Goal: Transaction & Acquisition: Purchase product/service

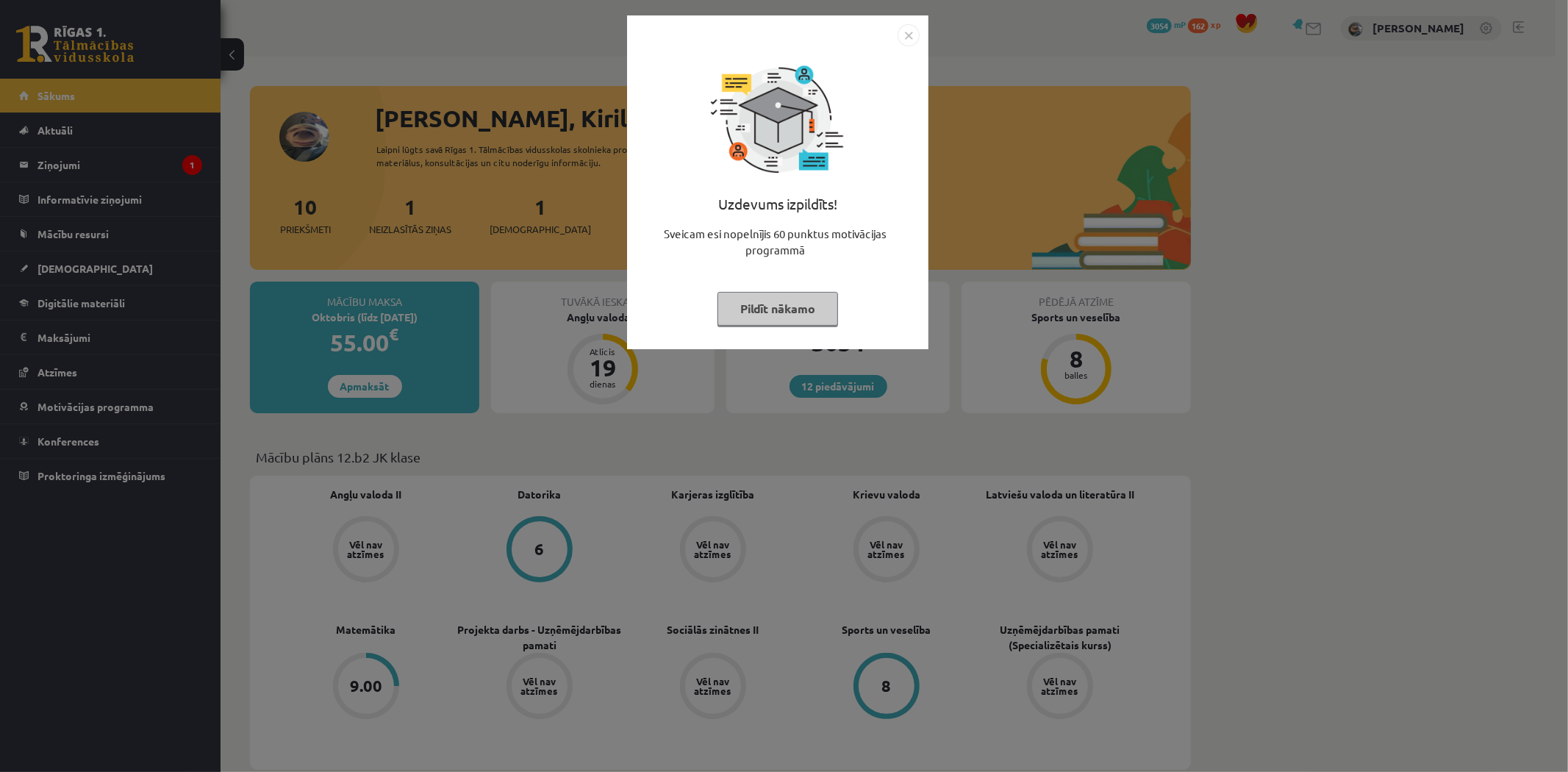
click at [796, 308] on button "Pildīt nākamo" at bounding box center [777, 309] width 121 height 34
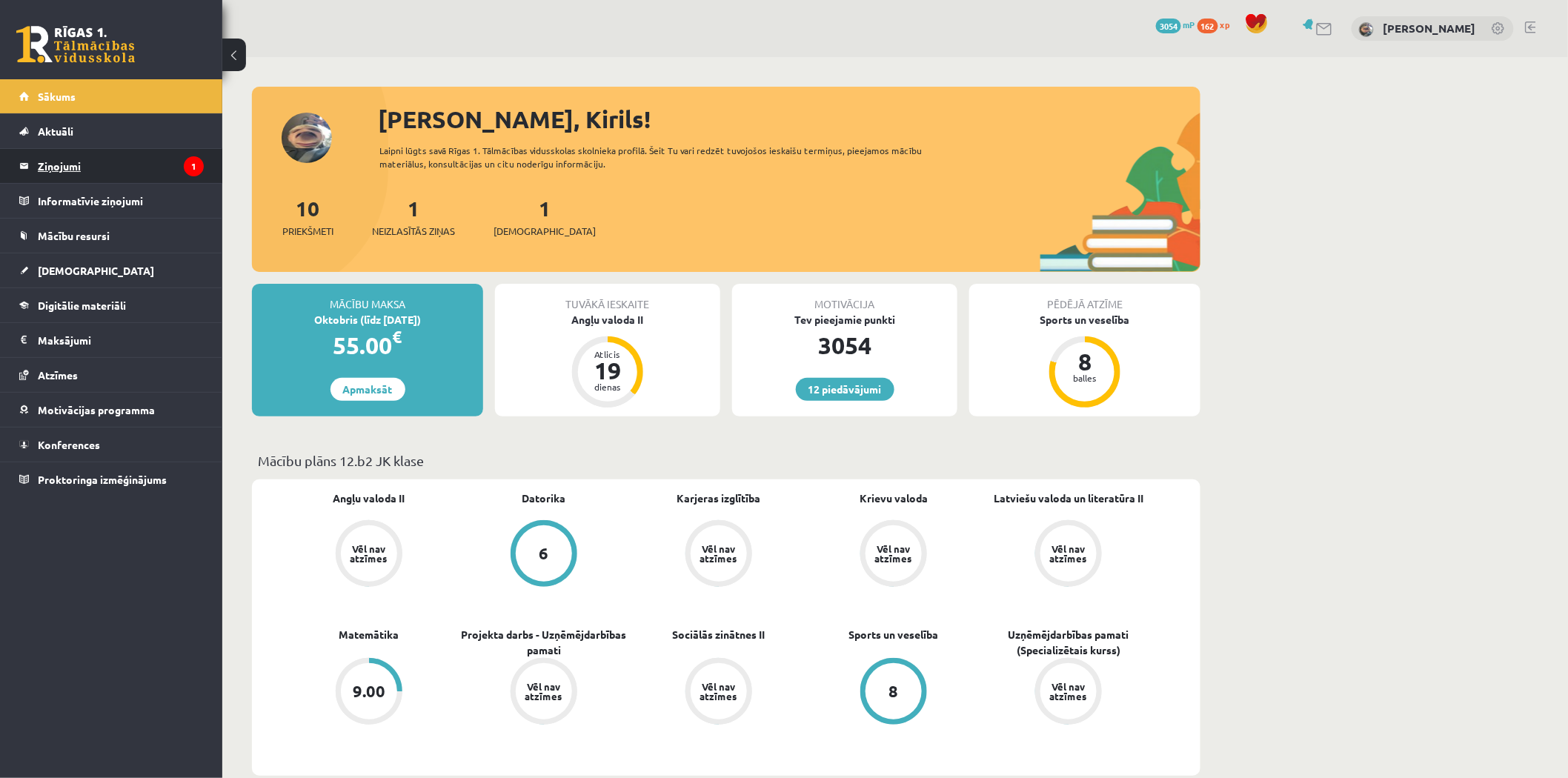
click at [104, 168] on legend "Ziņojumi 1" at bounding box center [120, 167] width 166 height 34
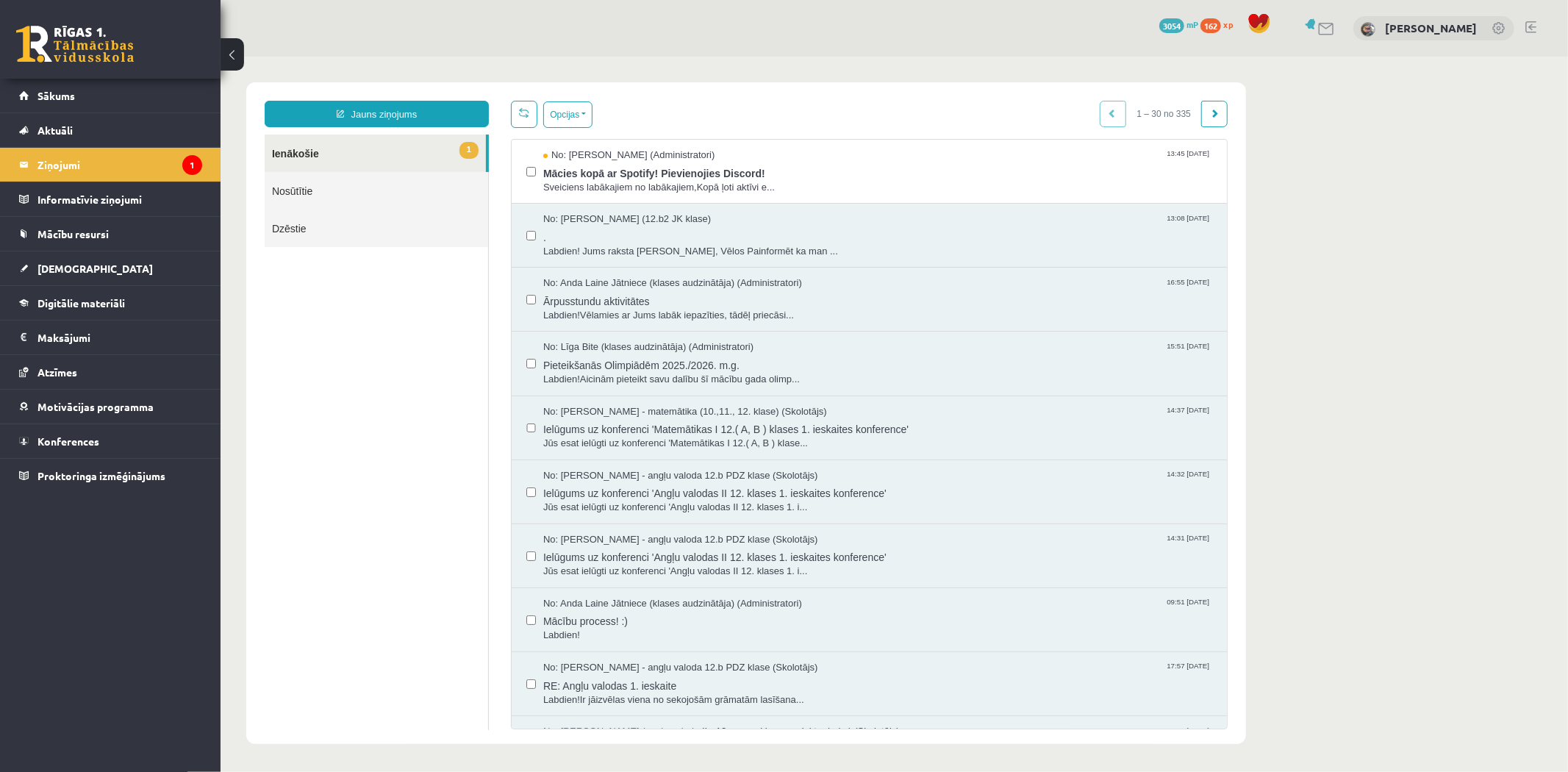
click at [398, 184] on link "Nosūtītie" at bounding box center [375, 189] width 223 height 37
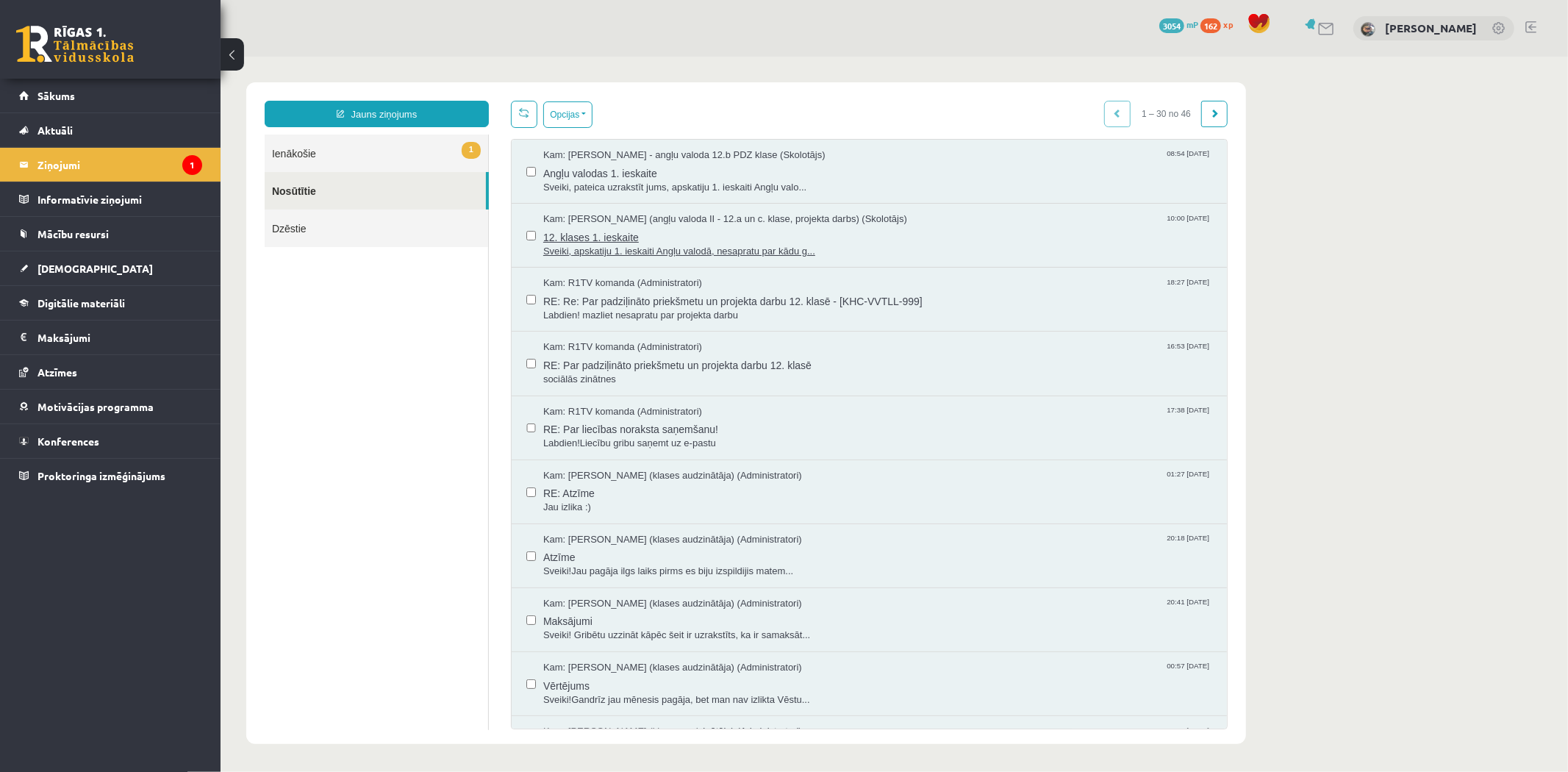
click at [636, 239] on span "12. klases 1. ieskaite" at bounding box center [877, 235] width 669 height 18
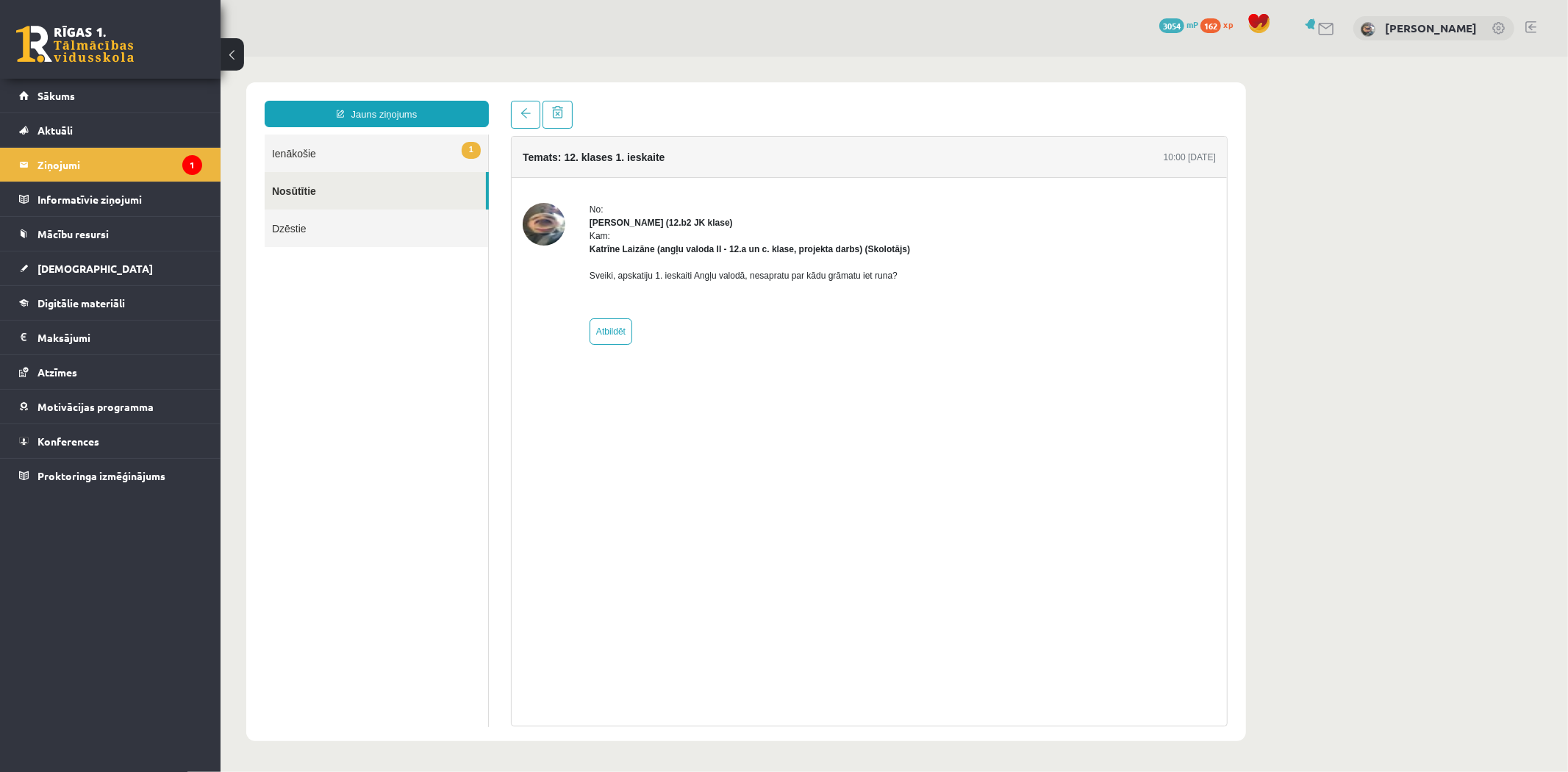
click at [677, 298] on div "Sveiki, apskatiju 1. ieskaiti Angļu valodā, nesapratu par kādu grāmatu iet runa?" at bounding box center [748, 281] width 320 height 51
drag, startPoint x: 669, startPoint y: 273, endPoint x: 685, endPoint y: 264, distance: 18.4
click at [685, 266] on div "Sveiki, apskatiju 1. ieskaiti Angļu valodā, nesapratu par kādu grāmatu iet runa?" at bounding box center [748, 281] width 320 height 51
click at [685, 264] on div "Sveiki, apskatiju 1. ieskaiti Angļu valodā, nesapratu par kādu grāmatu iet runa?" at bounding box center [748, 281] width 320 height 51
drag, startPoint x: 675, startPoint y: 269, endPoint x: 695, endPoint y: 268, distance: 20.0
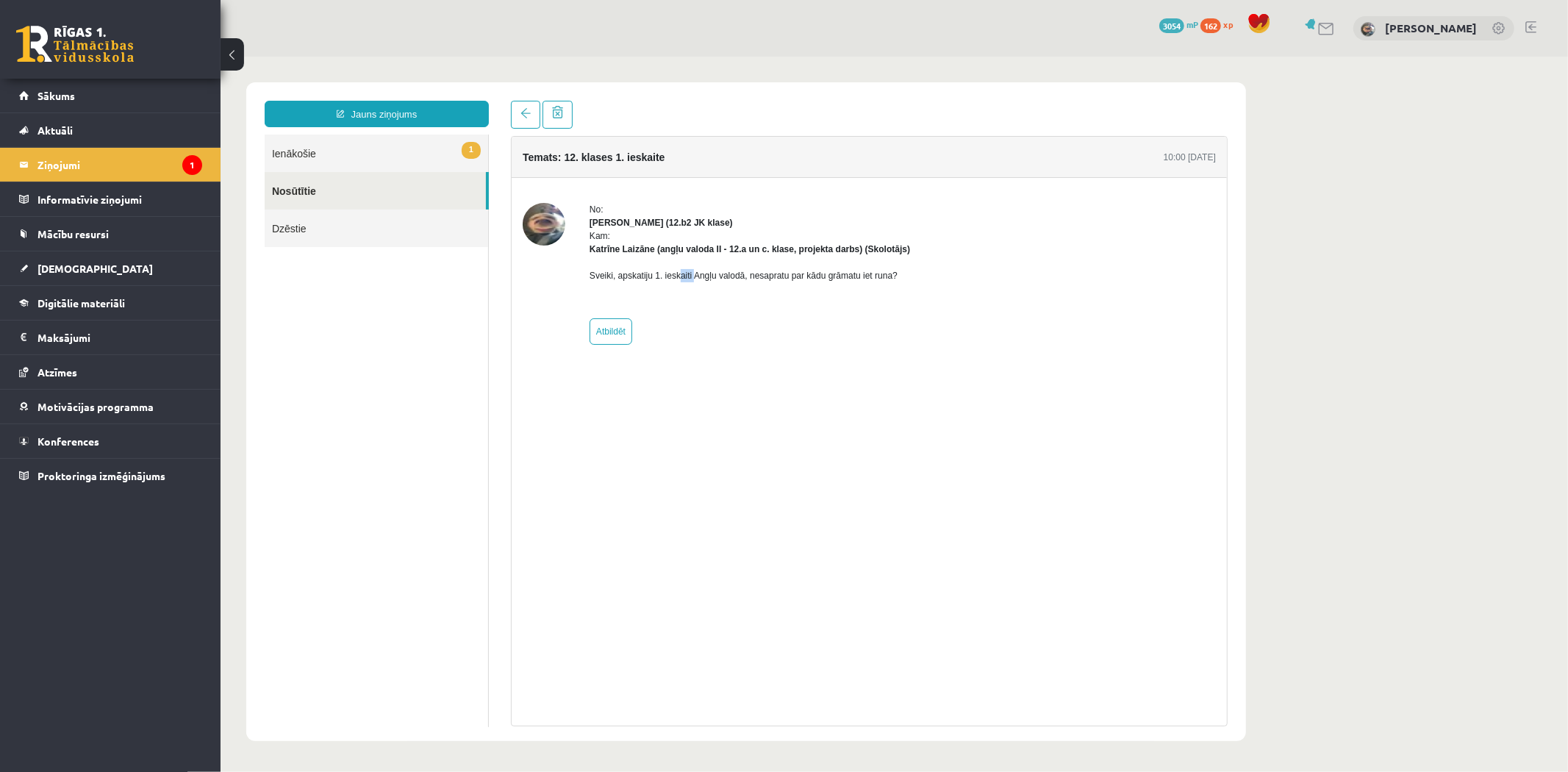
click at [694, 269] on p "Sveiki, apskatiju 1. ieskaiti Angļu valodā, nesapratu par kādu grāmatu iet runa?" at bounding box center [748, 275] width 320 height 13
click at [701, 269] on p "Sveiki, apskatiju 1. ieskaiti Angļu valodā, nesapratu par kādu grāmatu iet runa?" at bounding box center [748, 275] width 320 height 13
click at [775, 272] on p "Sveiki, apskatiju 1. ieskaiti Angļu valodā, nesapratu par kādu grāmatu iet runa?" at bounding box center [748, 275] width 320 height 13
click at [776, 272] on p "Sveiki, apskatiju 1. ieskaiti Angļu valodā, nesapratu par kādu grāmatu iet runa?" at bounding box center [748, 275] width 320 height 13
click at [877, 273] on p "Sveiki, apskatiju 1. ieskaiti Angļu valodā, nesapratu par kādu grāmatu iet runa?" at bounding box center [748, 275] width 320 height 13
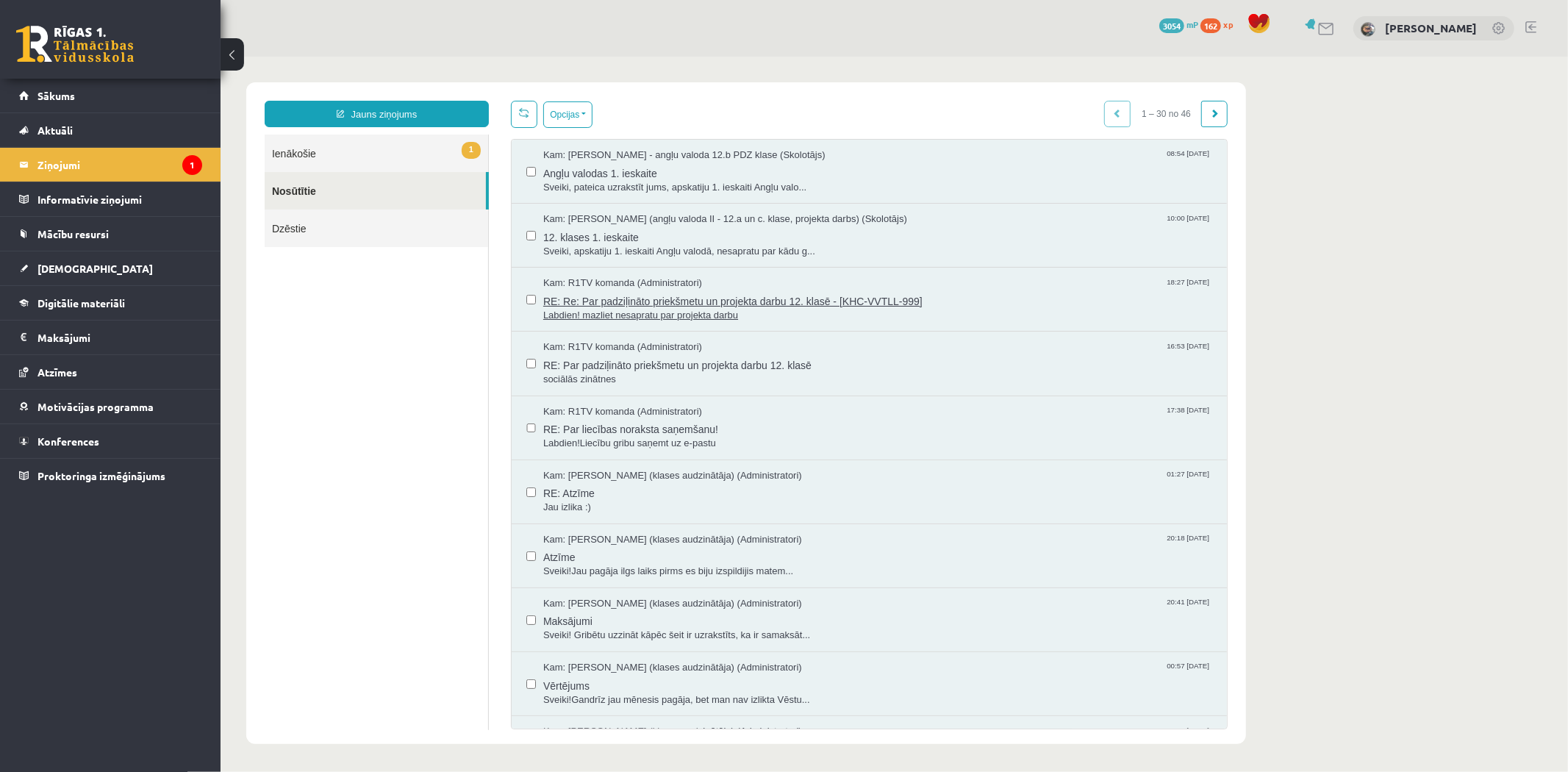
click at [691, 308] on span "Labdien! mazliet nesapratu par projekta darbu" at bounding box center [877, 314] width 669 height 14
click at [325, 178] on link "Nosūtītie" at bounding box center [374, 189] width 221 height 37
click at [639, 161] on span "Angļu valodas 1. ieskaite" at bounding box center [877, 170] width 669 height 18
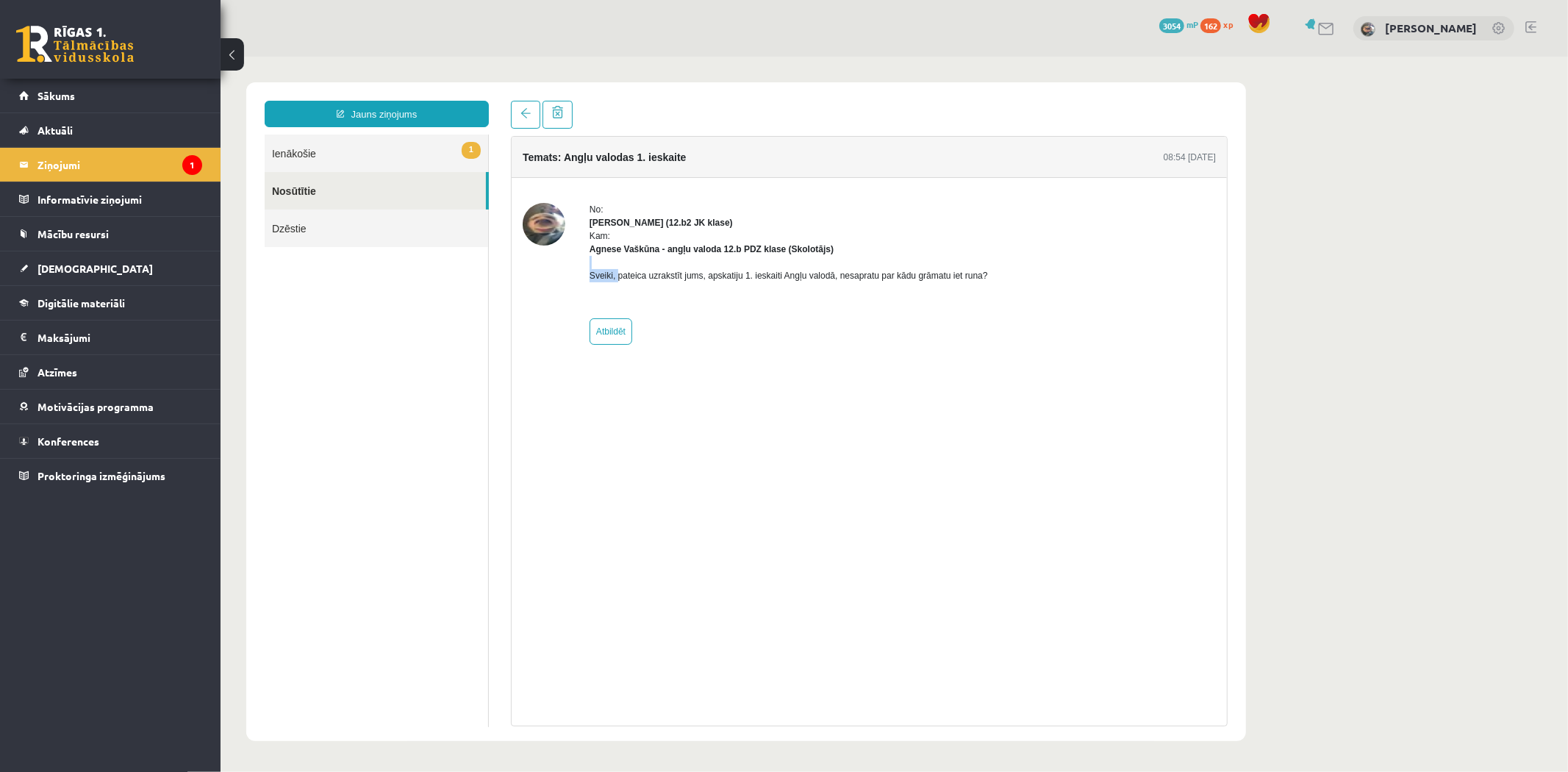
drag, startPoint x: 619, startPoint y: 272, endPoint x: 666, endPoint y: 265, distance: 47.5
click at [666, 265] on div "Sveiki, pateica uzrakstīt jums, apskatiju 1. ieskaiti Angļu valodā, nesapratu p…" at bounding box center [788, 281] width 399 height 51
click at [669, 265] on div "Sveiki, pateica uzrakstīt jums, apskatiju 1. ieskaiti Angļu valodā, nesapratu p…" at bounding box center [788, 281] width 399 height 51
click at [723, 273] on p "Sveiki, pateica uzrakstīt jums, apskatiju 1. ieskaiti Angļu valodā, nesapratu p…" at bounding box center [788, 275] width 399 height 13
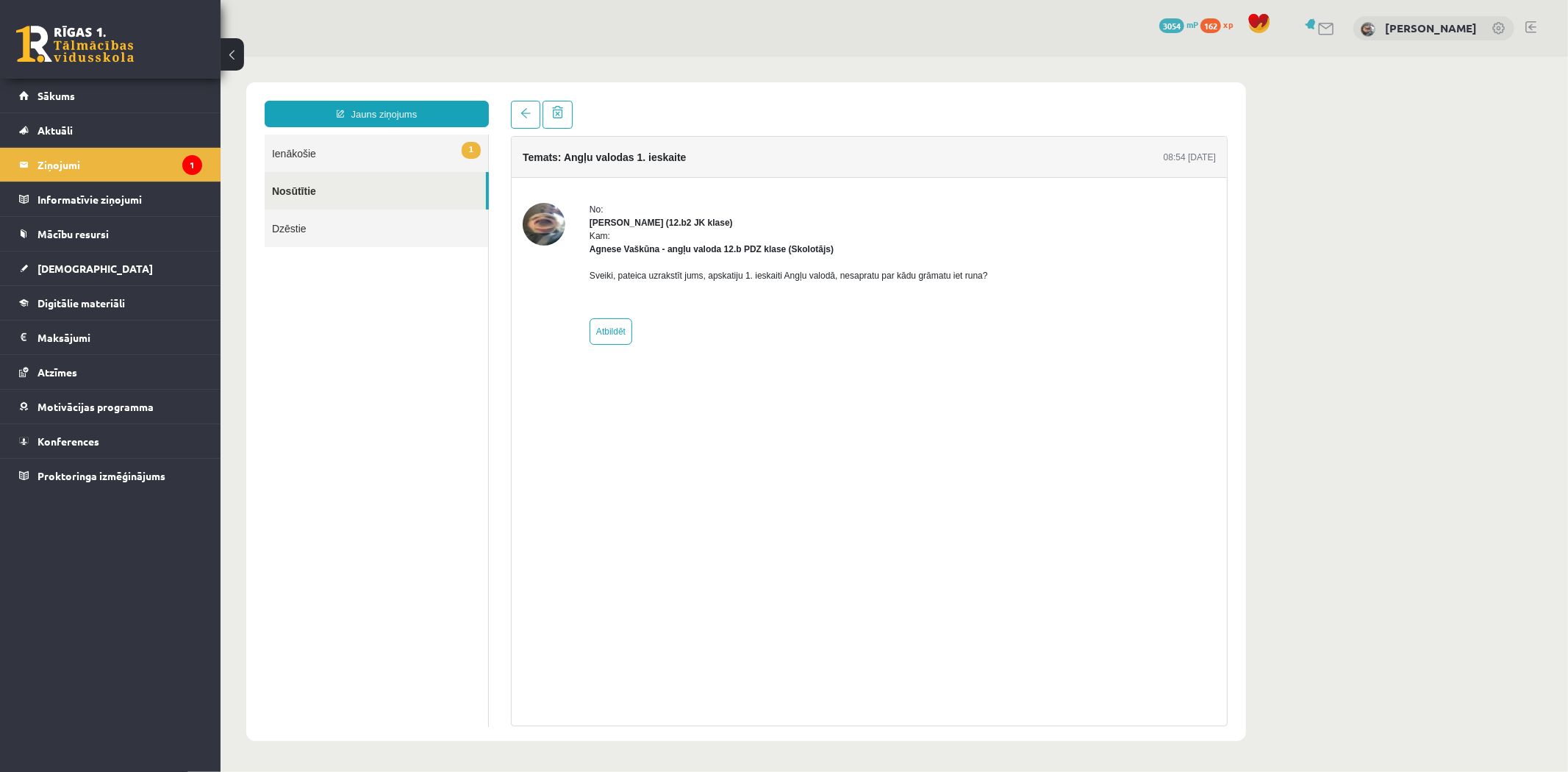
click at [746, 272] on p "Sveiki, pateica uzrakstīt jums, apskatiju 1. ieskaiti Angļu valodā, nesapratu p…" at bounding box center [788, 275] width 399 height 13
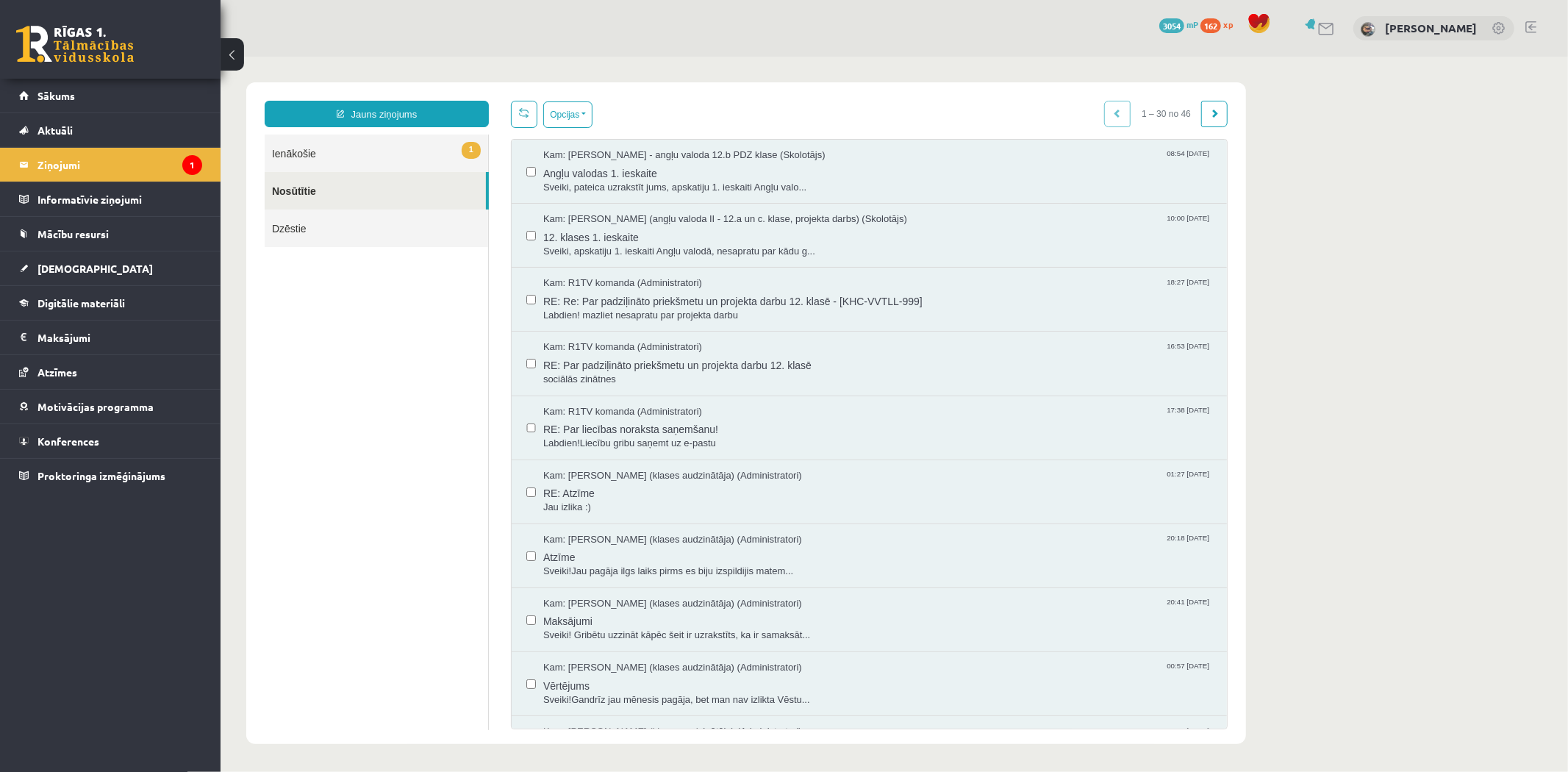
click at [402, 158] on link "1 Ienākošie" at bounding box center [375, 152] width 223 height 37
click at [397, 155] on link "1 Ienākošie" at bounding box center [375, 152] width 223 height 37
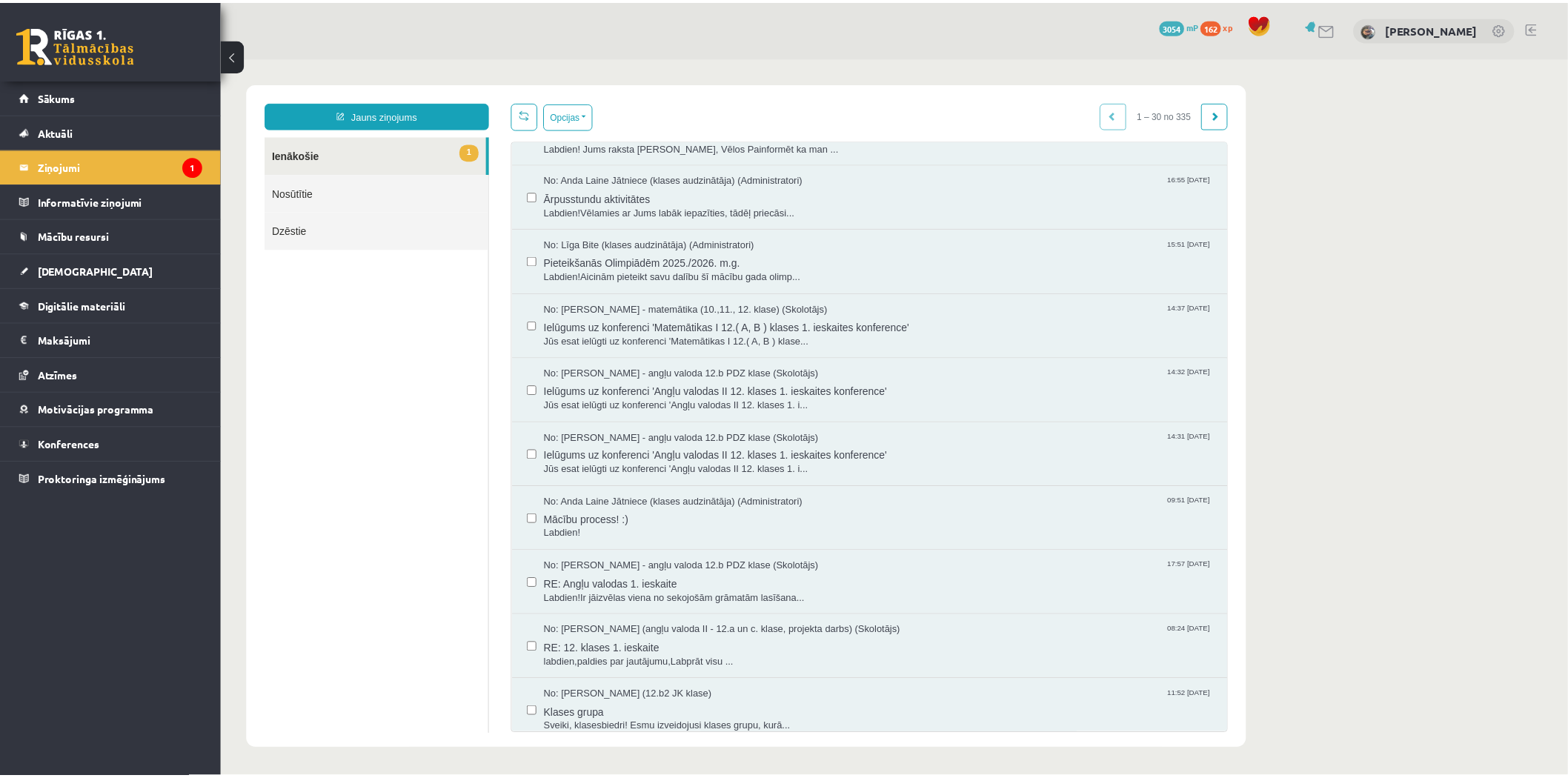
scroll to position [109, 0]
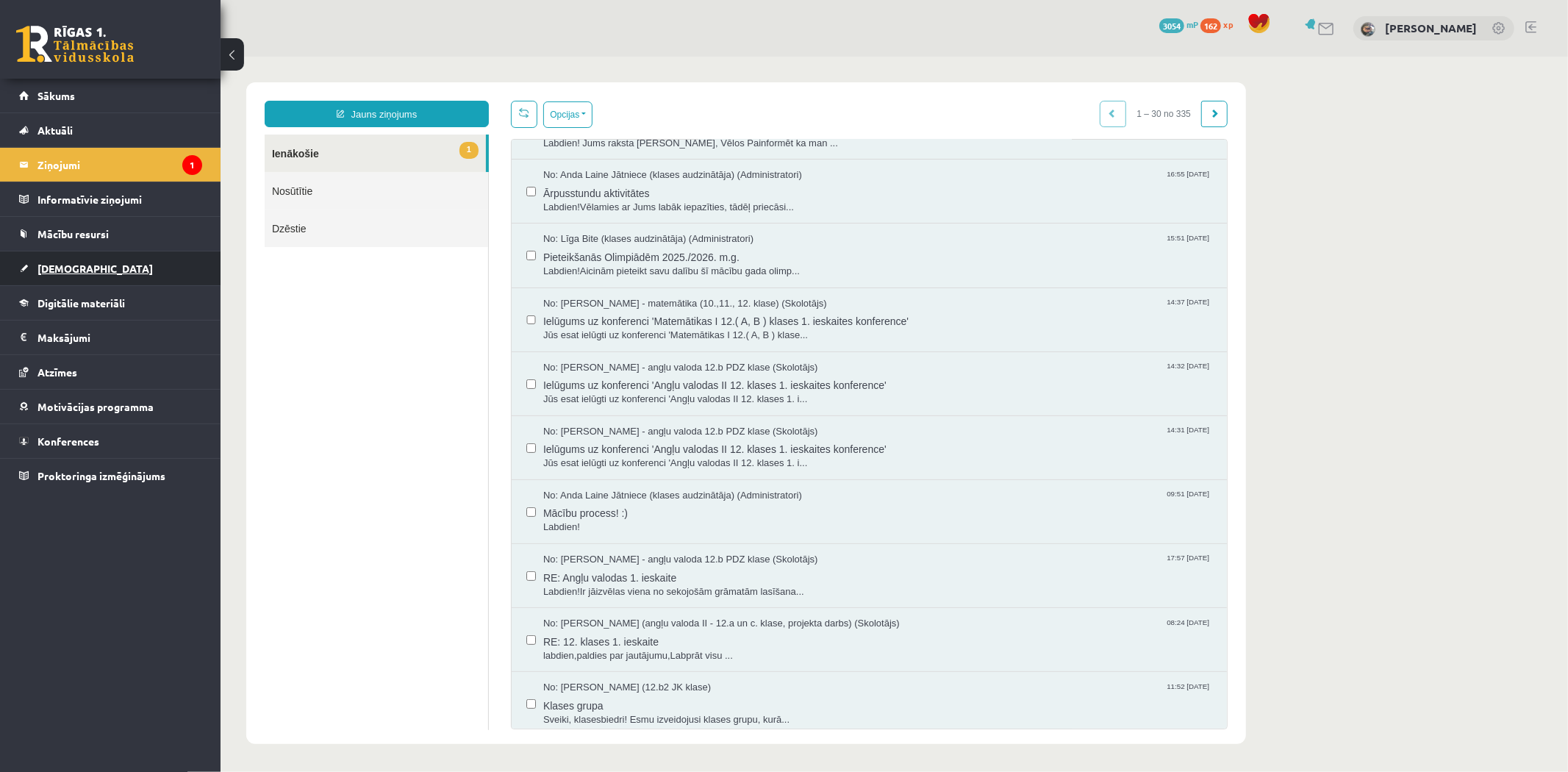
click at [165, 272] on link "[DEMOGRAPHIC_DATA]" at bounding box center [110, 269] width 183 height 34
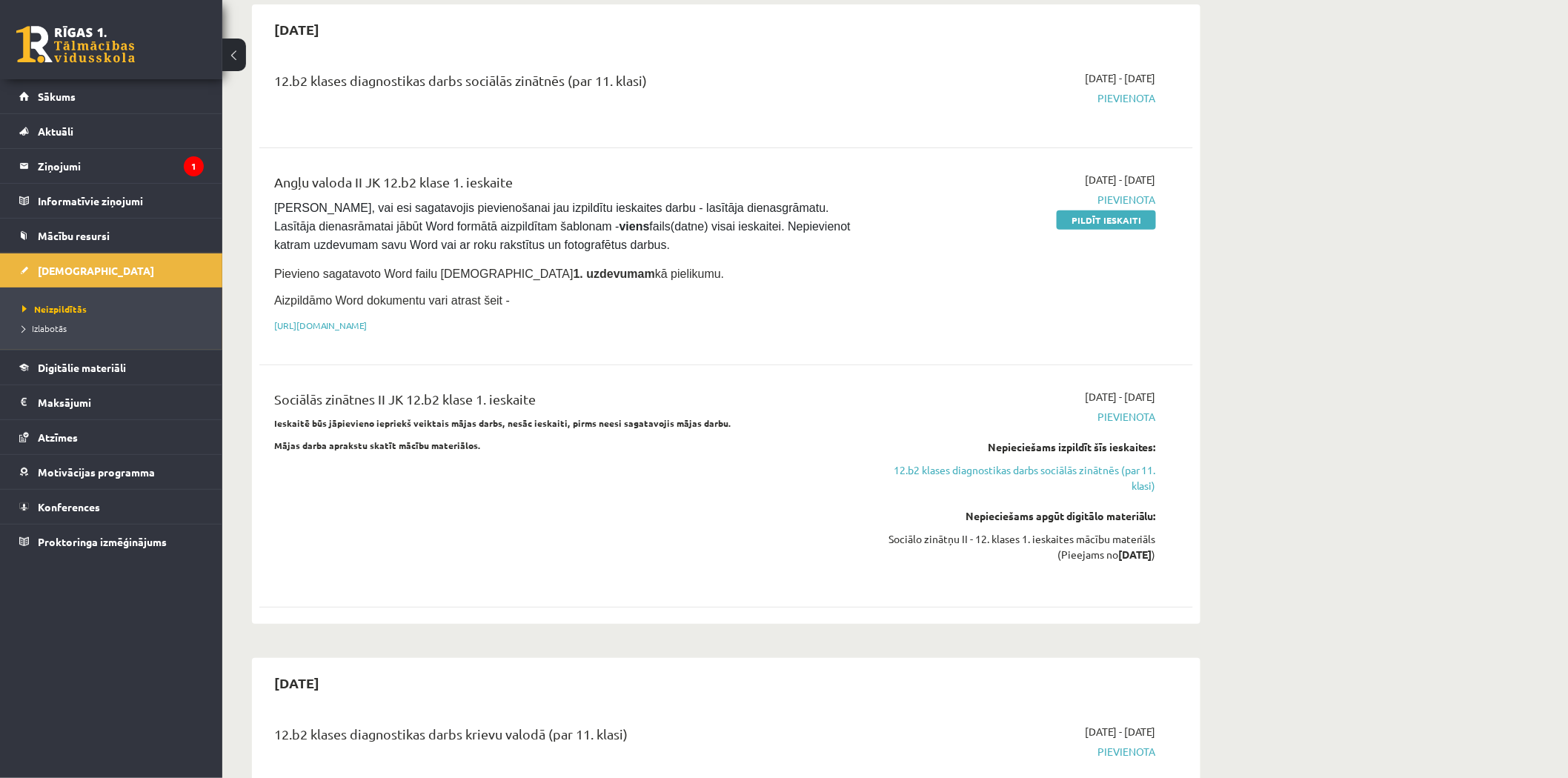
scroll to position [109, 0]
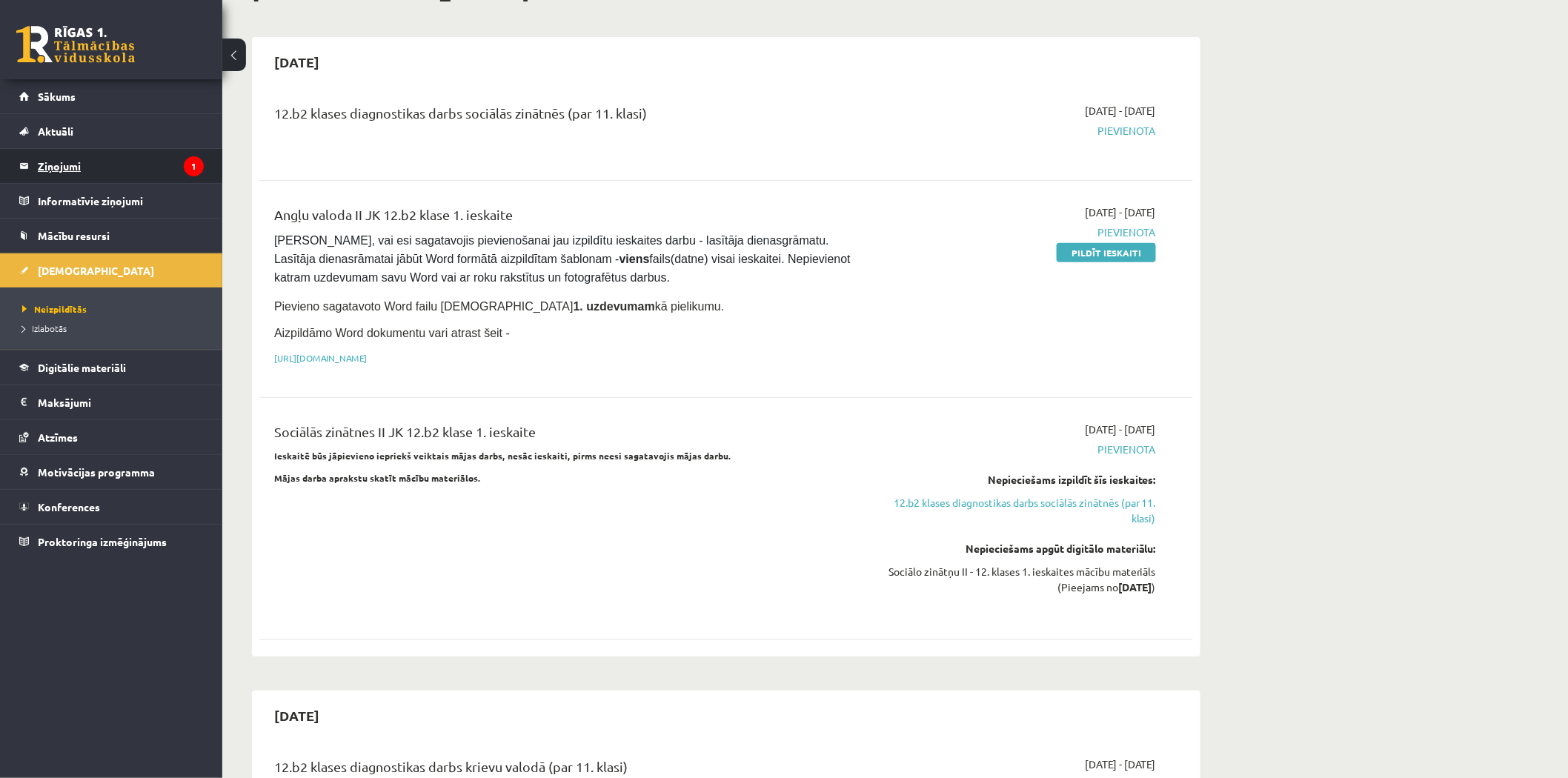
click at [137, 174] on legend "Ziņojumi 1" at bounding box center [120, 167] width 166 height 34
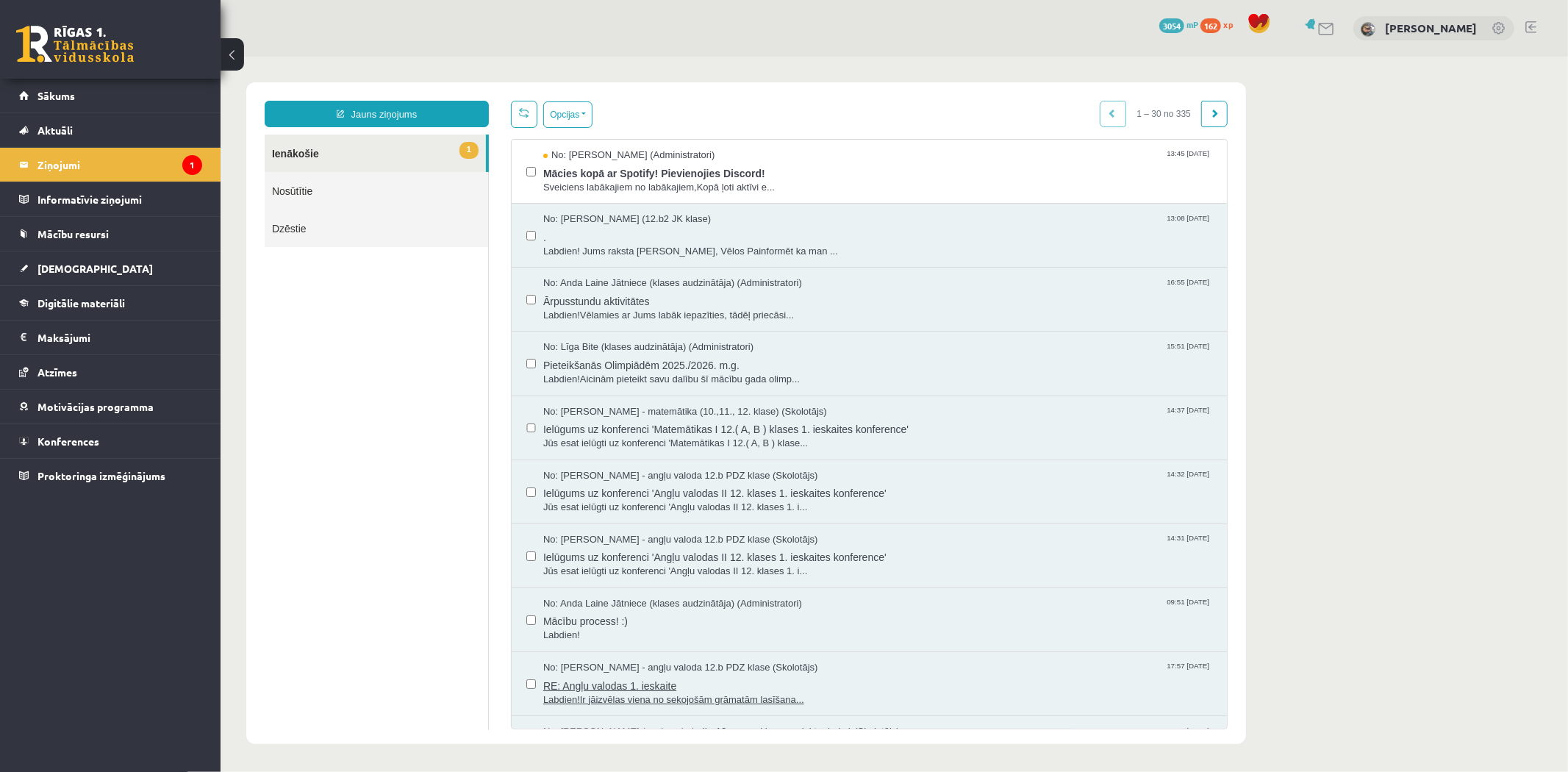
click at [610, 687] on span "RE: Angļu valodas 1. ieskaite" at bounding box center [877, 683] width 669 height 18
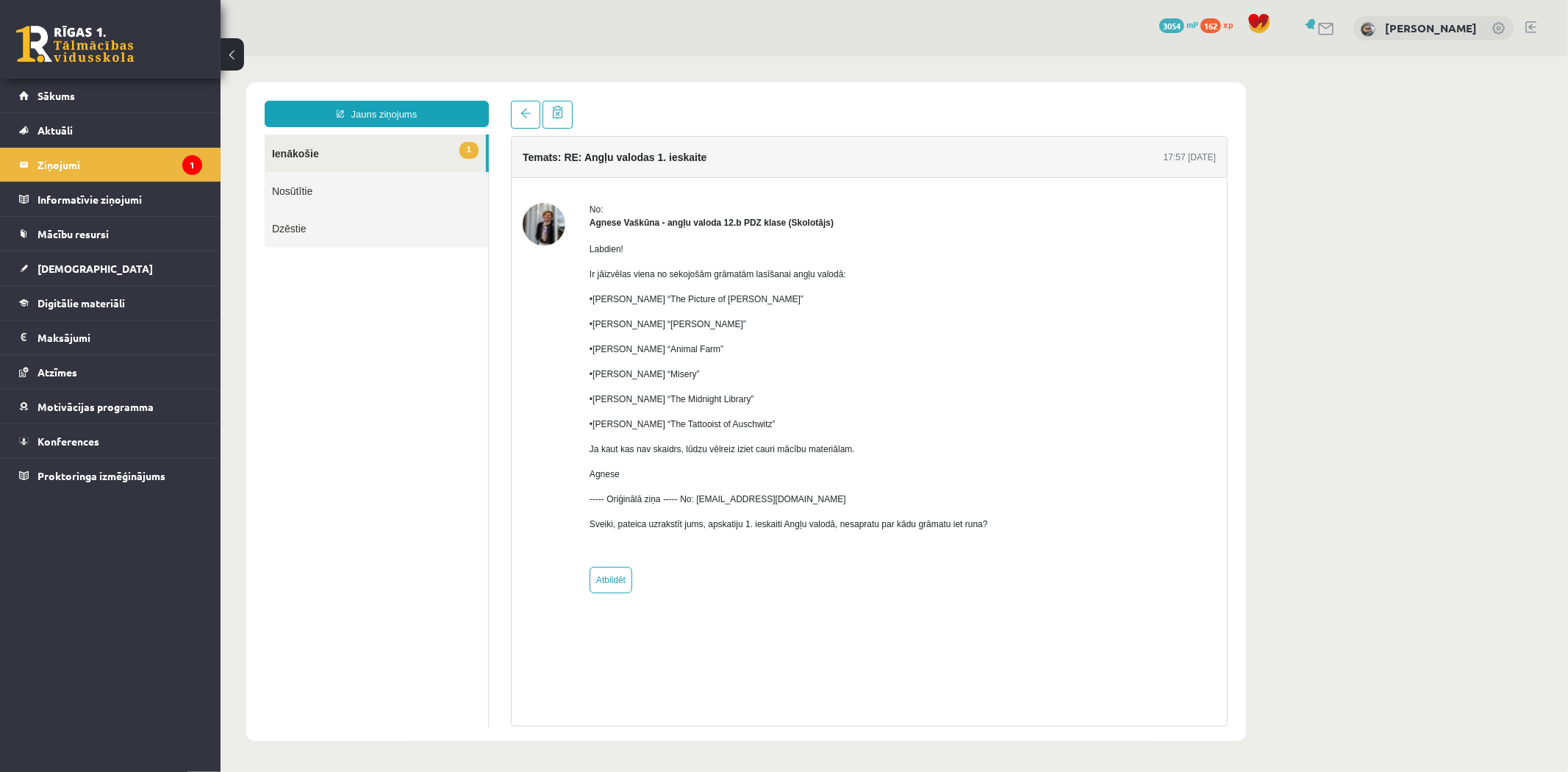
drag, startPoint x: 586, startPoint y: 304, endPoint x: 814, endPoint y: 411, distance: 251.9
click at [814, 411] on div "No: Agnese Vaškūna - angļu valoda 12.b PDZ klase (Skolotājs) Labdien! Ir jāizvē…" at bounding box center [869, 397] width 693 height 390
click at [814, 411] on div "Labdien! Ir jāizvēlas viena no sekojošām grāmatām lasīšanai angļu valodā: •Osca…" at bounding box center [788, 392] width 399 height 327
drag, startPoint x: 688, startPoint y: 452, endPoint x: 812, endPoint y: 454, distance: 124.0
click at [812, 454] on p "Ja kaut kas nav skaidrs, lūdzu vēlreiz iziet cauri mācību materiālam." at bounding box center [788, 448] width 399 height 13
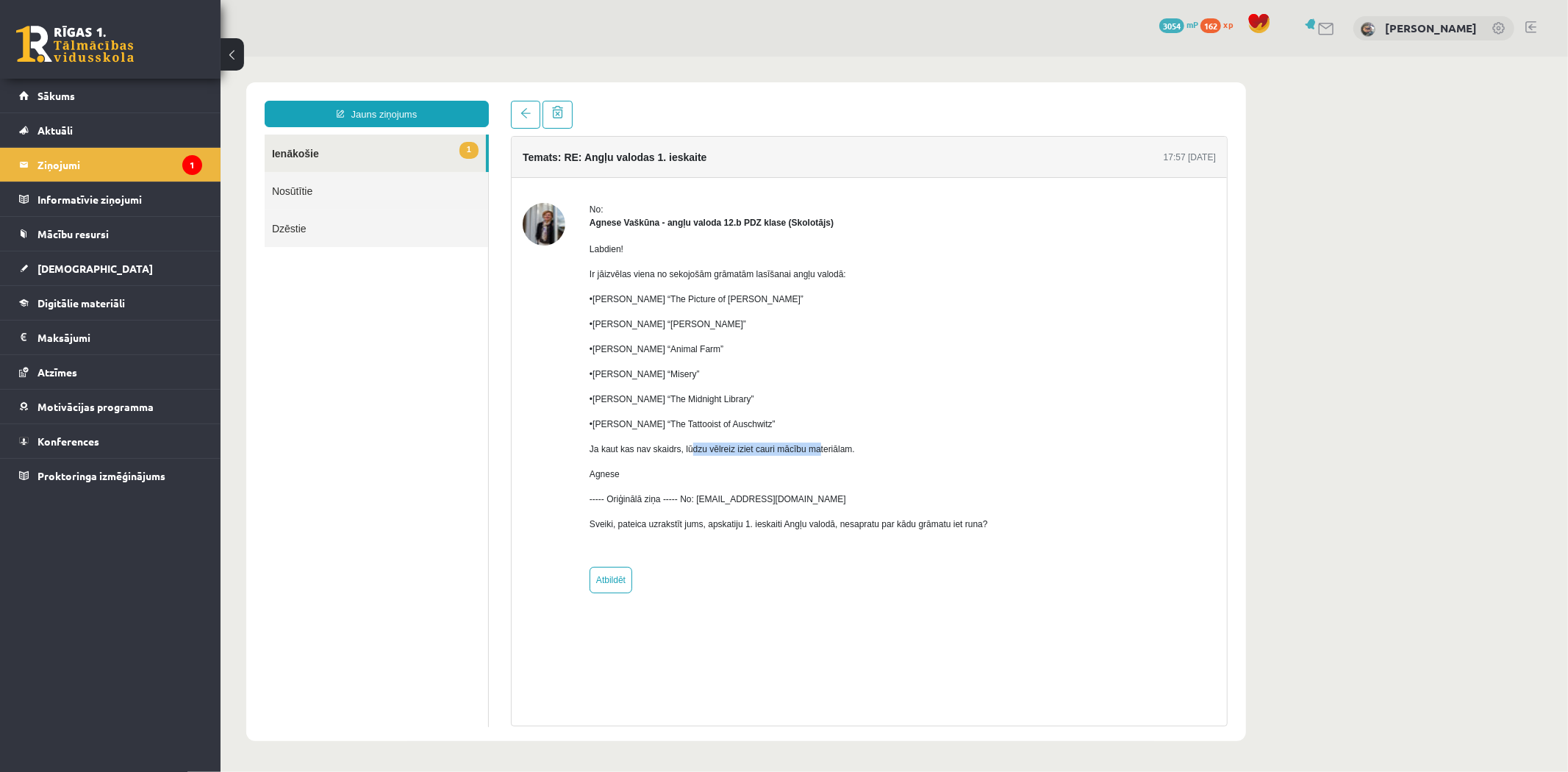
click at [812, 454] on p "Ja kaut kas nav skaidrs, lūdzu vēlreiz iziet cauri mācību materiālam." at bounding box center [788, 448] width 399 height 13
click at [119, 255] on link "[DEMOGRAPHIC_DATA]" at bounding box center [110, 269] width 183 height 34
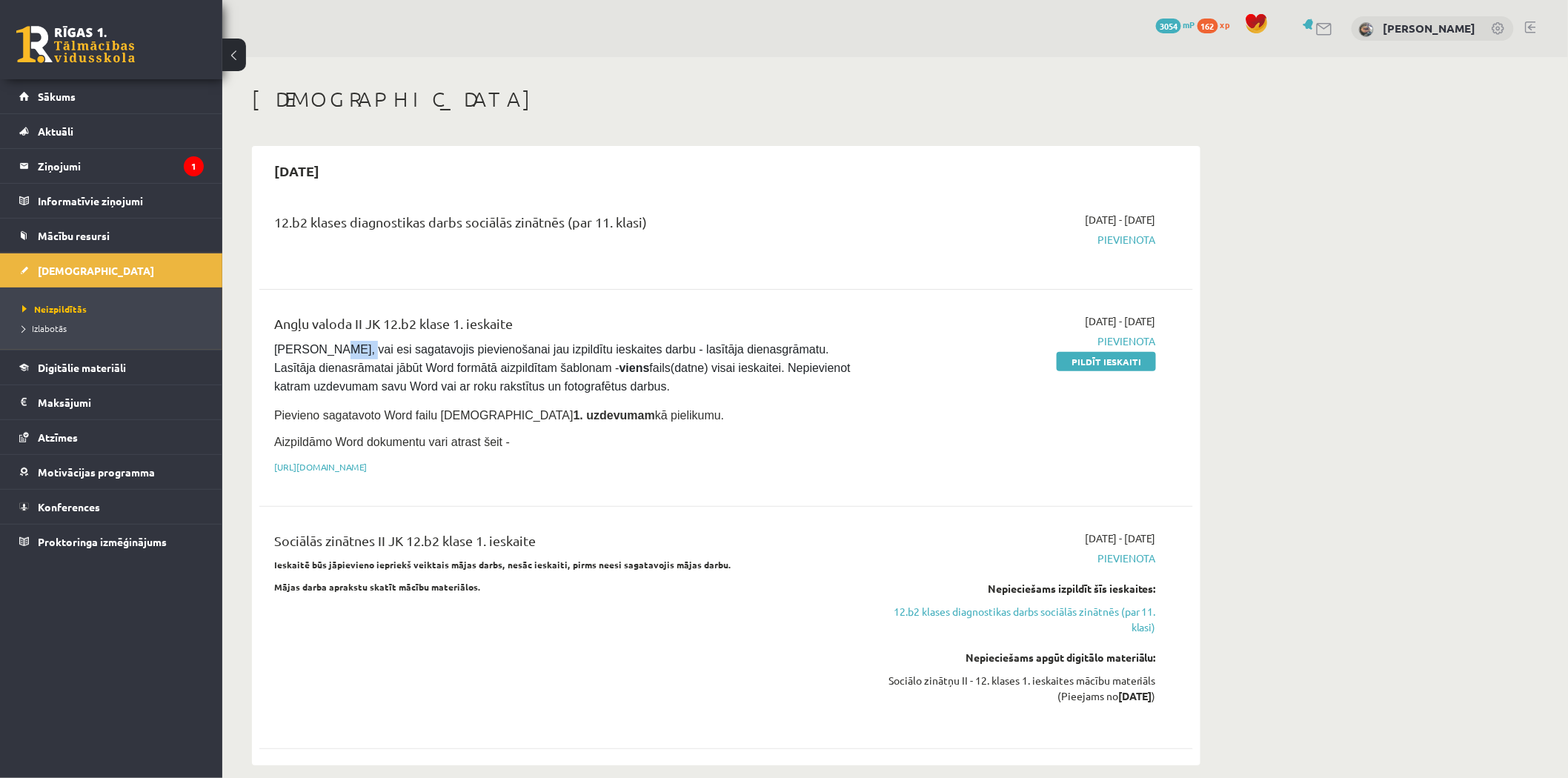
drag, startPoint x: 320, startPoint y: 348, endPoint x: 339, endPoint y: 349, distance: 19.0
click at [339, 349] on span "Pārliecinies, vai esi sagatavojis pievienošanai jau izpildītu ieskaites darbu -…" at bounding box center [563, 367] width 579 height 50
click at [398, 345] on span "Pārliecinies, vai esi sagatavojis pievienošanai jau izpildītu ieskaites darbu -…" at bounding box center [563, 367] width 579 height 50
click at [669, 344] on span "Pārliecinies, vai esi sagatavojis pievienošanai jau izpildītu ieskaites darbu -…" at bounding box center [563, 367] width 579 height 50
click at [672, 344] on span "Pārliecinies, vai esi sagatavojis pievienošanai jau izpildītu ieskaites darbu -…" at bounding box center [563, 367] width 579 height 50
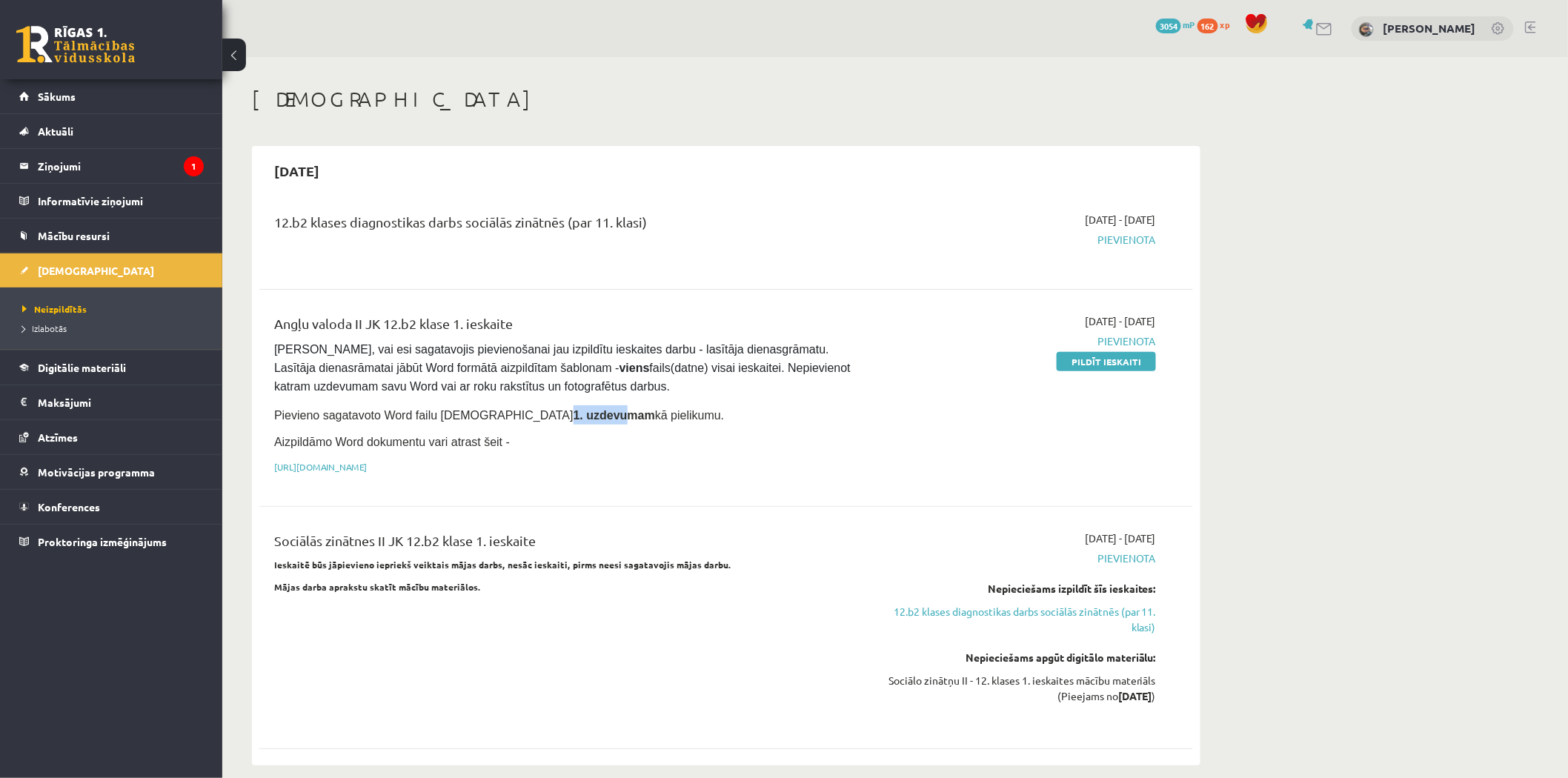
drag, startPoint x: 475, startPoint y: 411, endPoint x: 519, endPoint y: 409, distance: 44.0
click at [573, 409] on strong "1. uzdevumam" at bounding box center [614, 414] width 81 height 12
click at [367, 464] on link "https://drive.google.com/drive/folders/1IHE_ip15KOAbO2Se1NDGwZ2e__vlzPUf?usp=sh…" at bounding box center [320, 466] width 93 height 11
drag, startPoint x: 1055, startPoint y: 206, endPoint x: 1089, endPoint y: 206, distance: 34.0
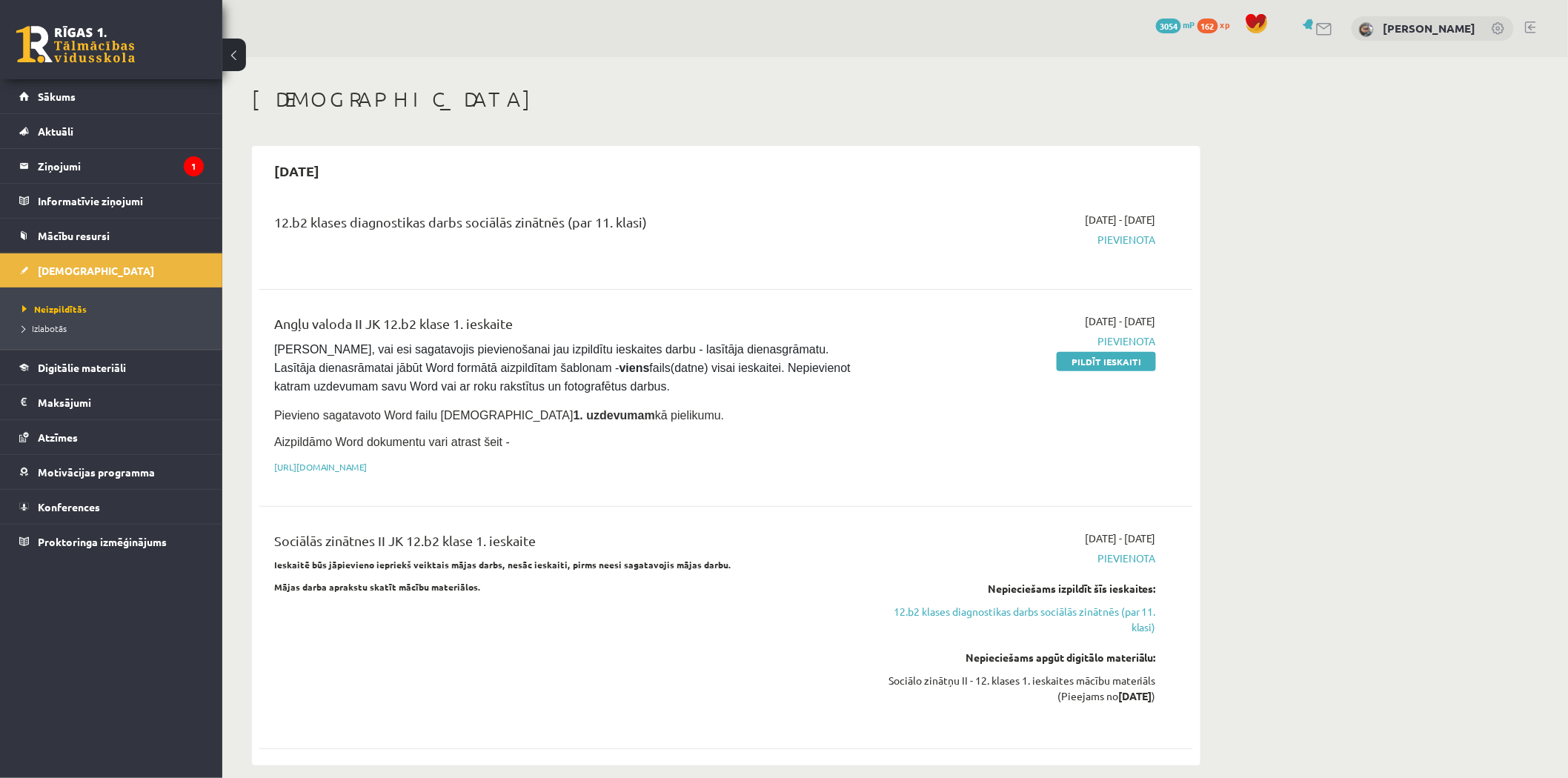
click at [1086, 206] on div "12.b2 klases diagnostikas darbs sociālās zinātnēs (par 11. klasi) 2025-09-16 - …" at bounding box center [726, 238] width 933 height 83
drag, startPoint x: 1084, startPoint y: 211, endPoint x: 1110, endPoint y: 211, distance: 26.0
click at [1107, 210] on div "12.b2 klases diagnostikas darbs sociālās zinātnēs (par 11. klasi) 2025-09-16 - …" at bounding box center [726, 238] width 933 height 83
click at [1110, 211] on div "12.b2 klases diagnostikas darbs sociālās zinātnēs (par 11. klasi) 2025-09-16 - …" at bounding box center [726, 238] width 933 height 83
drag, startPoint x: 1090, startPoint y: 211, endPoint x: 1109, endPoint y: 212, distance: 19.0
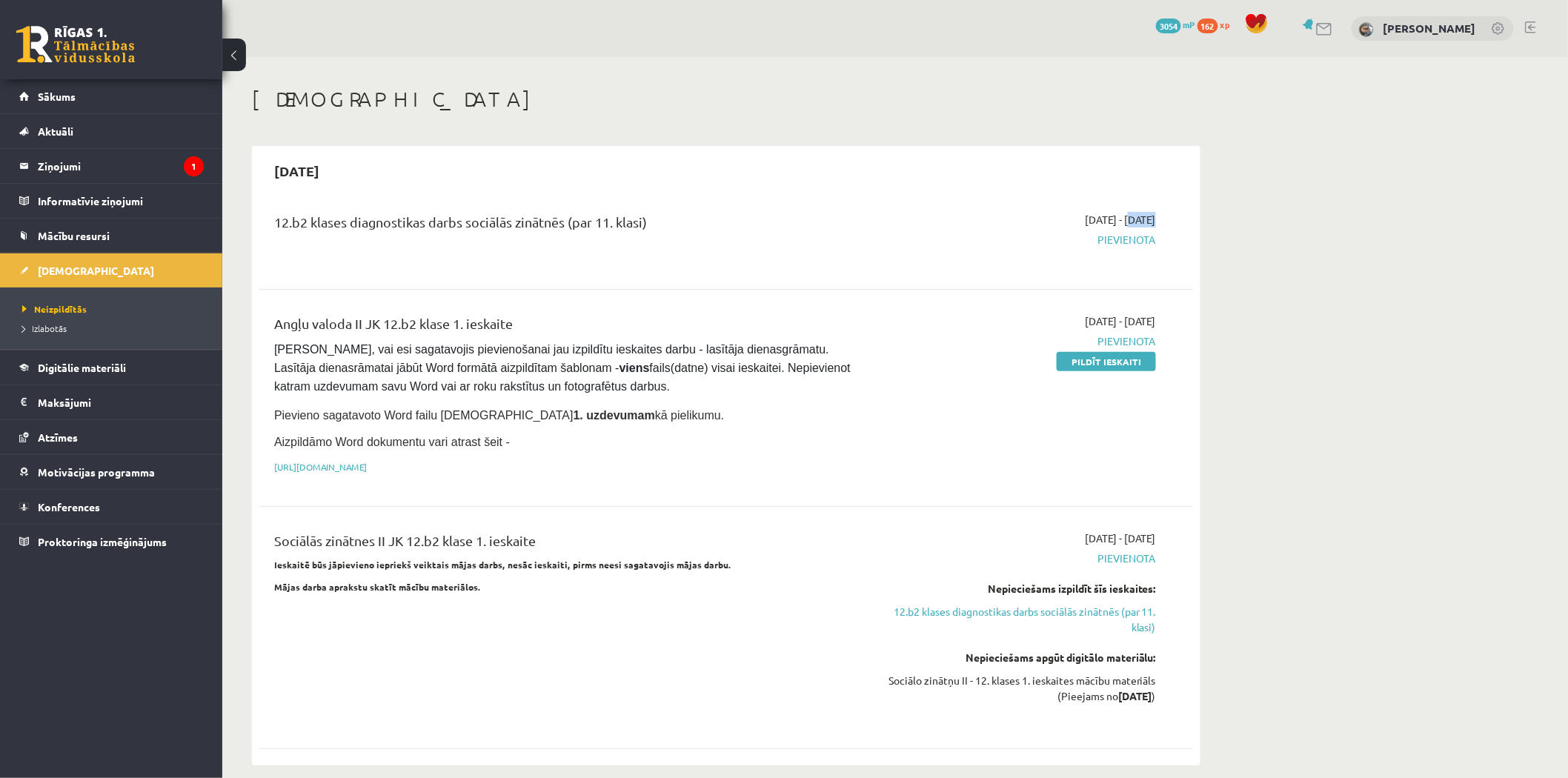
click at [1109, 212] on span "2025-09-16 - 2025-09-30" at bounding box center [1120, 219] width 71 height 15
click at [1109, 212] on span "2025-09-16 - 2025-09-30" at bounding box center [1120, 219] width 71 height 15
drag, startPoint x: 1130, startPoint y: 320, endPoint x: 1158, endPoint y: 322, distance: 28.1
click at [1158, 322] on div "2025-09-01 - 2025-09-30 Pievienota Pildīt ieskaiti" at bounding box center [1016, 397] width 302 height 168
click at [1152, 320] on span "2025-09-01 - 2025-09-30" at bounding box center [1120, 321] width 71 height 15
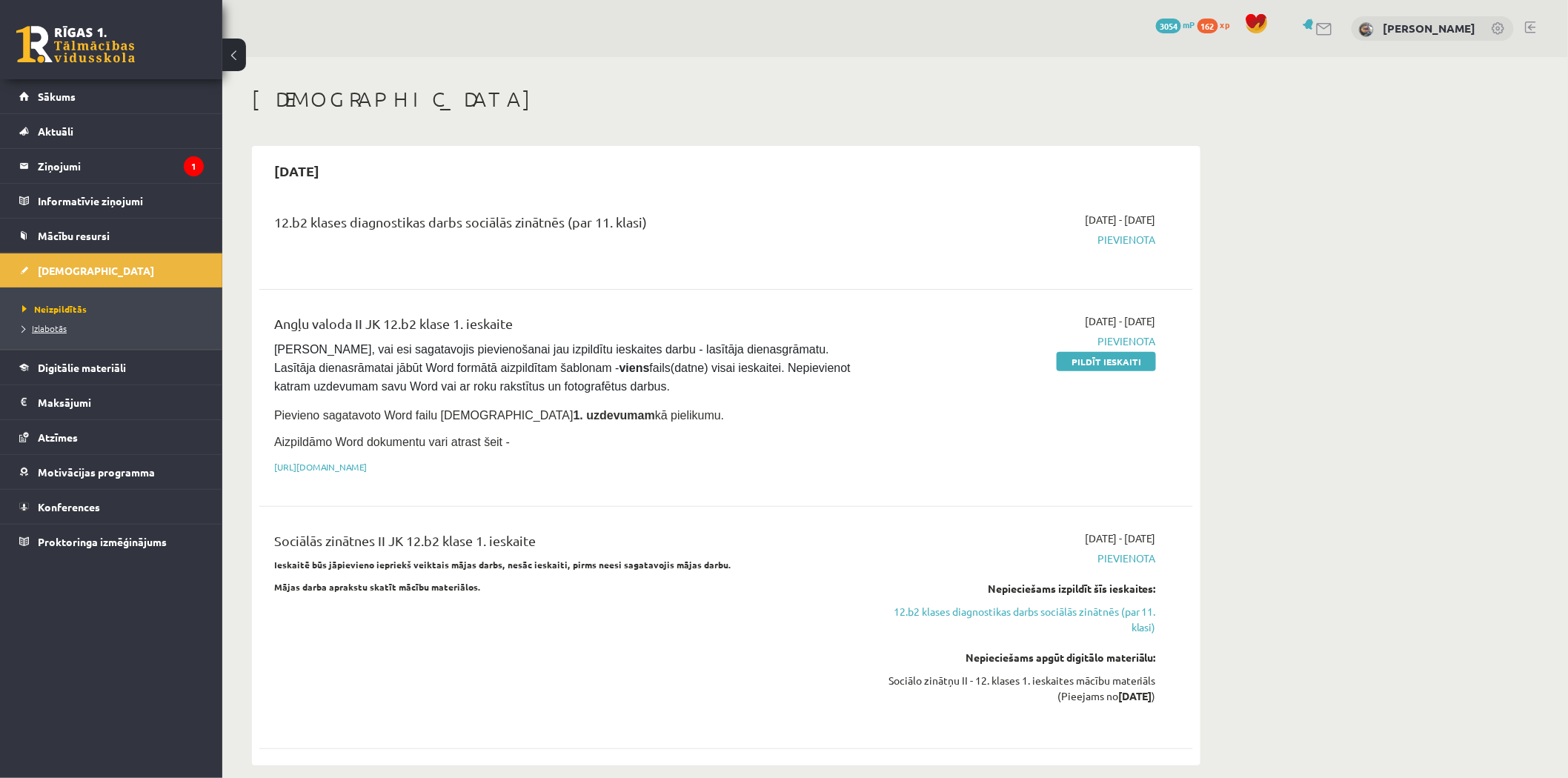
click at [54, 335] on link "Izlabotās" at bounding box center [115, 328] width 186 height 13
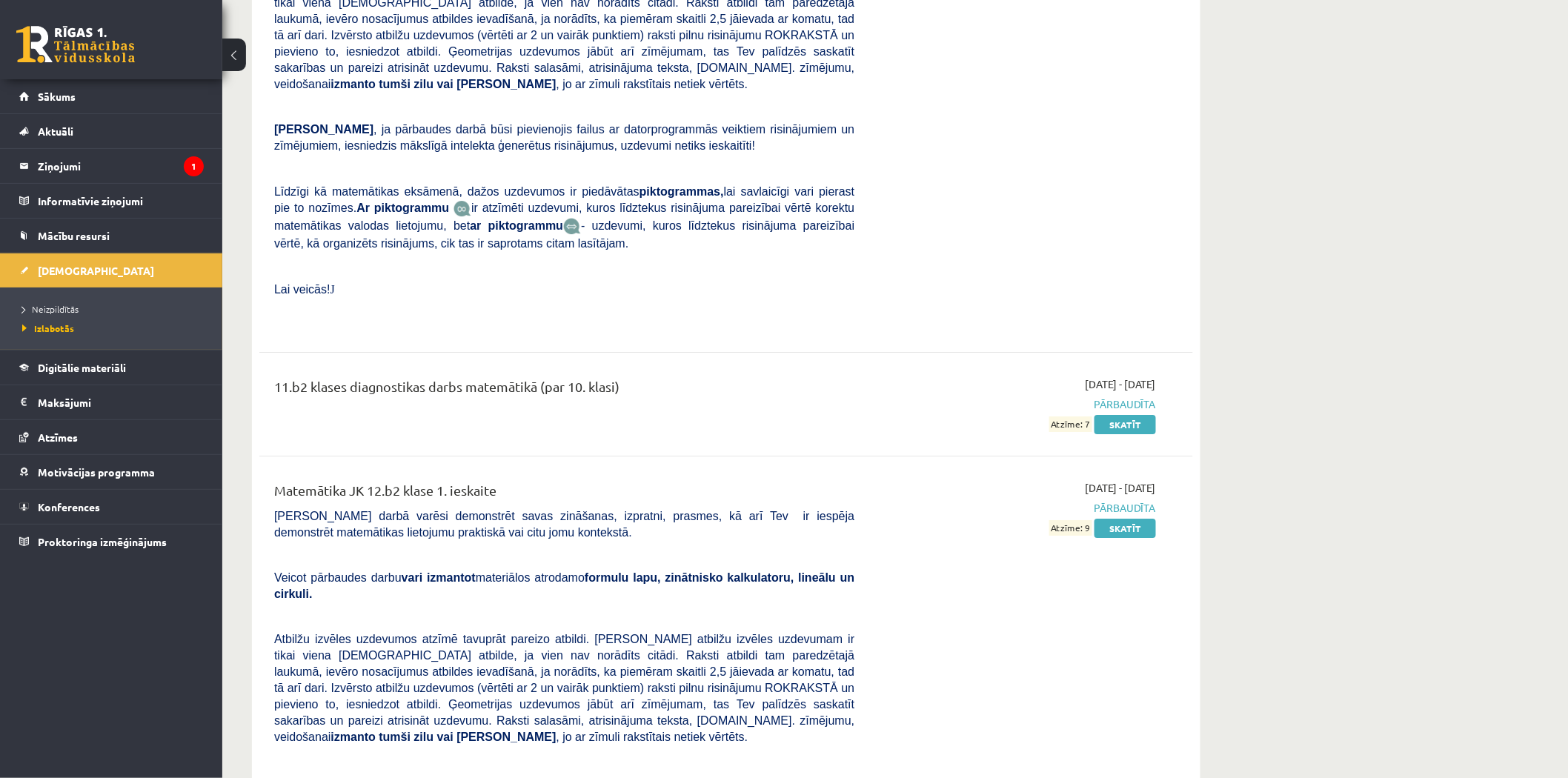
scroll to position [6693, 0]
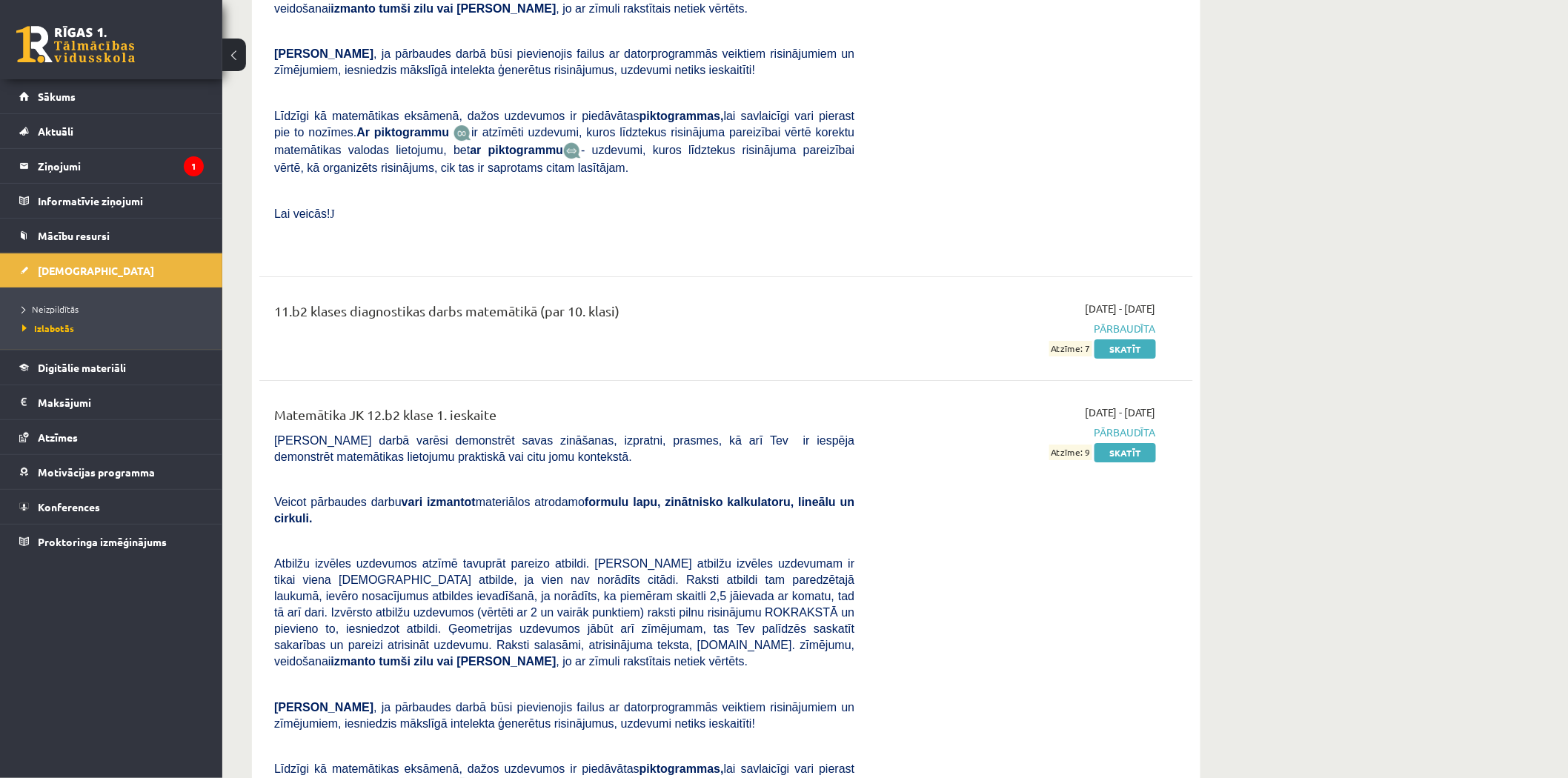
drag, startPoint x: 586, startPoint y: 564, endPoint x: 605, endPoint y: 564, distance: 19.0
drag, startPoint x: 608, startPoint y: 564, endPoint x: 862, endPoint y: 579, distance: 254.4
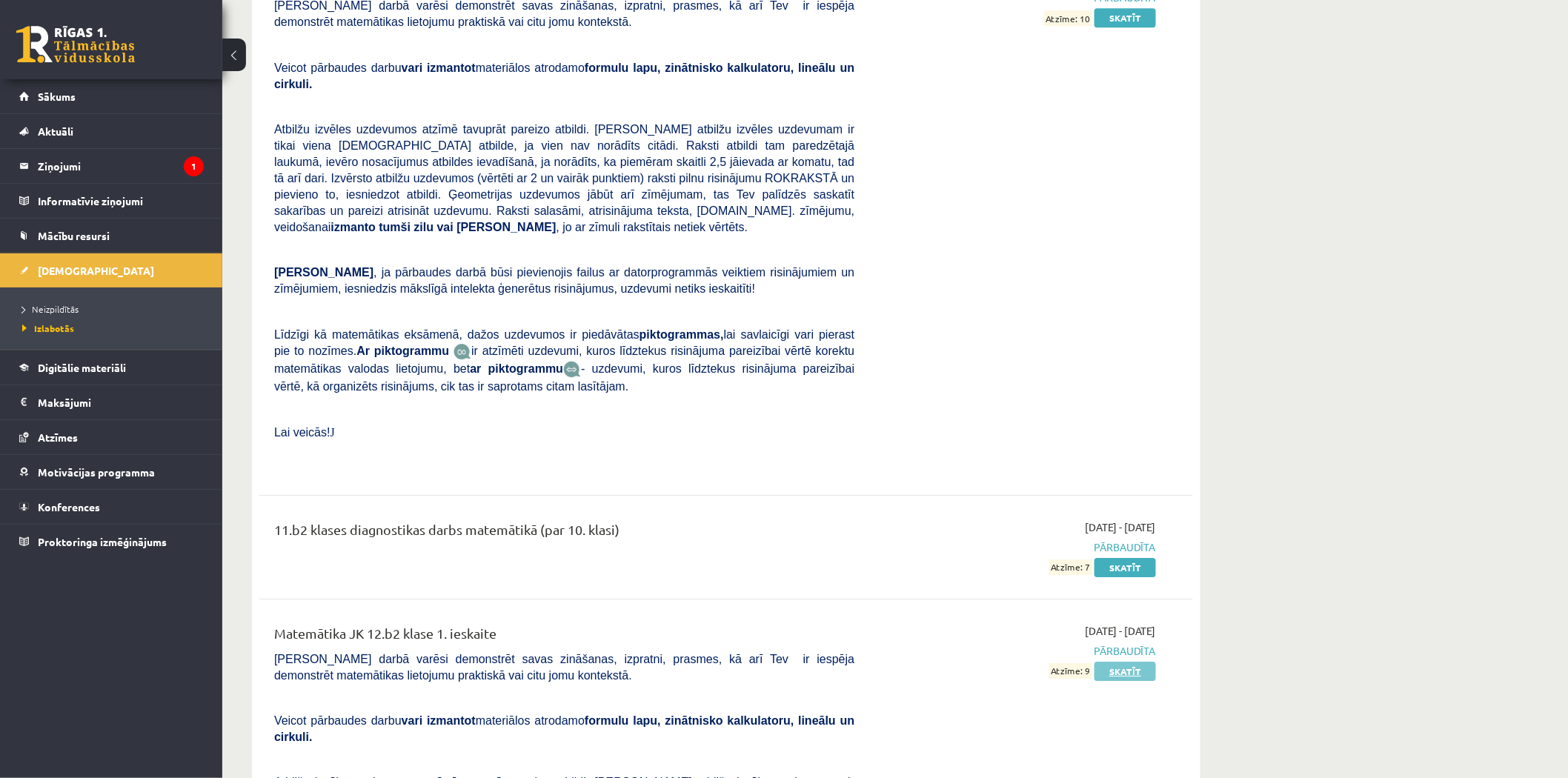
click at [1136, 661] on link "Skatīt" at bounding box center [1125, 671] width 61 height 19
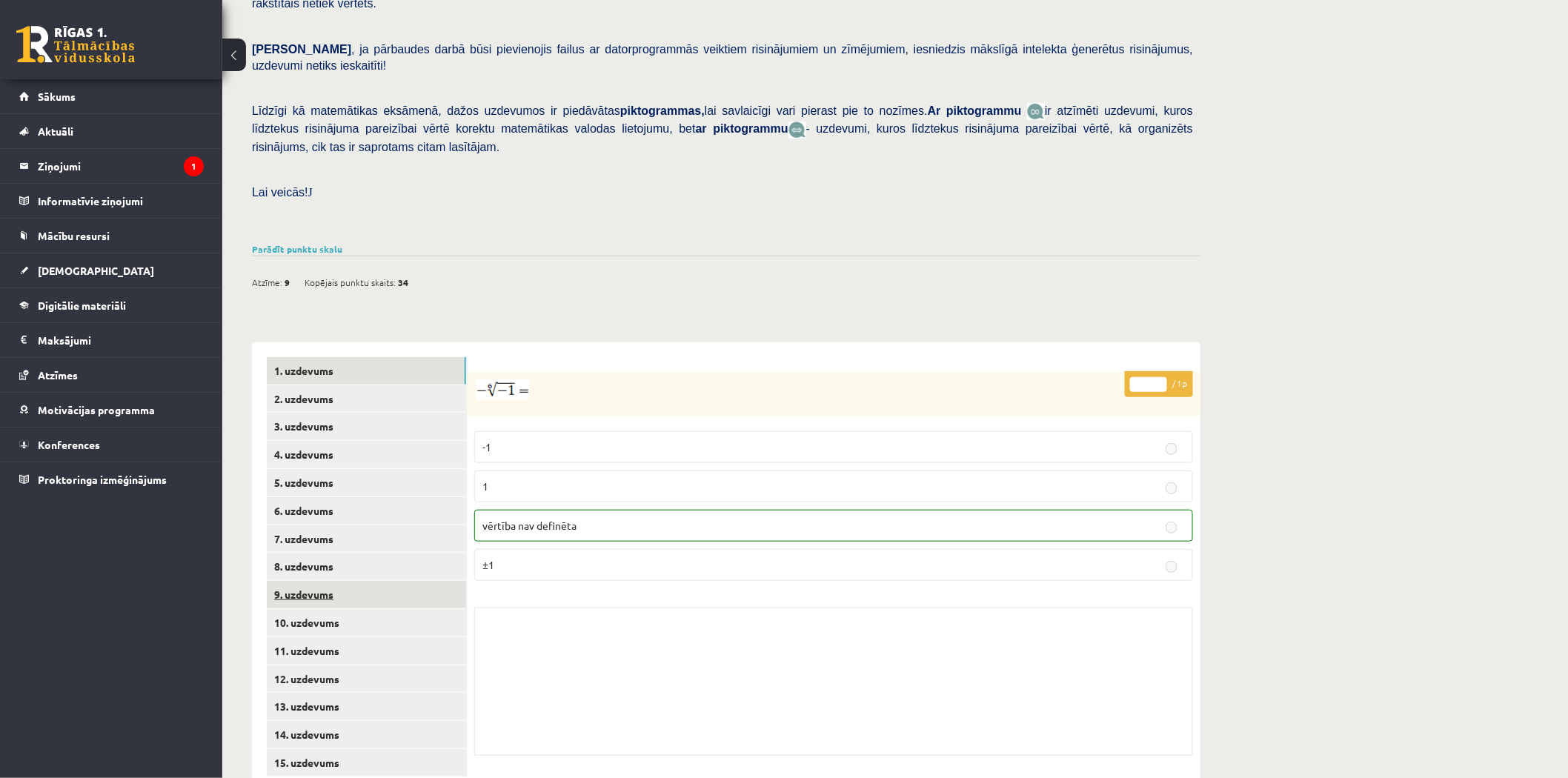
scroll to position [281, 0]
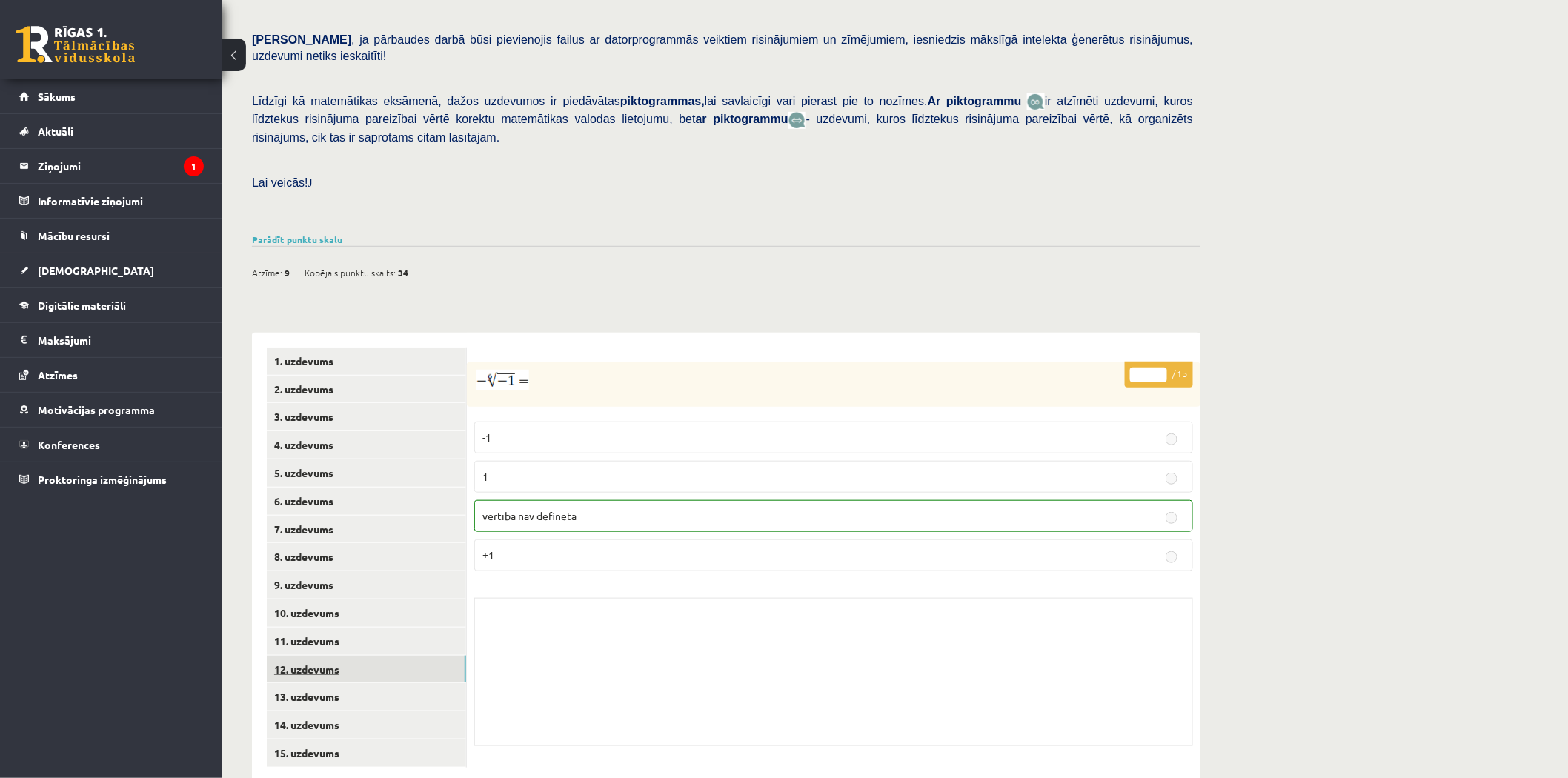
click at [334, 656] on link "12. uzdevums" at bounding box center [367, 669] width 199 height 28
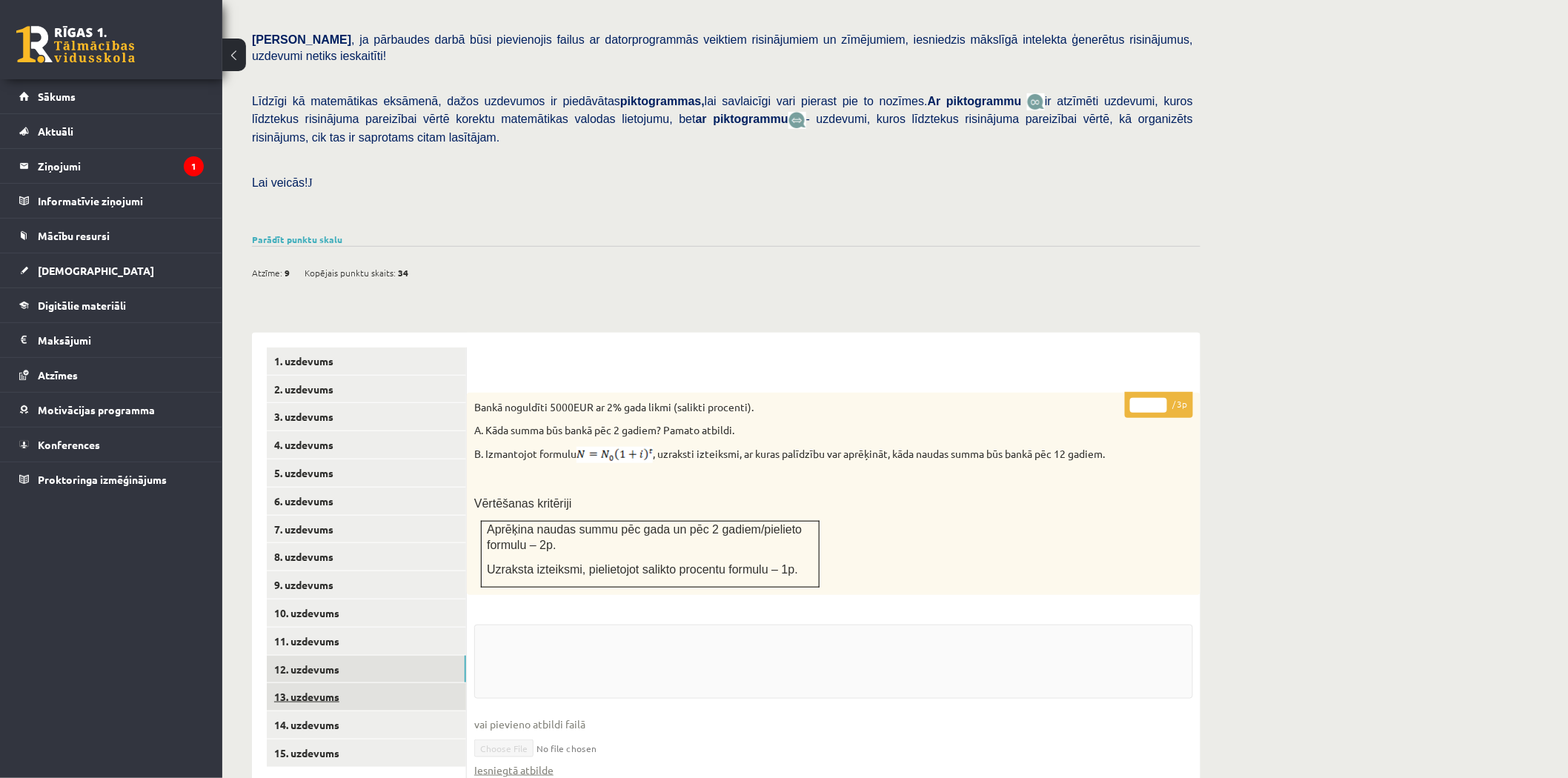
click at [331, 683] on link "13. uzdevums" at bounding box center [367, 697] width 199 height 28
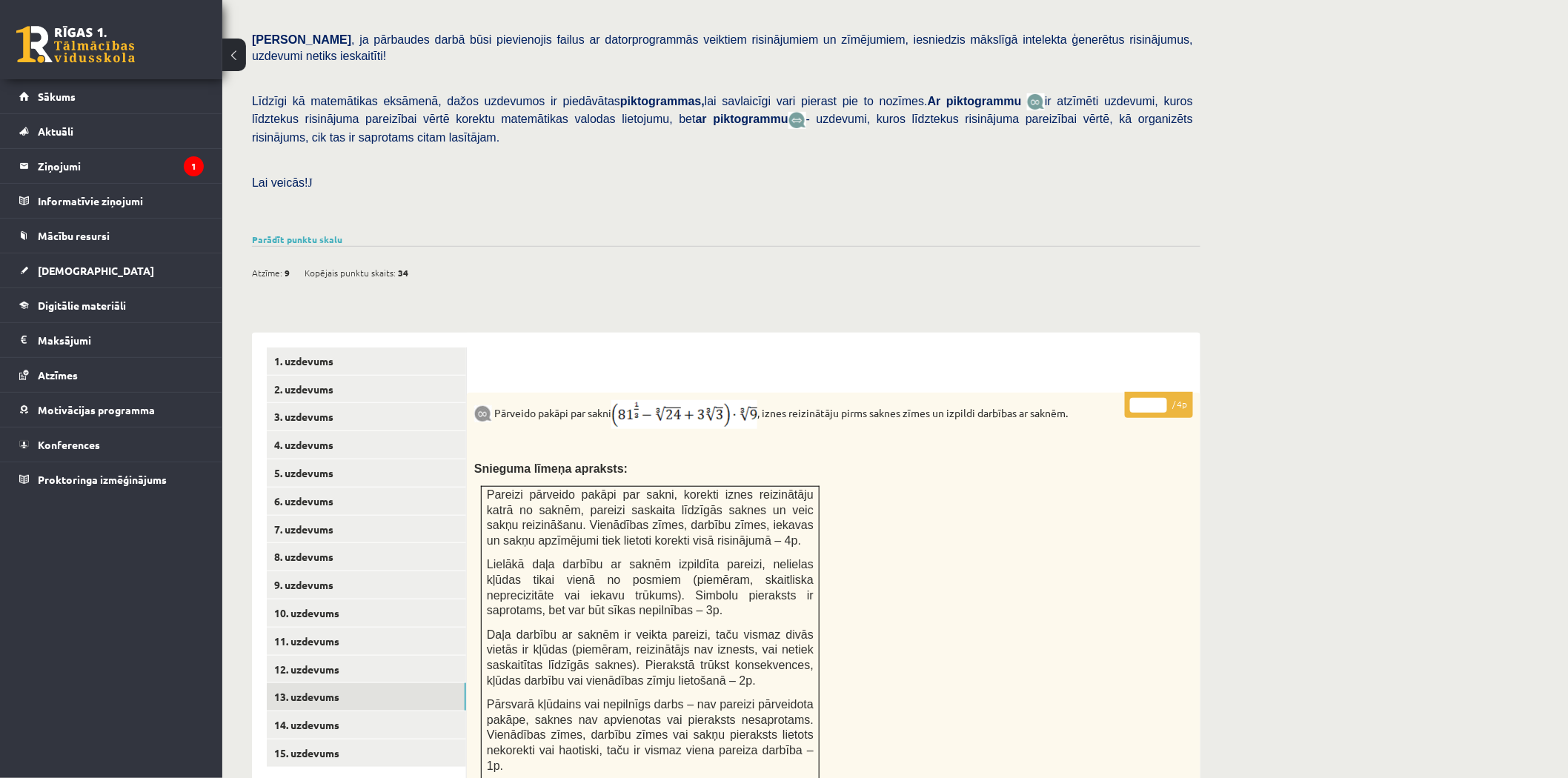
scroll to position [0, 0]
click at [452, 347] on link "1. uzdevums" at bounding box center [367, 361] width 199 height 28
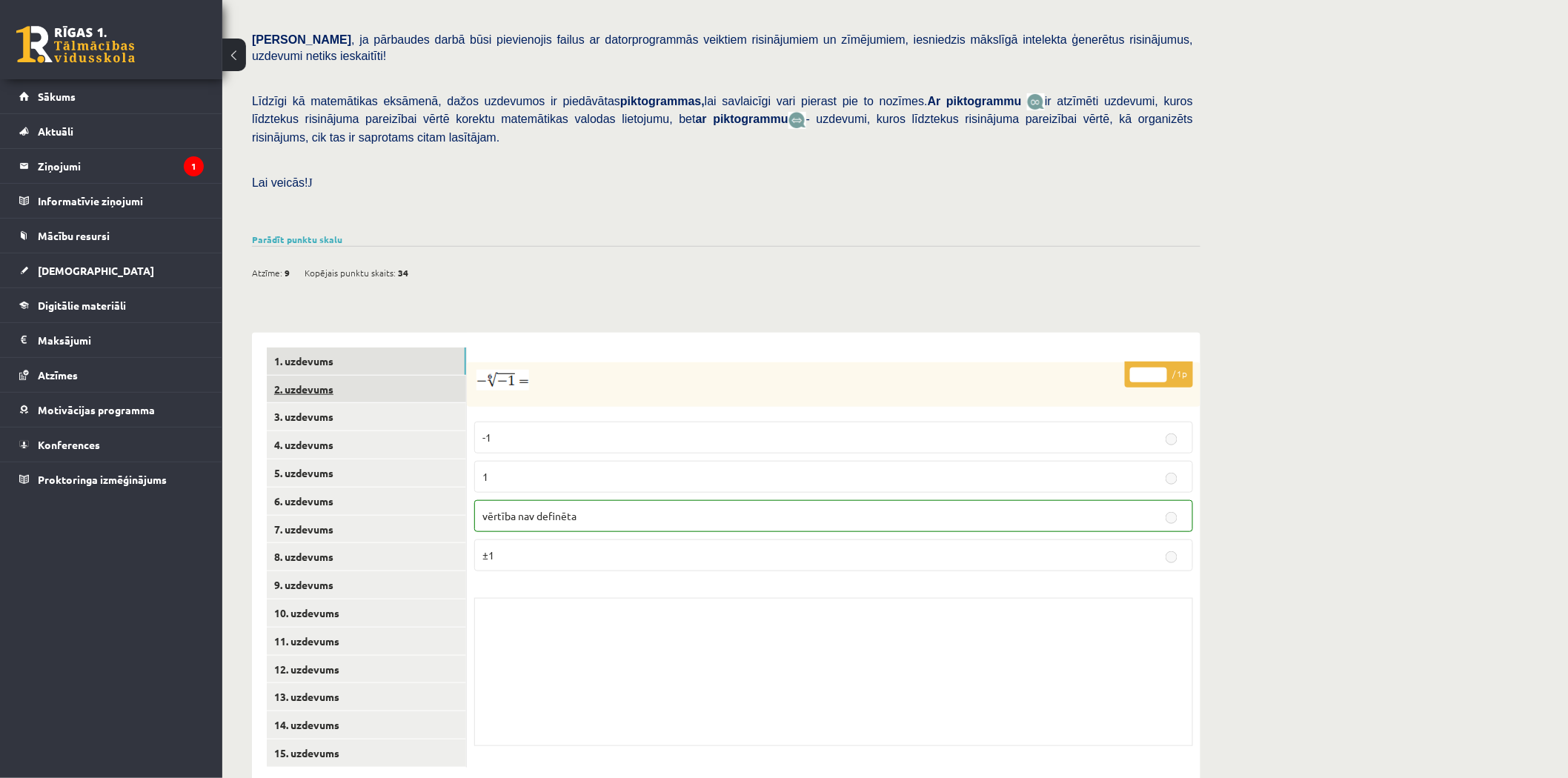
click at [383, 375] on link "2. uzdevums" at bounding box center [367, 389] width 199 height 28
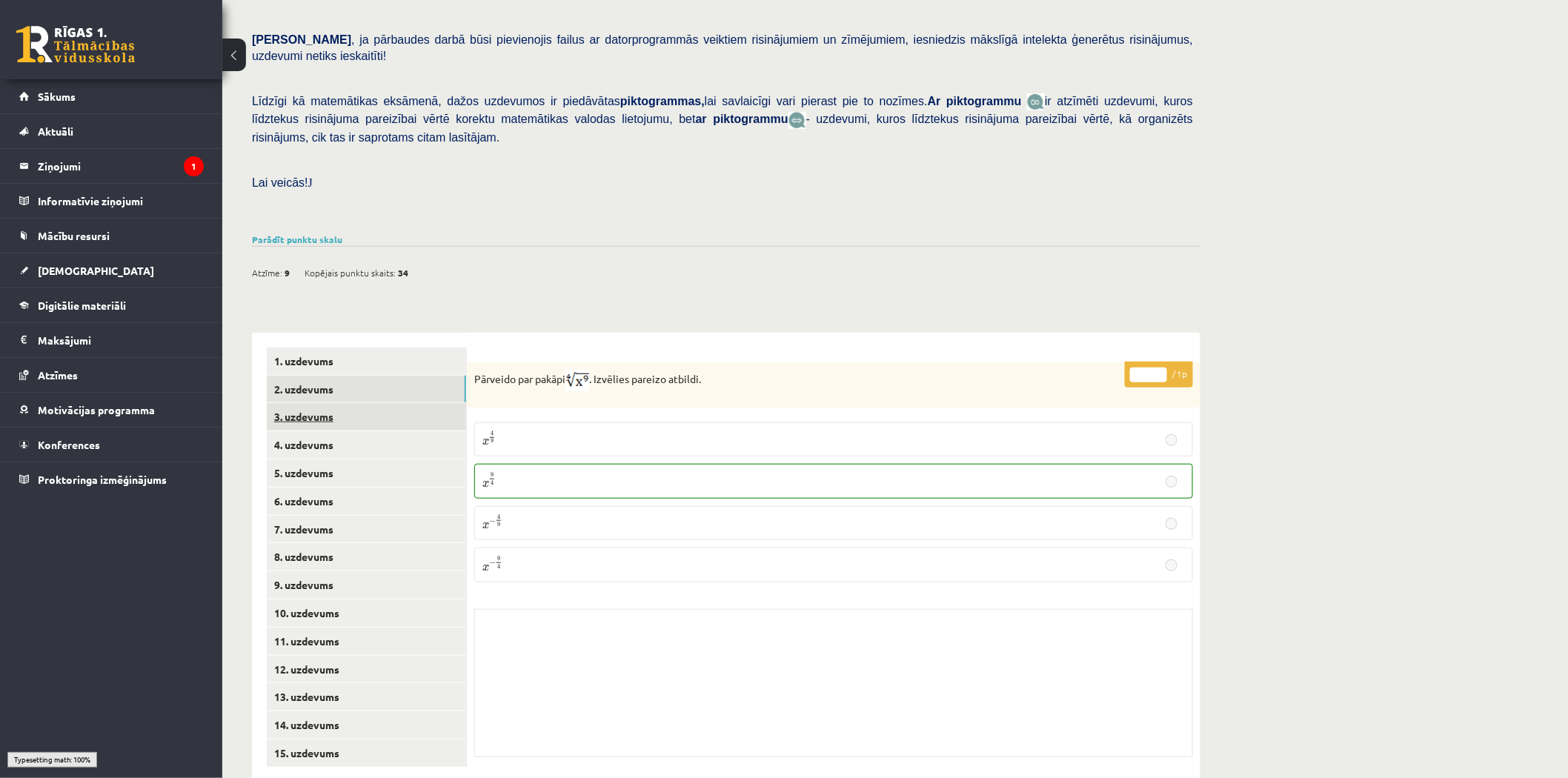
click at [376, 403] on link "3. uzdevums" at bounding box center [367, 416] width 199 height 28
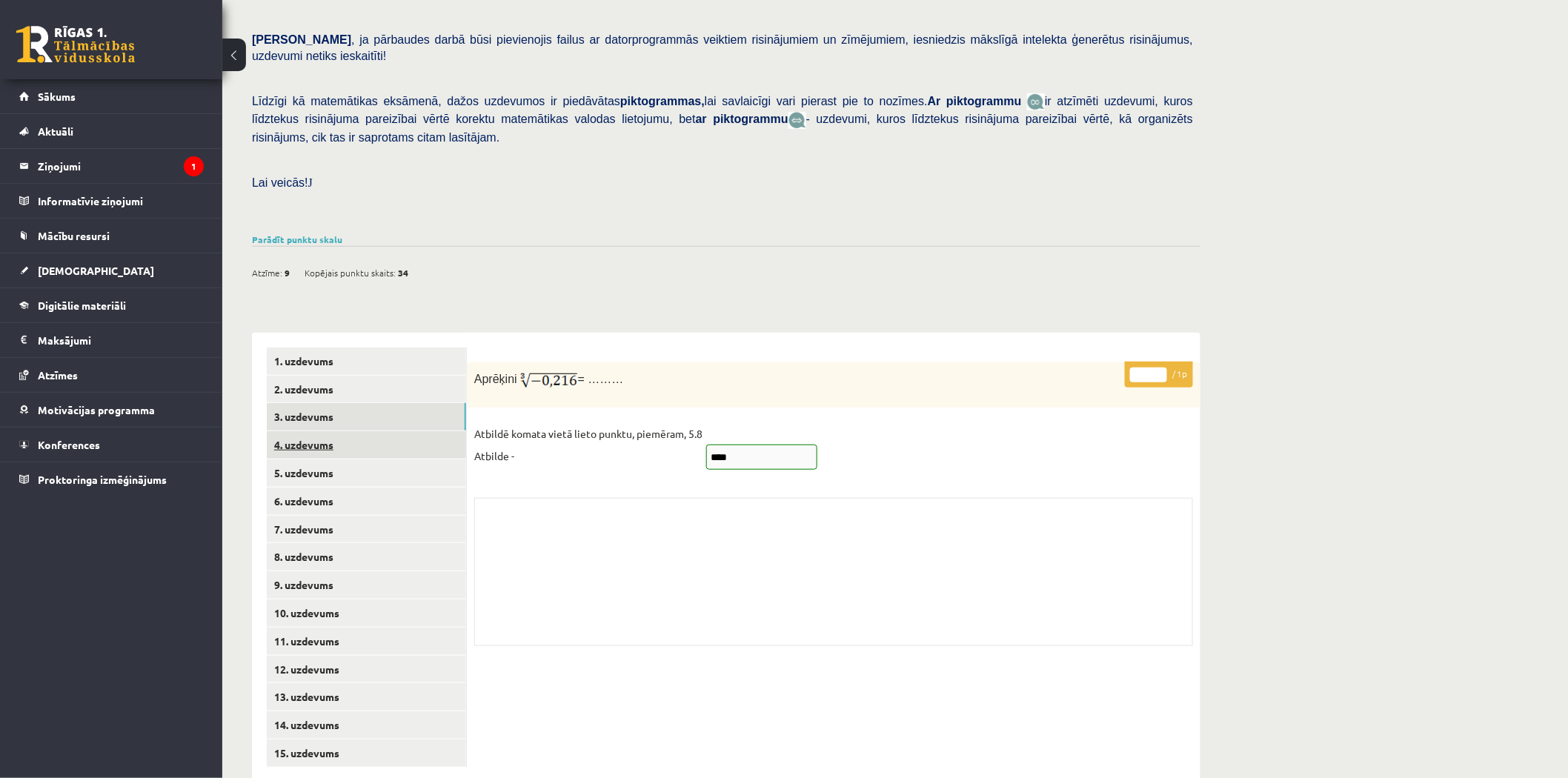
click at [370, 432] on link "4. uzdevums" at bounding box center [367, 445] width 199 height 28
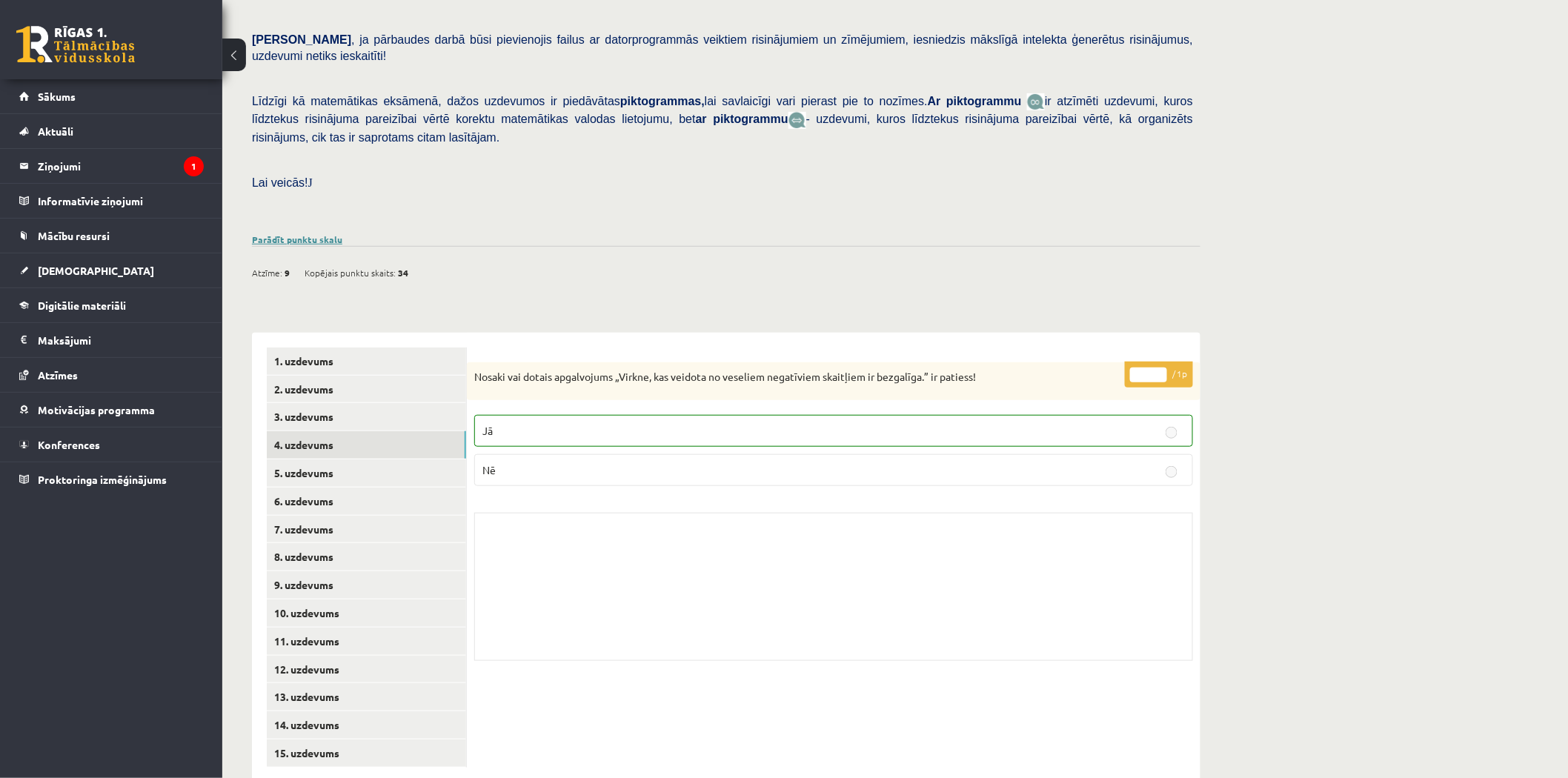
click at [317, 233] on link "Parādīt punktu skalu" at bounding box center [297, 239] width 90 height 11
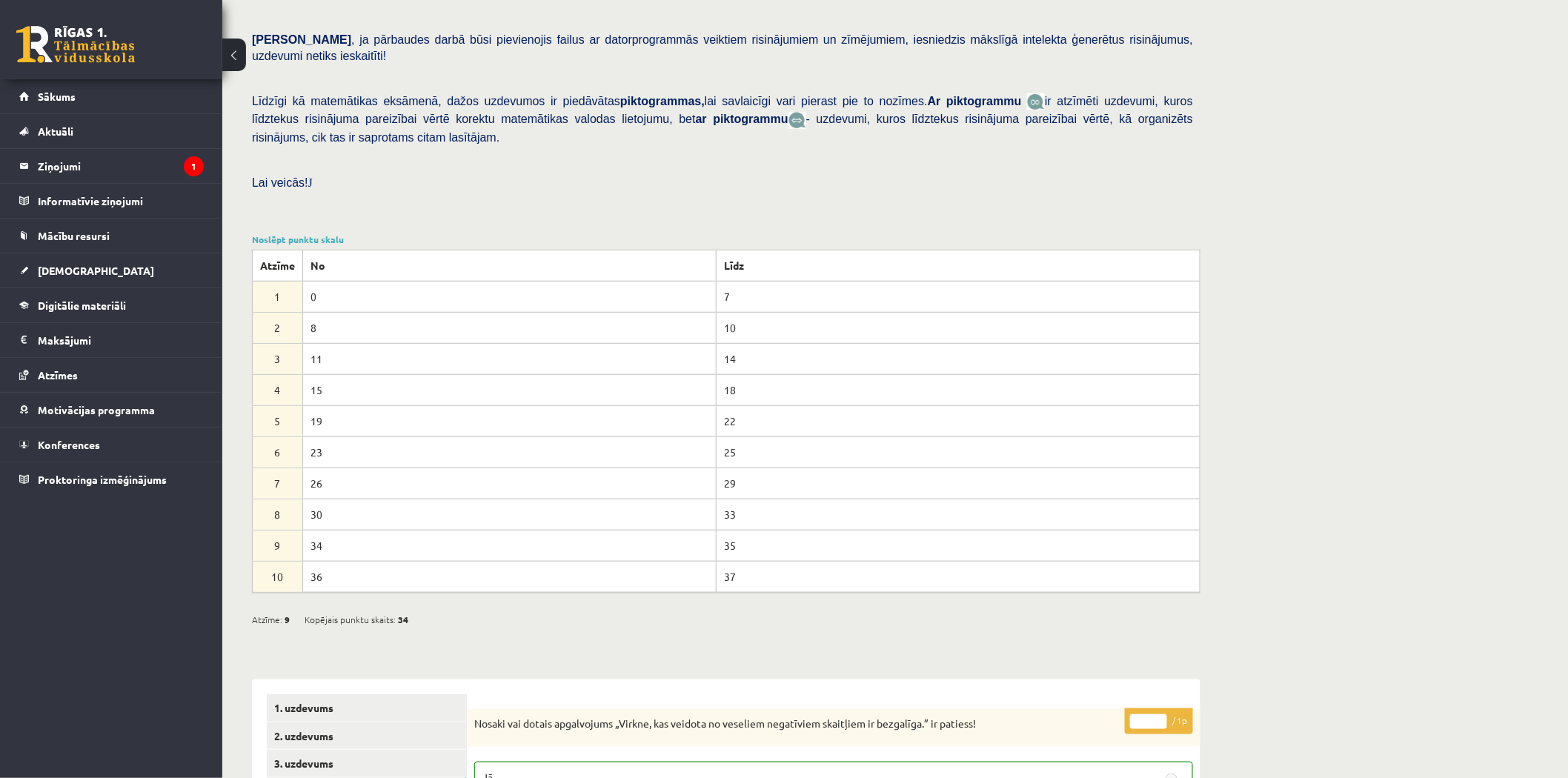
drag, startPoint x: 306, startPoint y: 510, endPoint x: 317, endPoint y: 511, distance: 11.0
click at [317, 529] on td "34" at bounding box center [510, 545] width 414 height 32
click at [324, 529] on td "34" at bounding box center [510, 545] width 414 height 32
click at [314, 233] on link "Noslēpt punktu skalu" at bounding box center [298, 239] width 92 height 11
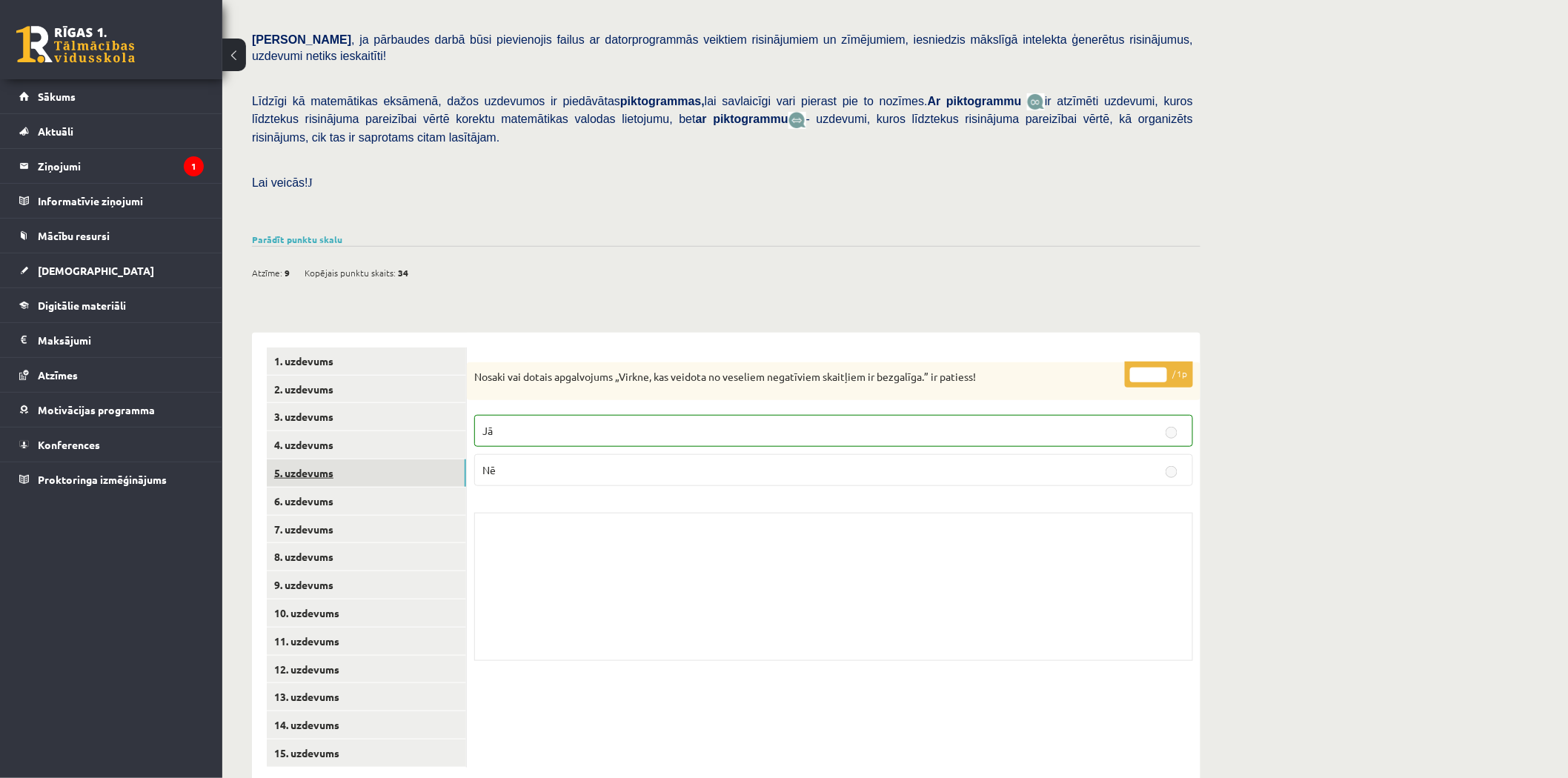
click at [328, 459] on link "5. uzdevums" at bounding box center [367, 473] width 199 height 28
click at [327, 487] on link "6. uzdevums" at bounding box center [367, 500] width 199 height 28
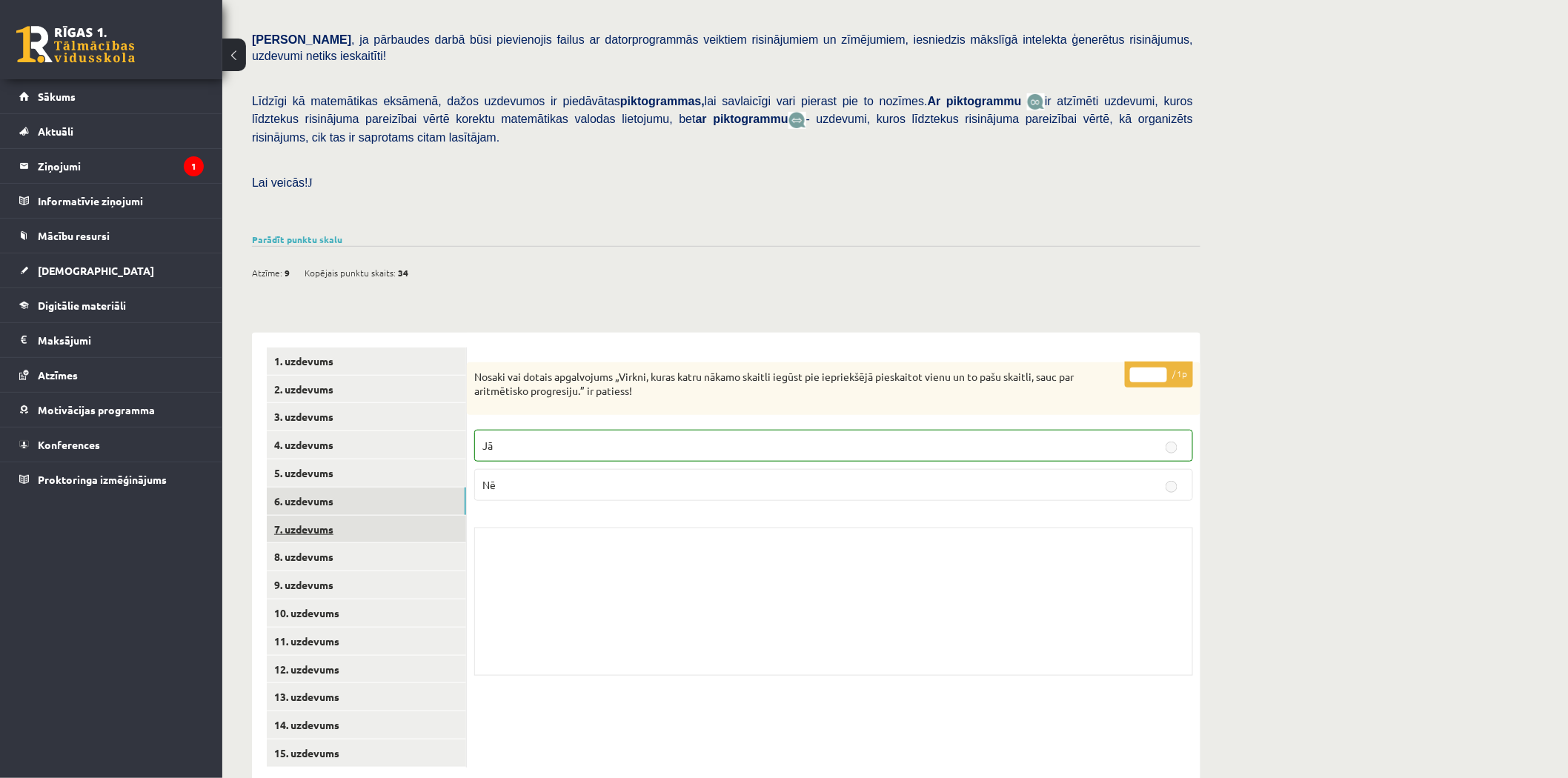
click at [329, 516] on link "7. uzdevums" at bounding box center [367, 529] width 199 height 28
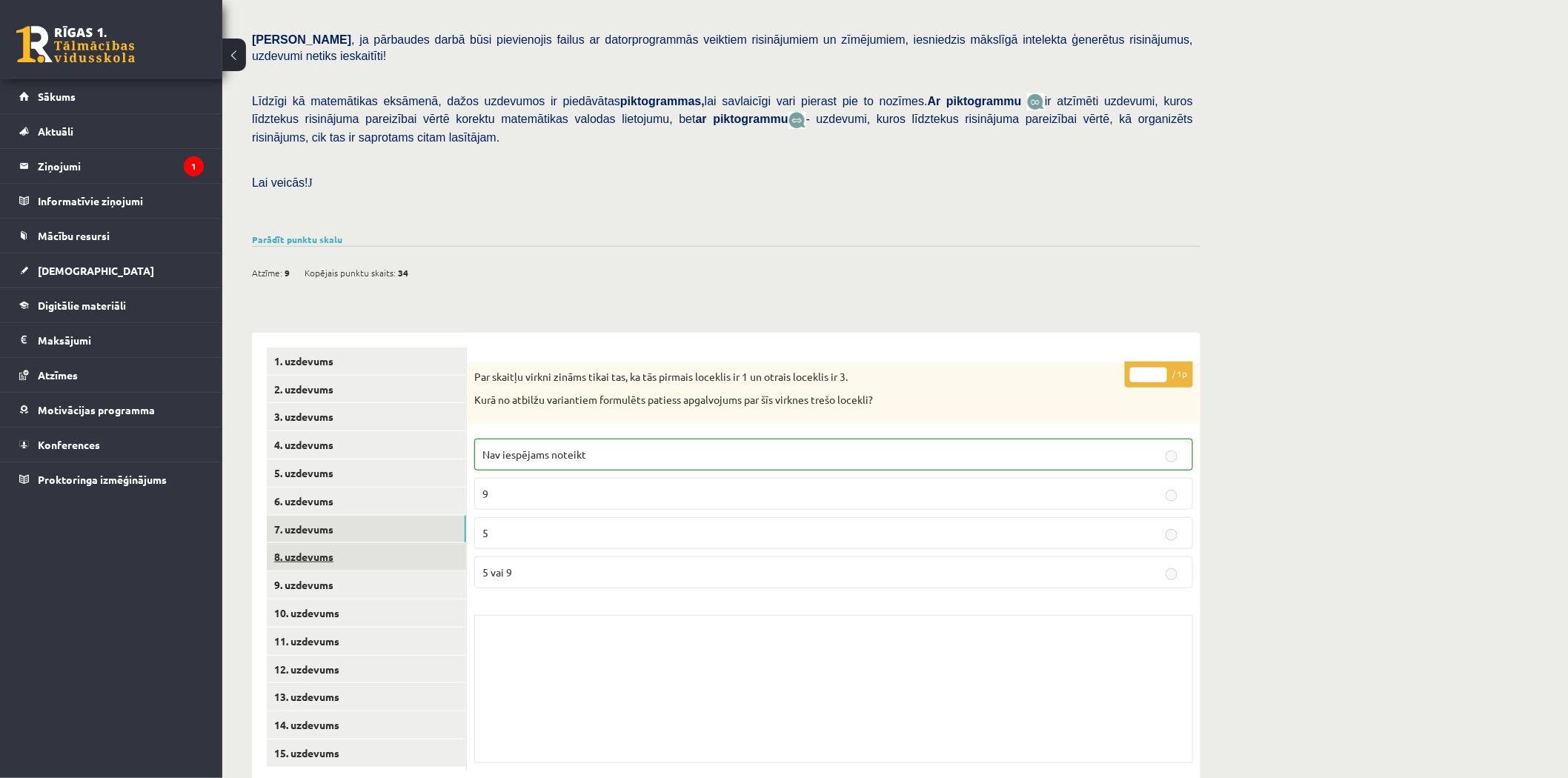
click at [326, 543] on link "8. uzdevums" at bounding box center [367, 556] width 199 height 28
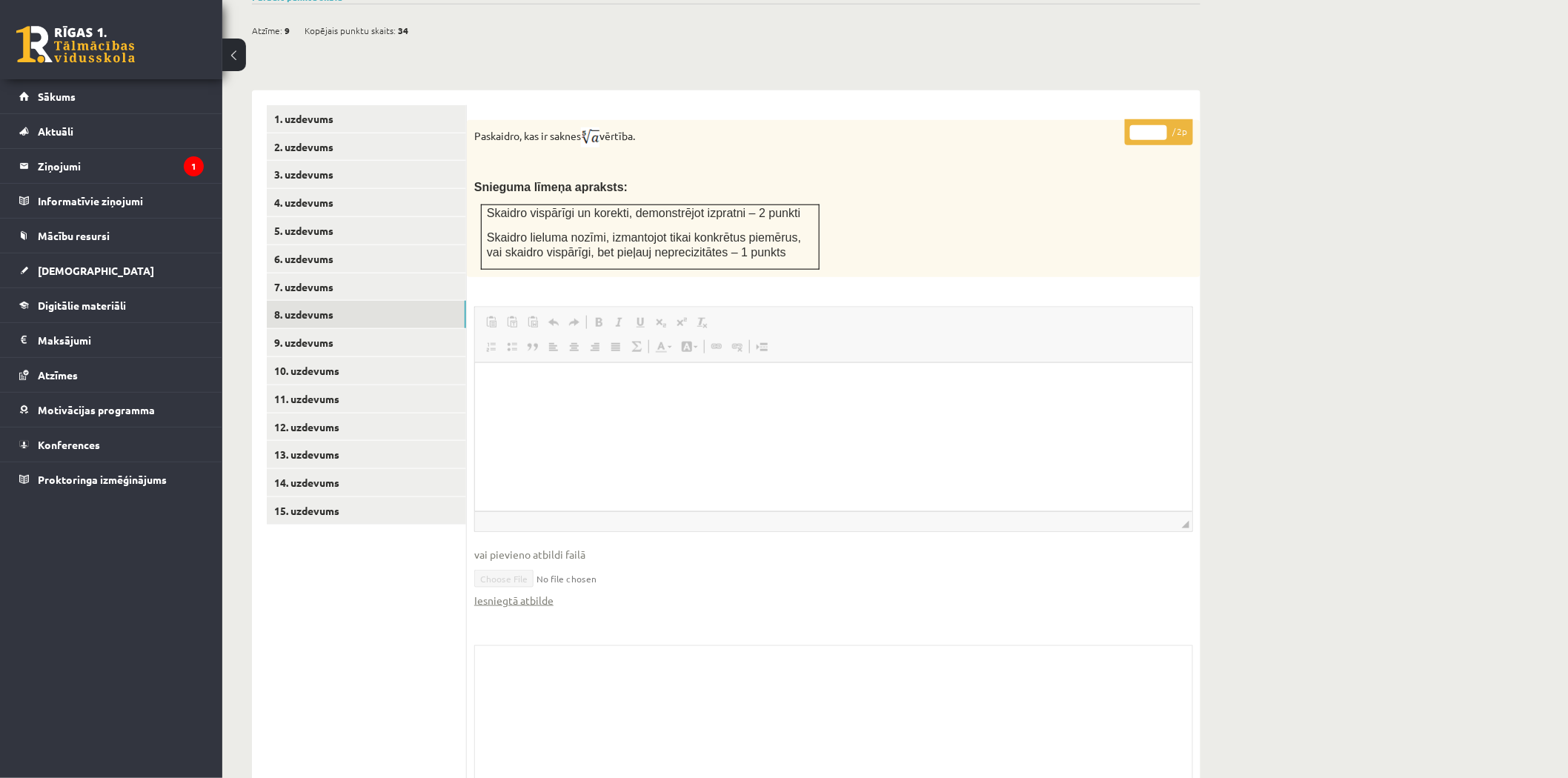
scroll to position [557, 0]
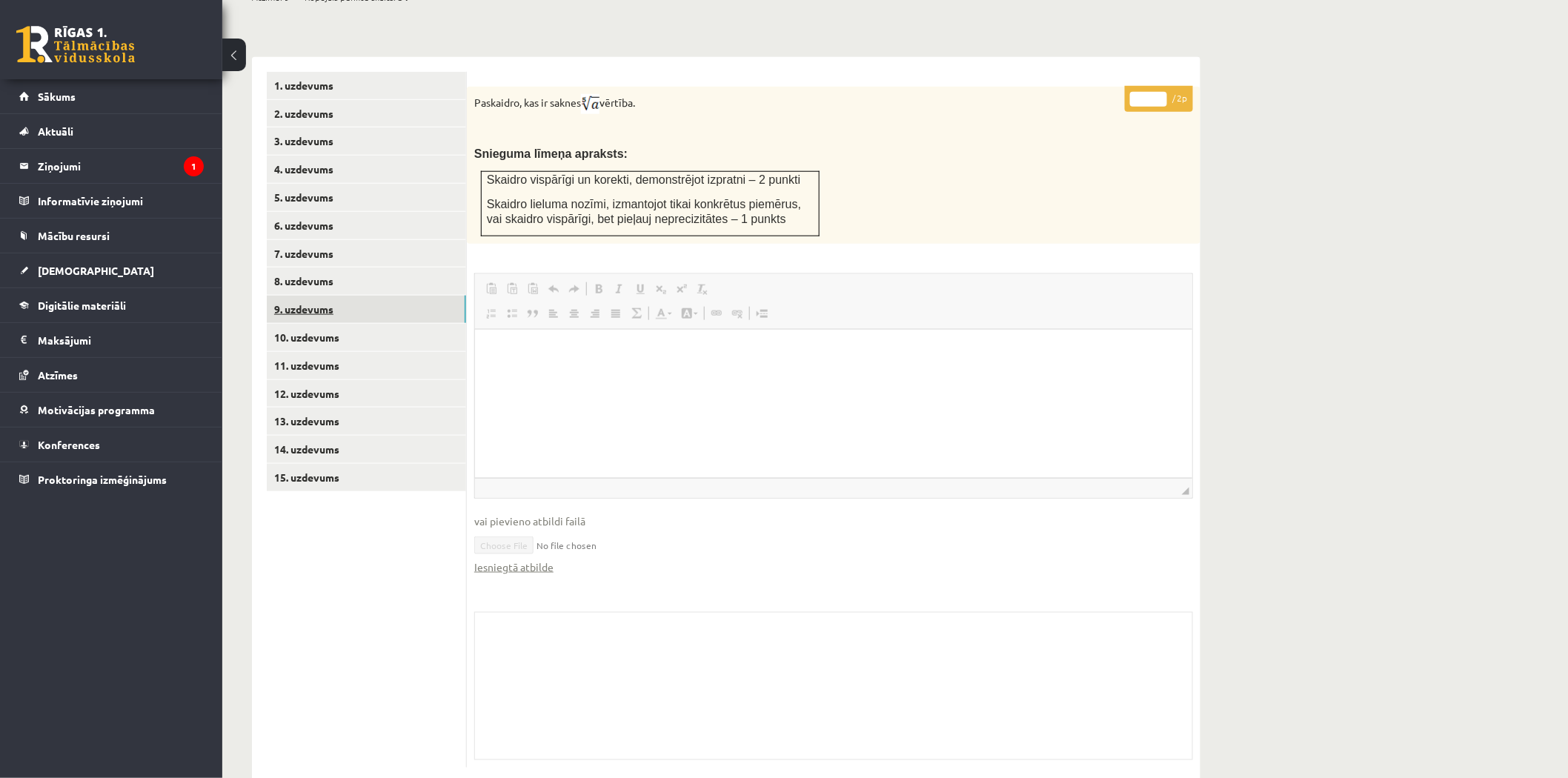
click at [354, 296] on link "9. uzdevums" at bounding box center [367, 309] width 199 height 28
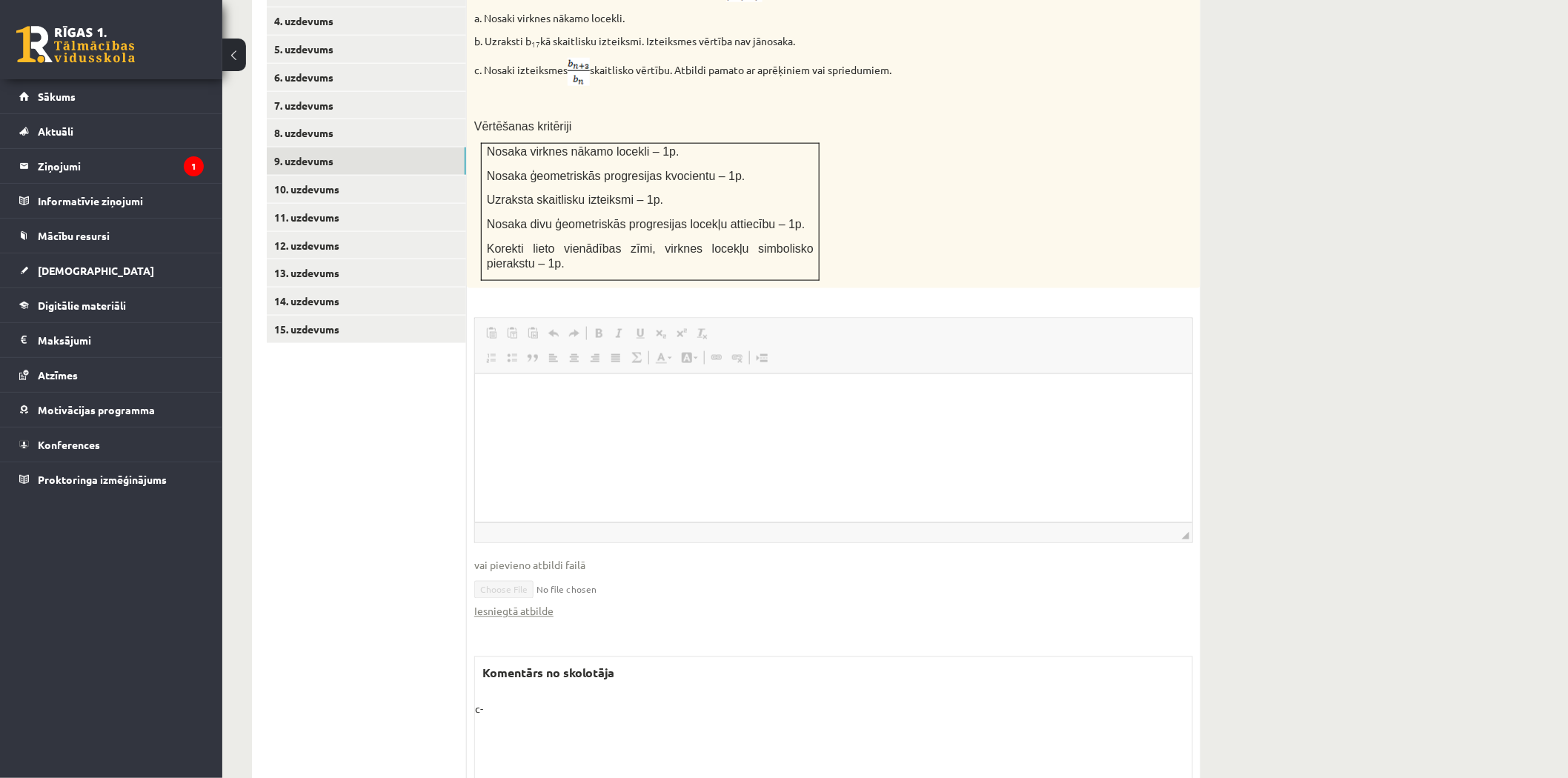
scroll to position [749, 0]
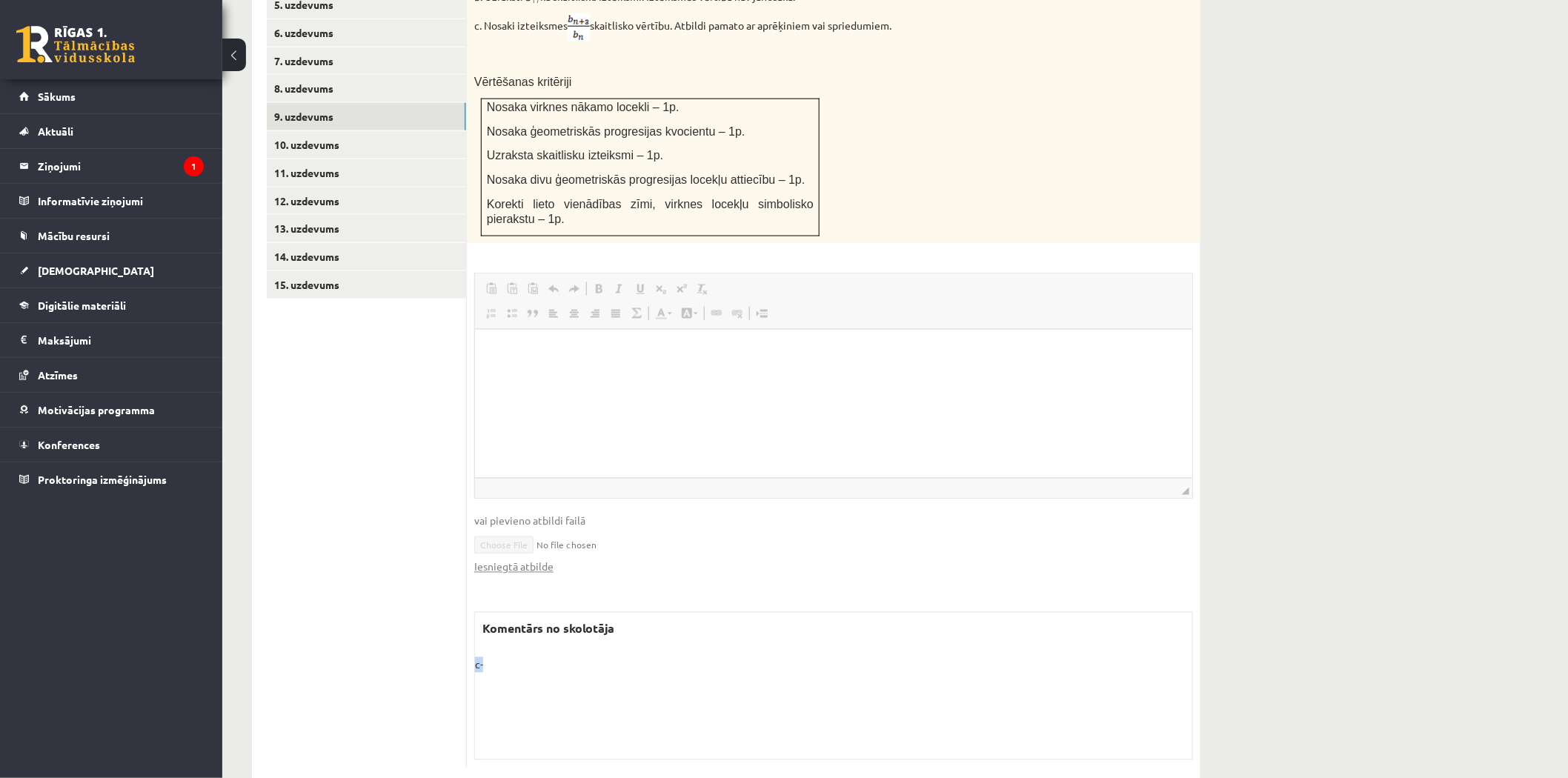
drag, startPoint x: 482, startPoint y: 628, endPoint x: 467, endPoint y: 627, distance: 15.0
click at [467, 628] on div "* / 5p Ģeometriskās progresijas (b n ) pirmie trīs locekļi ir a. Nosaki virknes…" at bounding box center [834, 345] width 733 height 843
click at [590, 612] on label "Komentārs no skolotāja" at bounding box center [548, 629] width 146 height 33
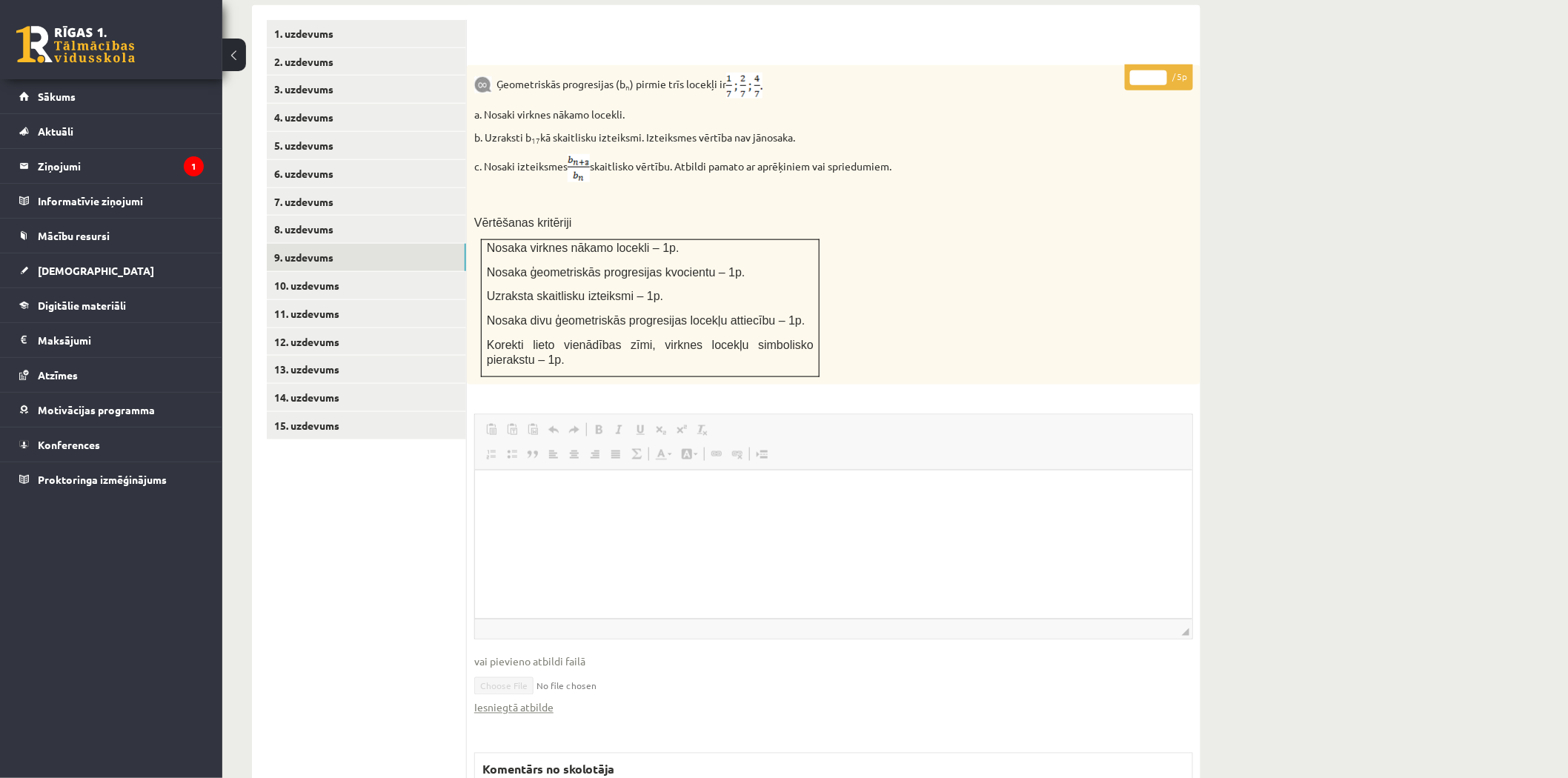
scroll to position [529, 0]
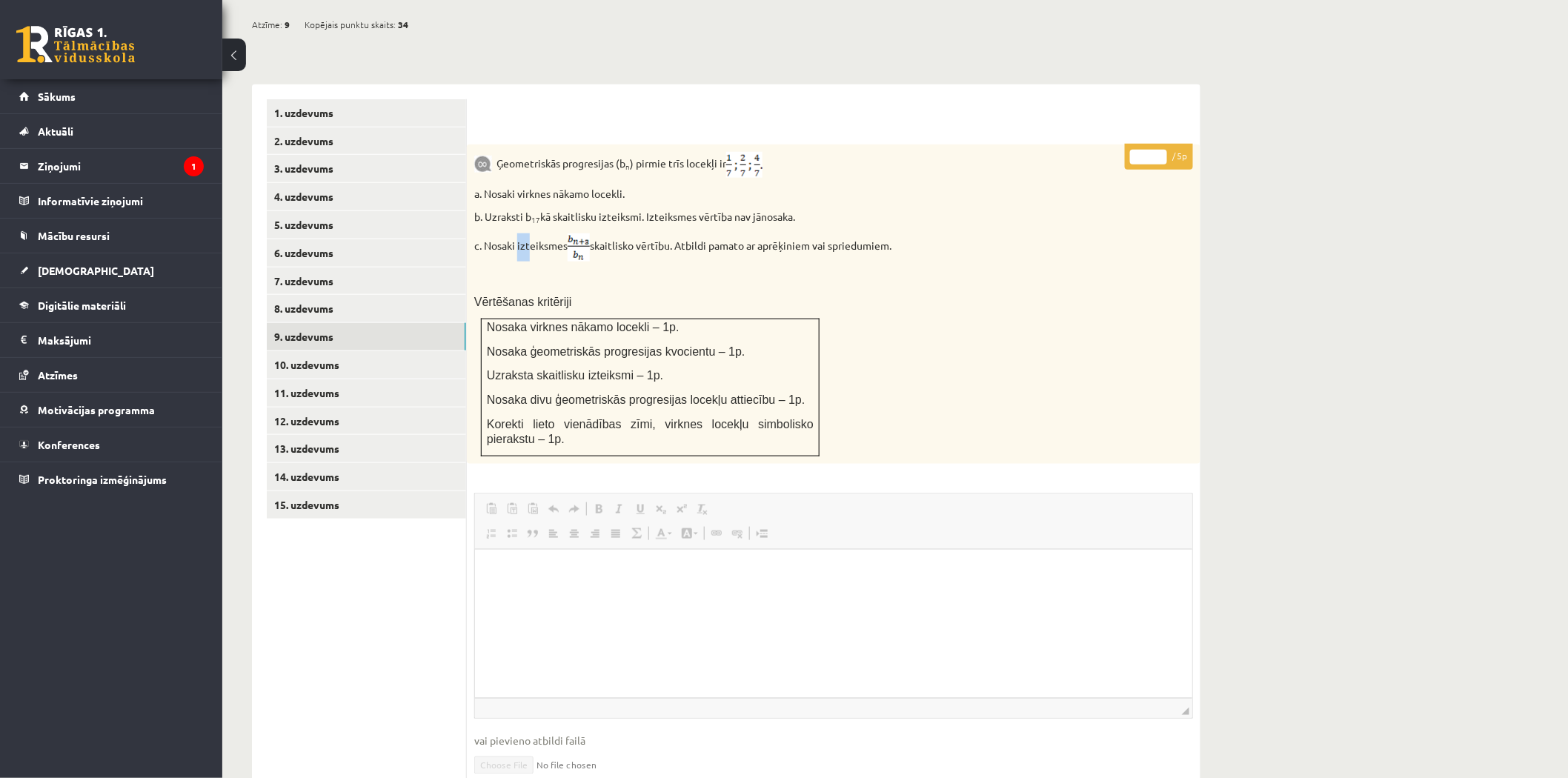
click at [531, 233] on p "c. Nosaki izteiksmes skaitlisko vērtību. Atbildi pamato ar aprēķiniem vai sprie…" at bounding box center [795, 247] width 644 height 28
click at [532, 233] on p "c. Nosaki izteiksmes skaitlisko vērtību. Atbildi pamato ar aprēķiniem vai sprie…" at bounding box center [795, 247] width 644 height 28
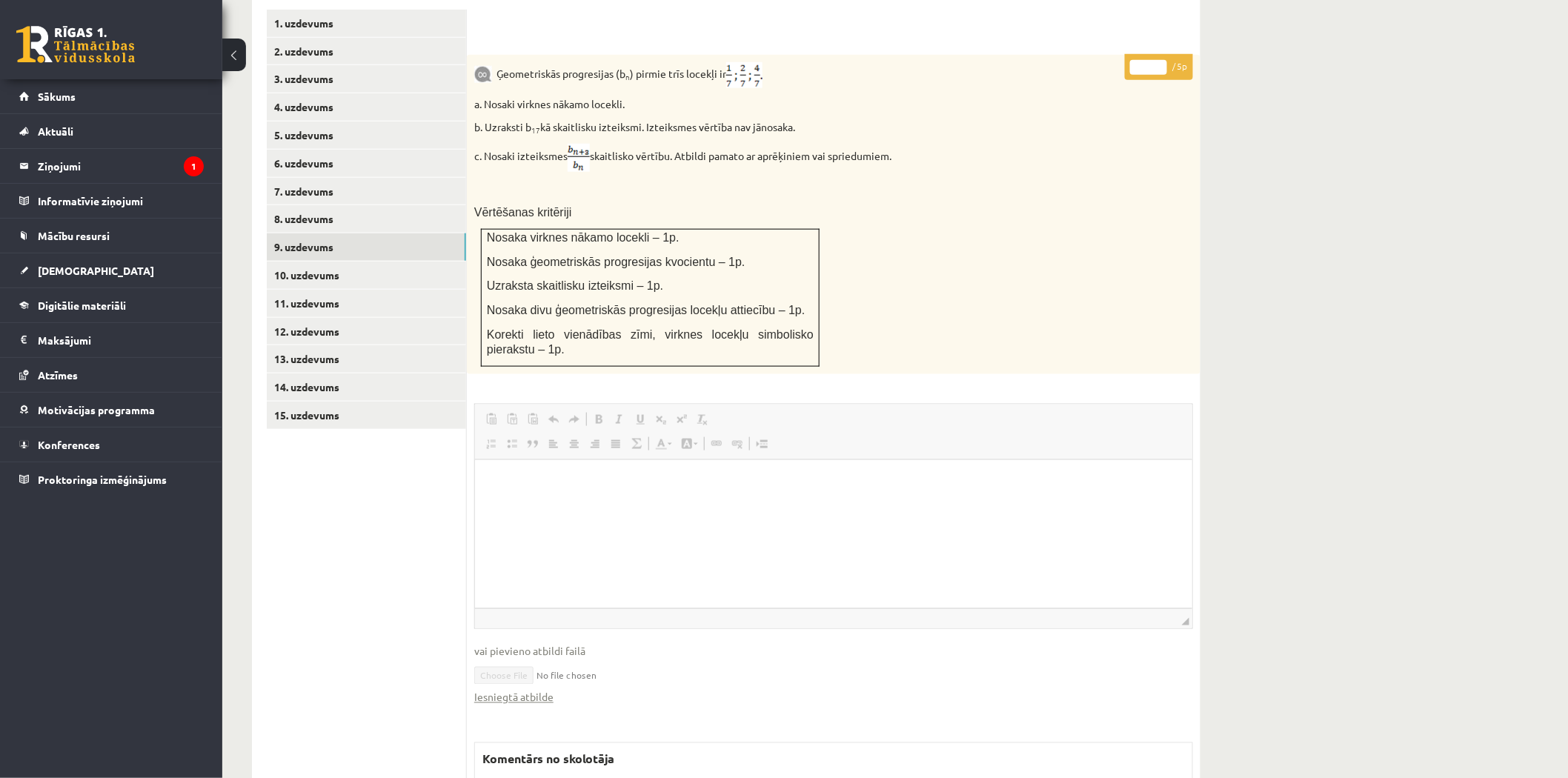
scroll to position [640, 0]
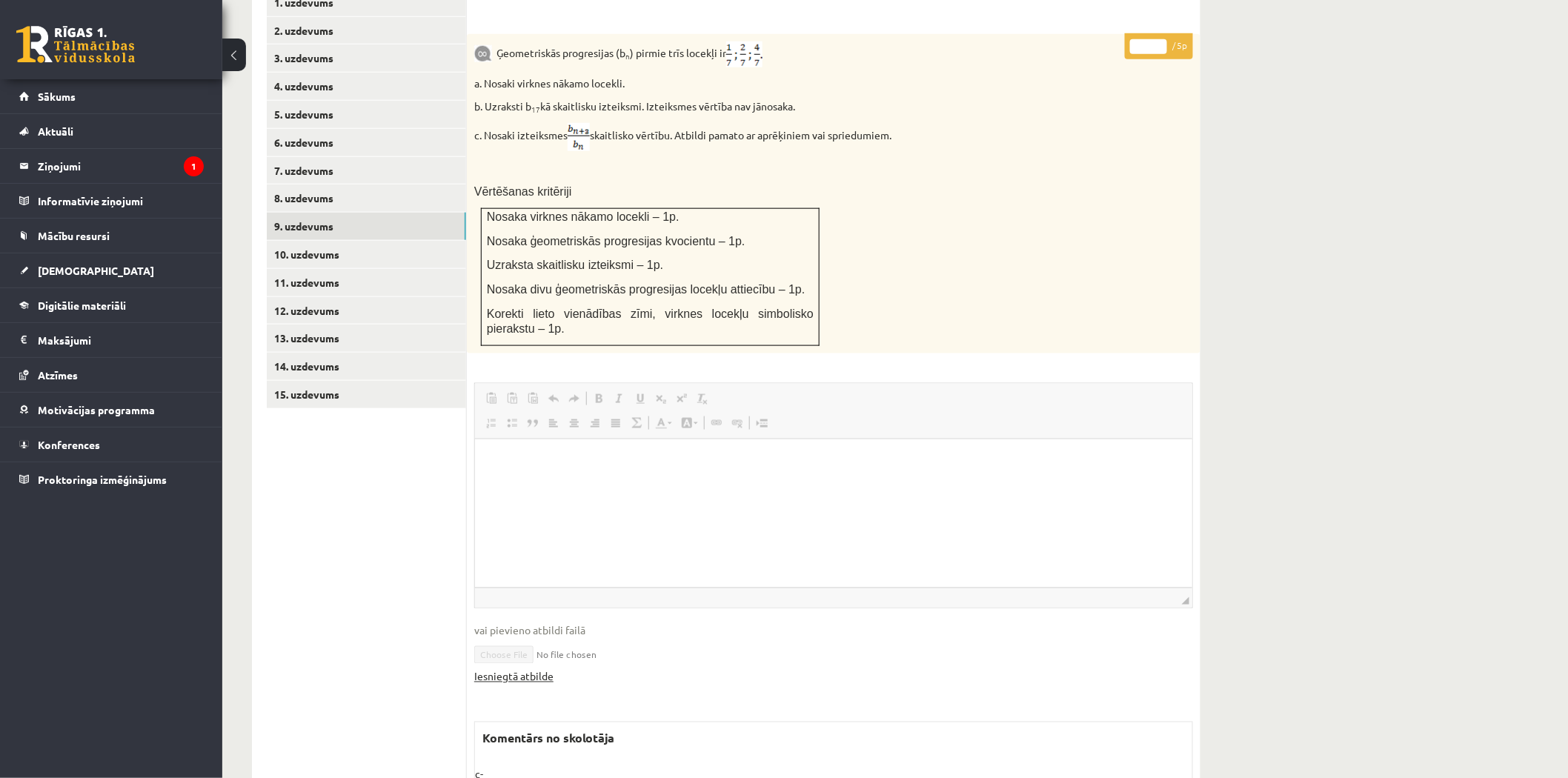
click at [516, 669] on link "Iesniegtā atbilde" at bounding box center [513, 677] width 79 height 15
click at [338, 241] on link "10. uzdevums" at bounding box center [367, 255] width 199 height 28
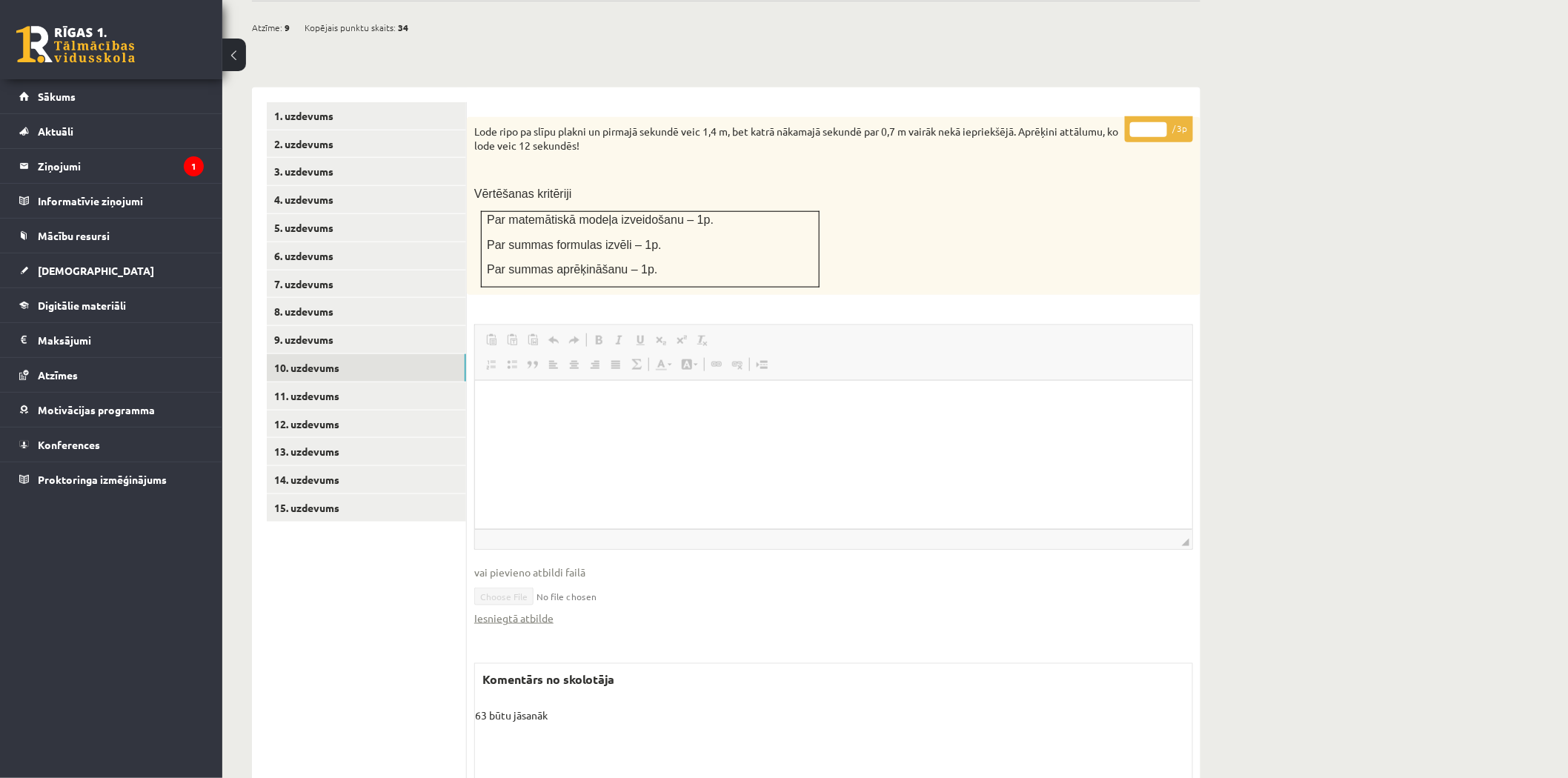
scroll to position [540, 0]
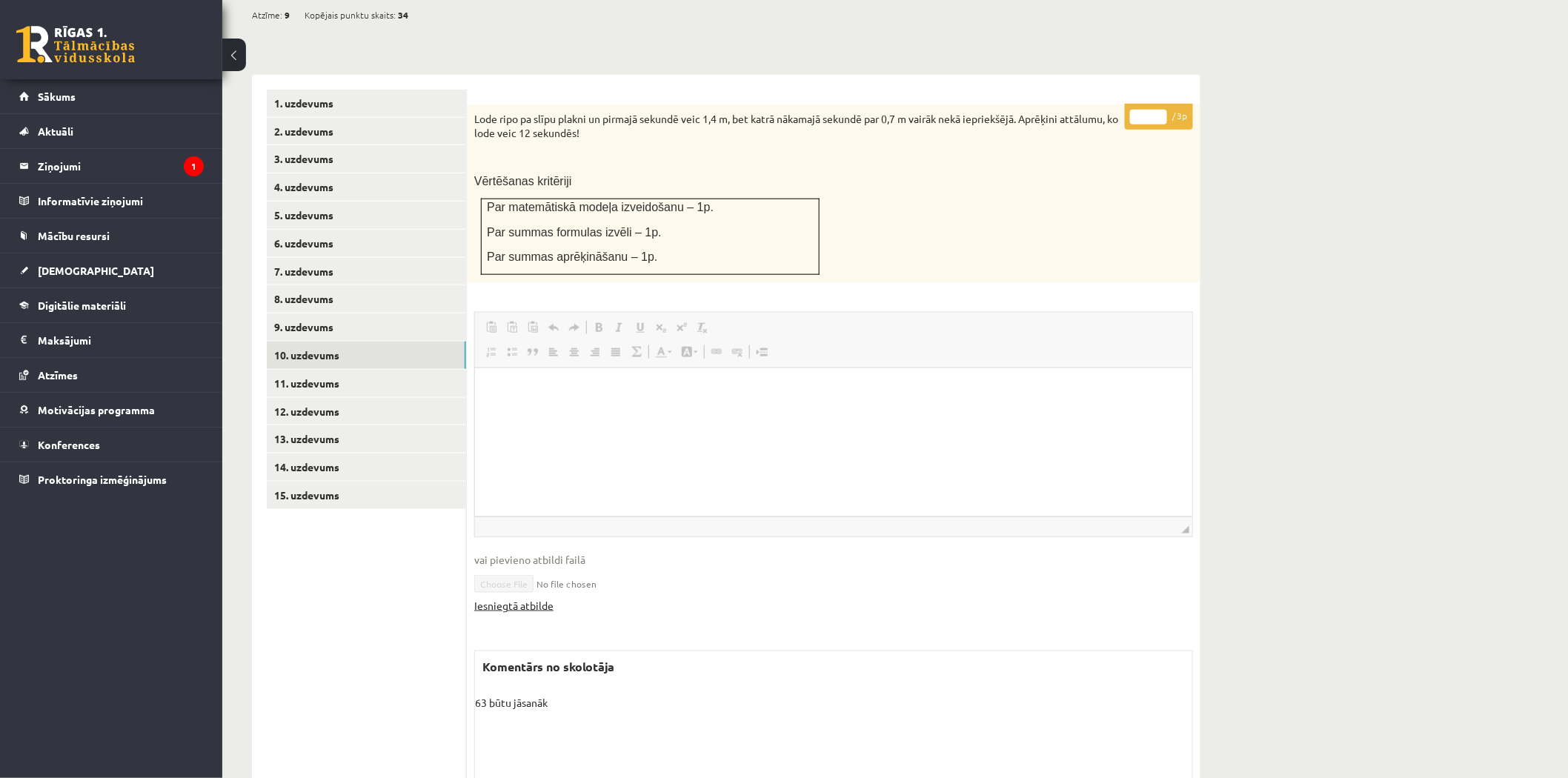
click at [521, 598] on link "Iesniegtā atbilde" at bounding box center [513, 606] width 79 height 15
drag, startPoint x: 708, startPoint y: 84, endPoint x: 717, endPoint y: 82, distance: 9.2
click at [717, 112] on p "Lode ripo pa slīpu plakni un pirmajā sekundē veic 1,4 m, bet katrā nākamajā sek…" at bounding box center [795, 126] width 644 height 29
drag, startPoint x: 707, startPoint y: 78, endPoint x: 720, endPoint y: 83, distance: 13.9
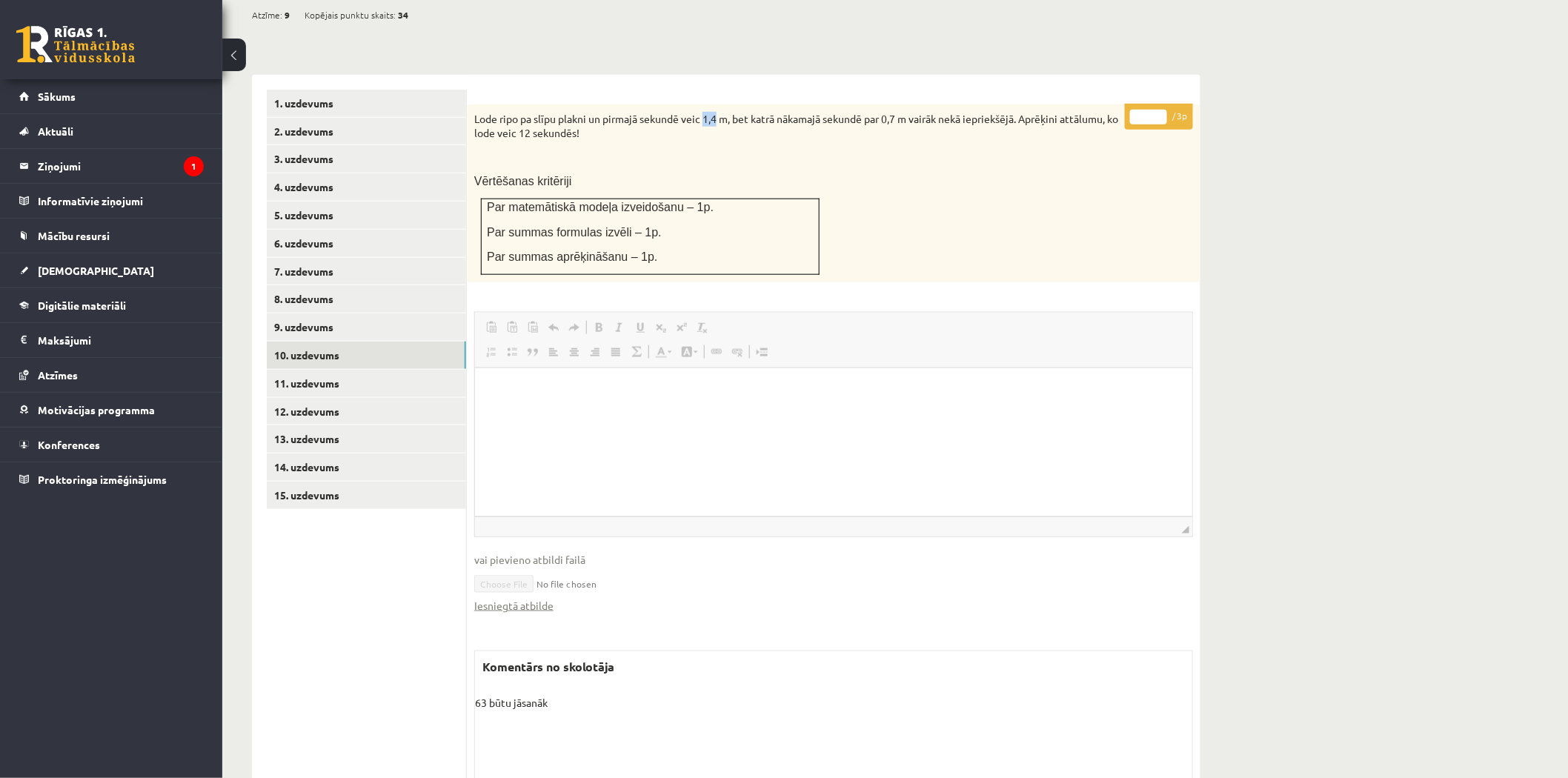
click at [720, 112] on p "Lode ripo pa slīpu plakni un pirmajā sekundē veic 1,4 m, bet katrā nākamajā sek…" at bounding box center [795, 126] width 644 height 29
drag, startPoint x: 535, startPoint y: 97, endPoint x: 552, endPoint y: 97, distance: 17.0
click at [552, 112] on p "Lode ripo pa slīpu plakni un pirmajā sekundē veic 1,4 m, bet katrā nākamajā sek…" at bounding box center [795, 126] width 644 height 29
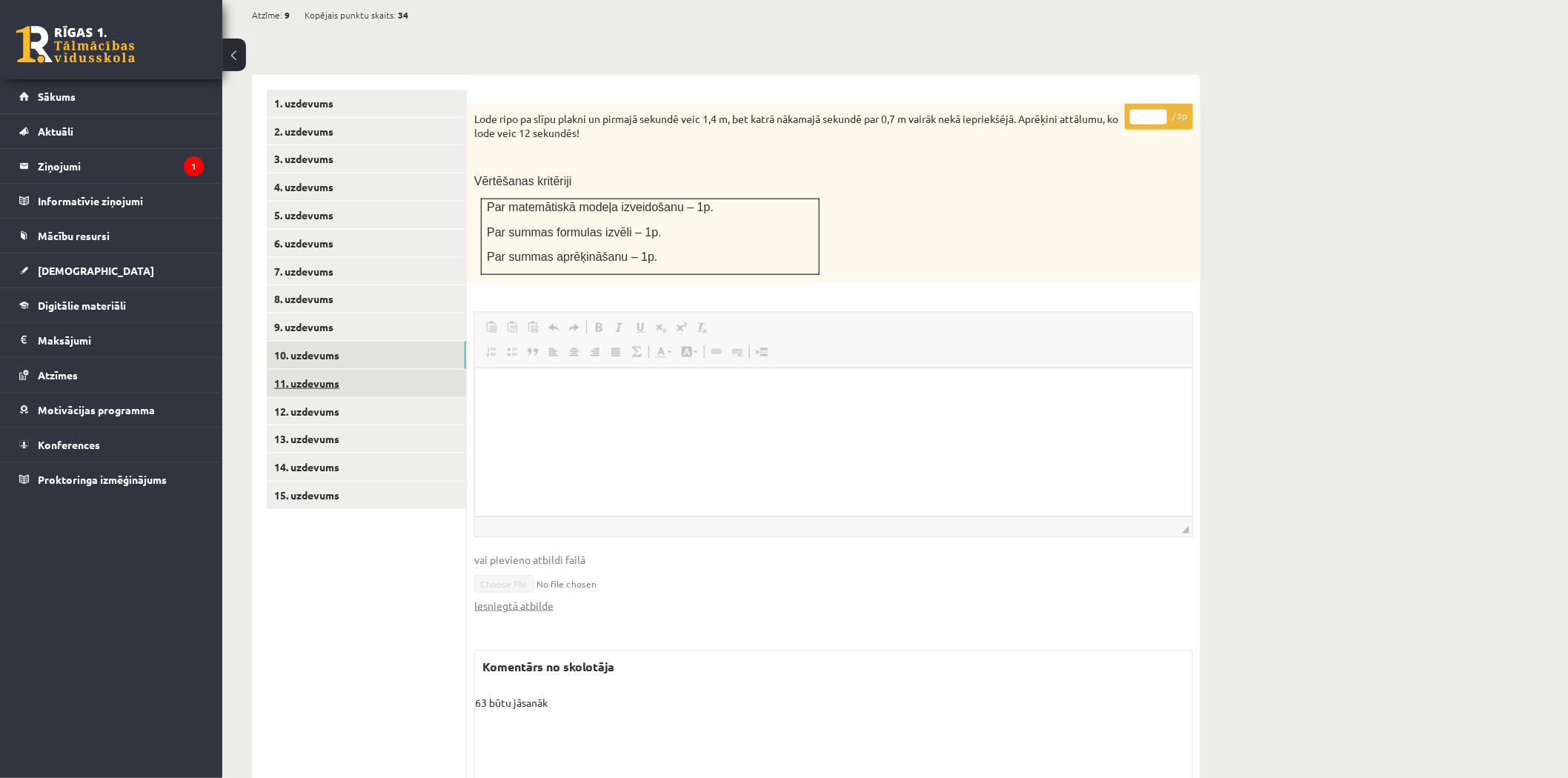
click at [373, 369] on link "11. uzdevums" at bounding box center [367, 383] width 199 height 28
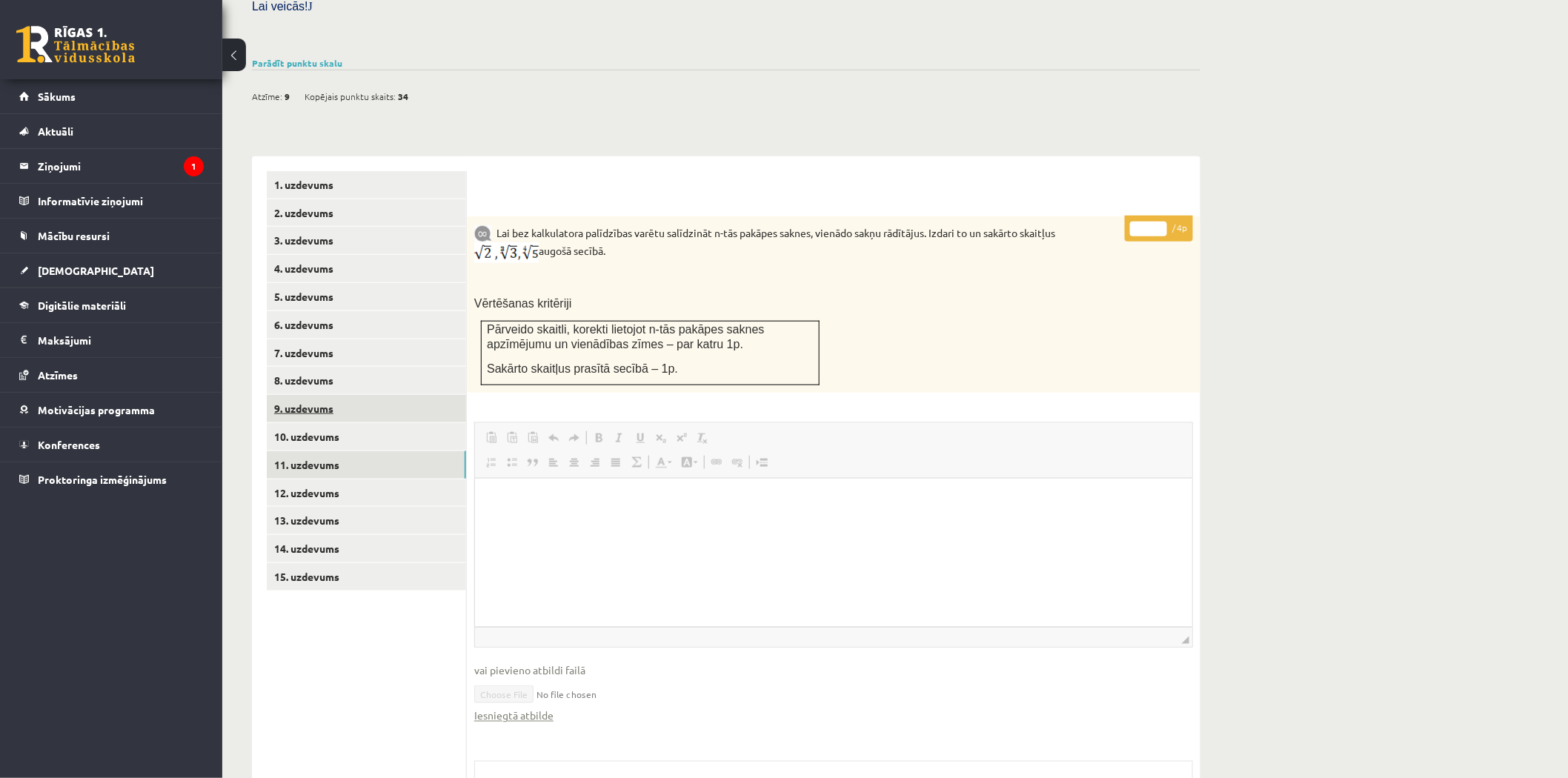
scroll to position [0, 0]
click at [357, 479] on link "12. uzdevums" at bounding box center [367, 493] width 199 height 28
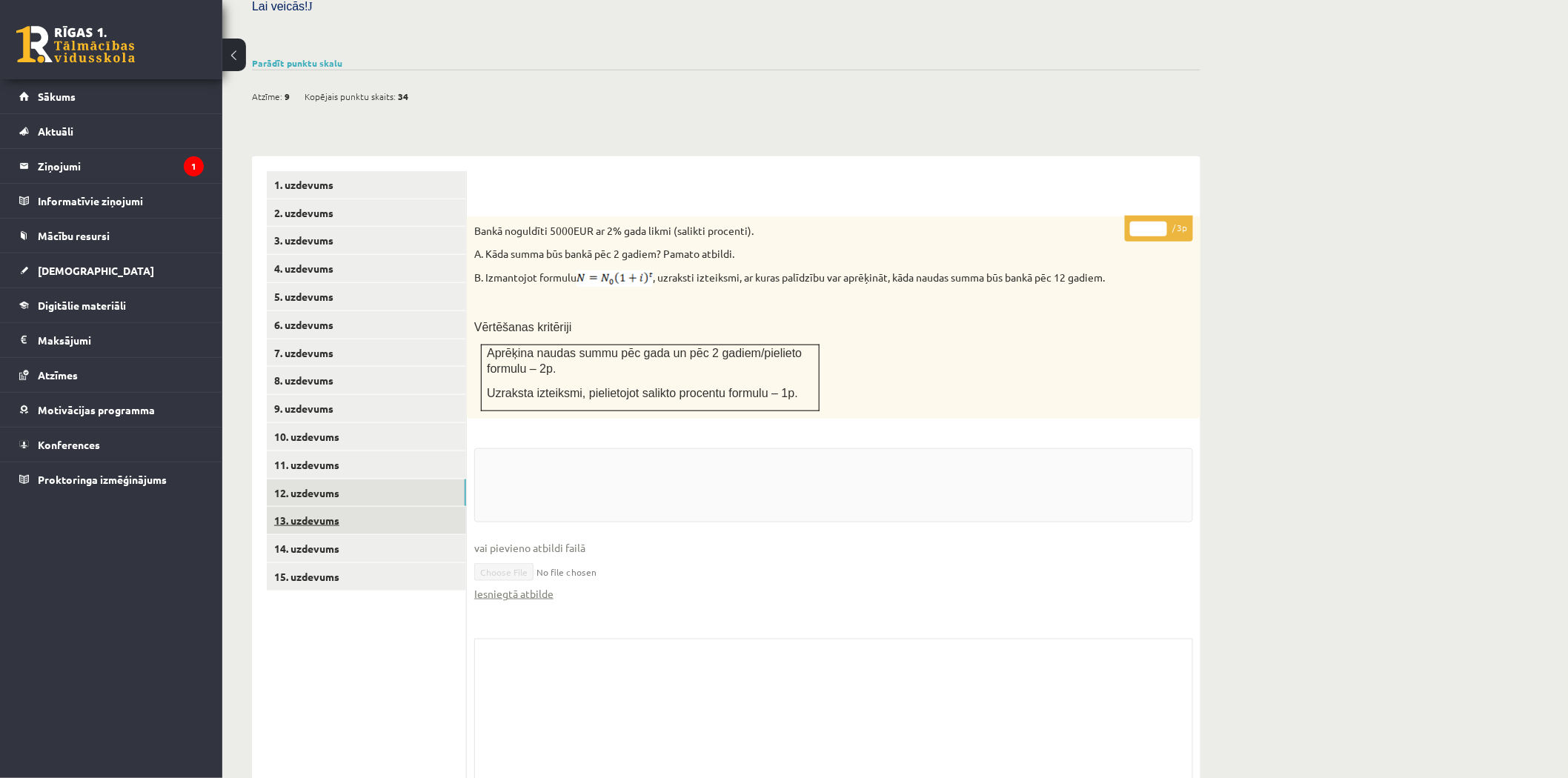
click at [375, 506] on link "13. uzdevums" at bounding box center [367, 520] width 199 height 28
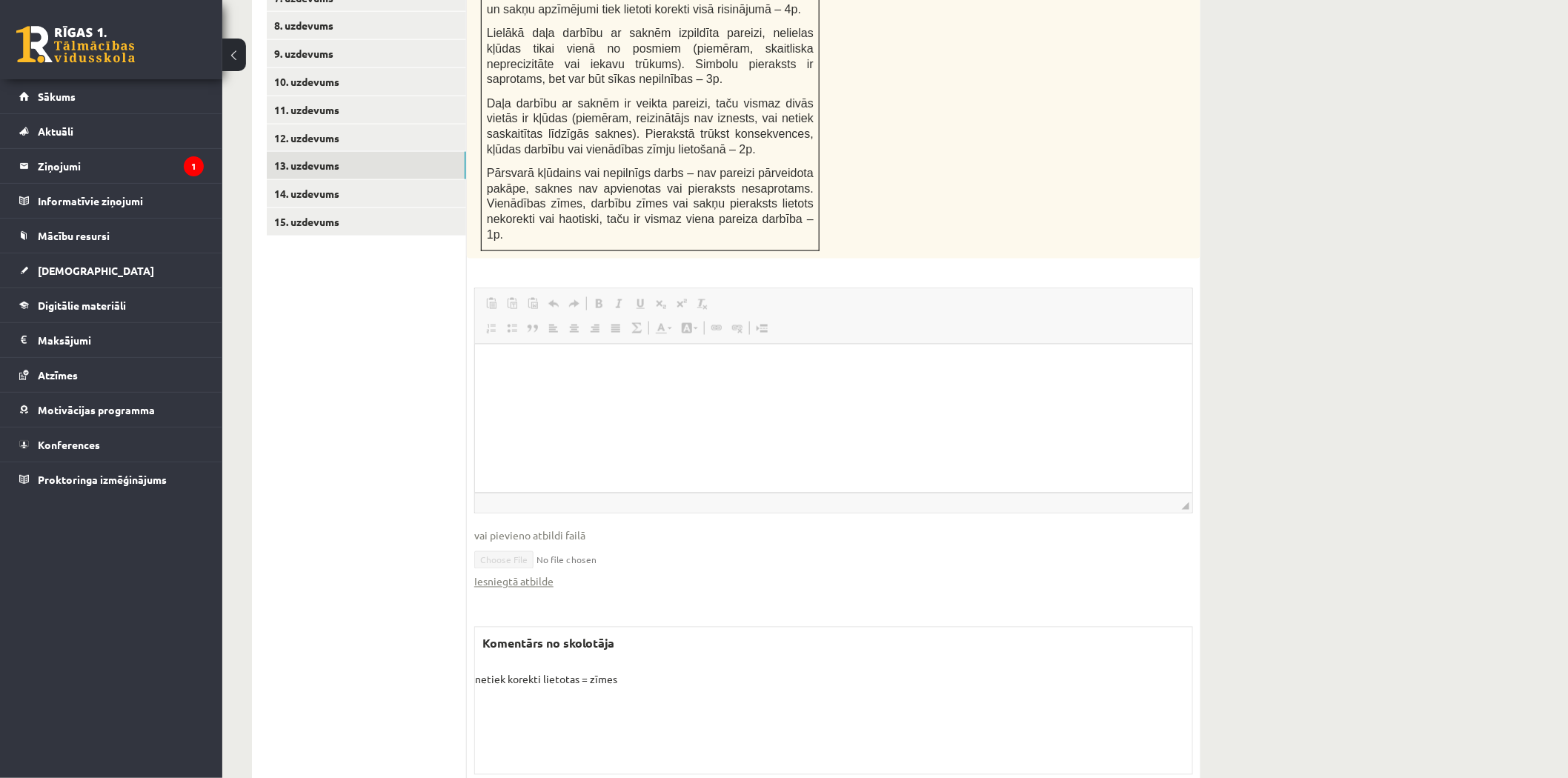
scroll to position [593, 0]
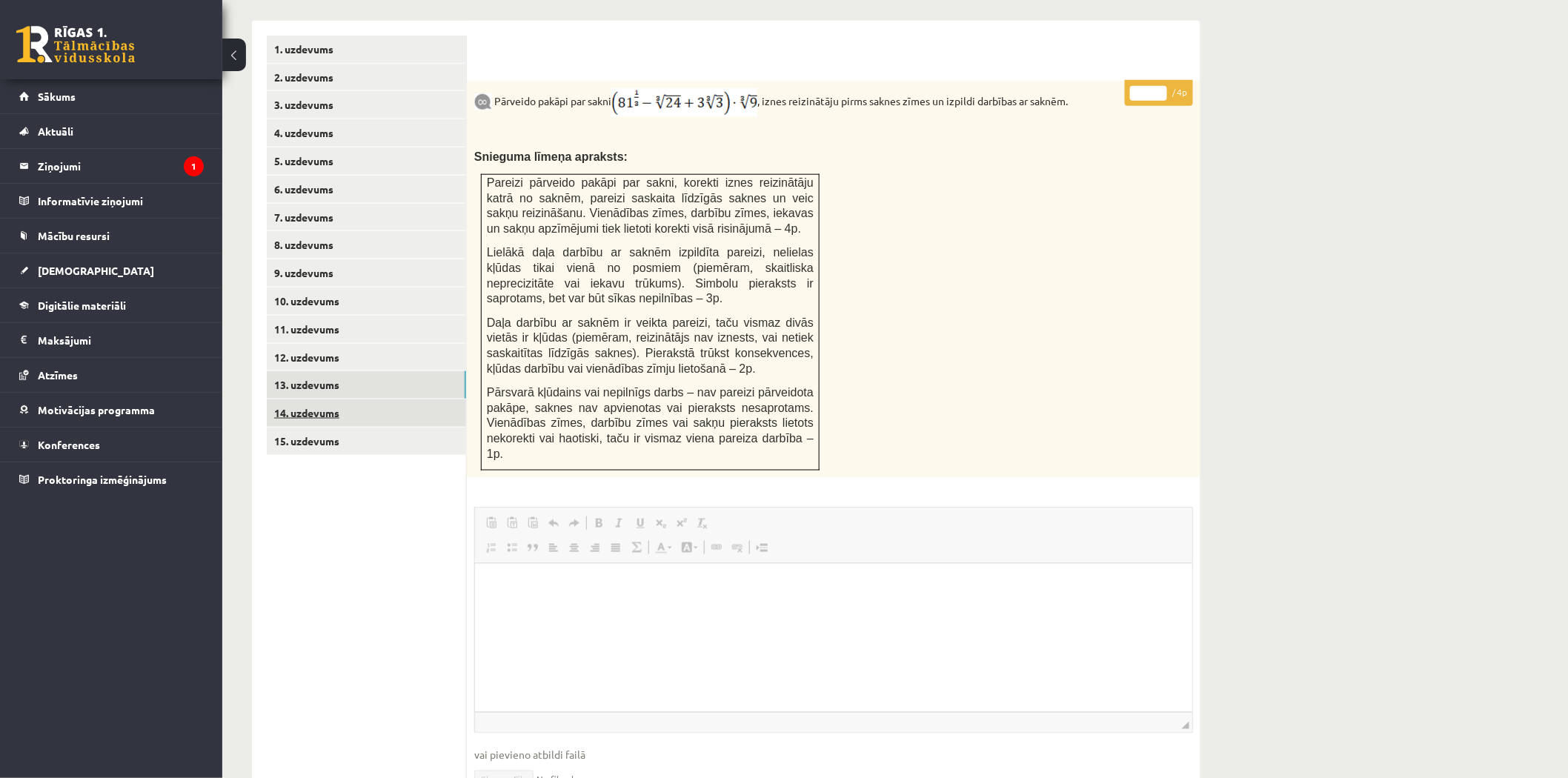
click at [345, 399] on link "14. uzdevums" at bounding box center [367, 412] width 199 height 28
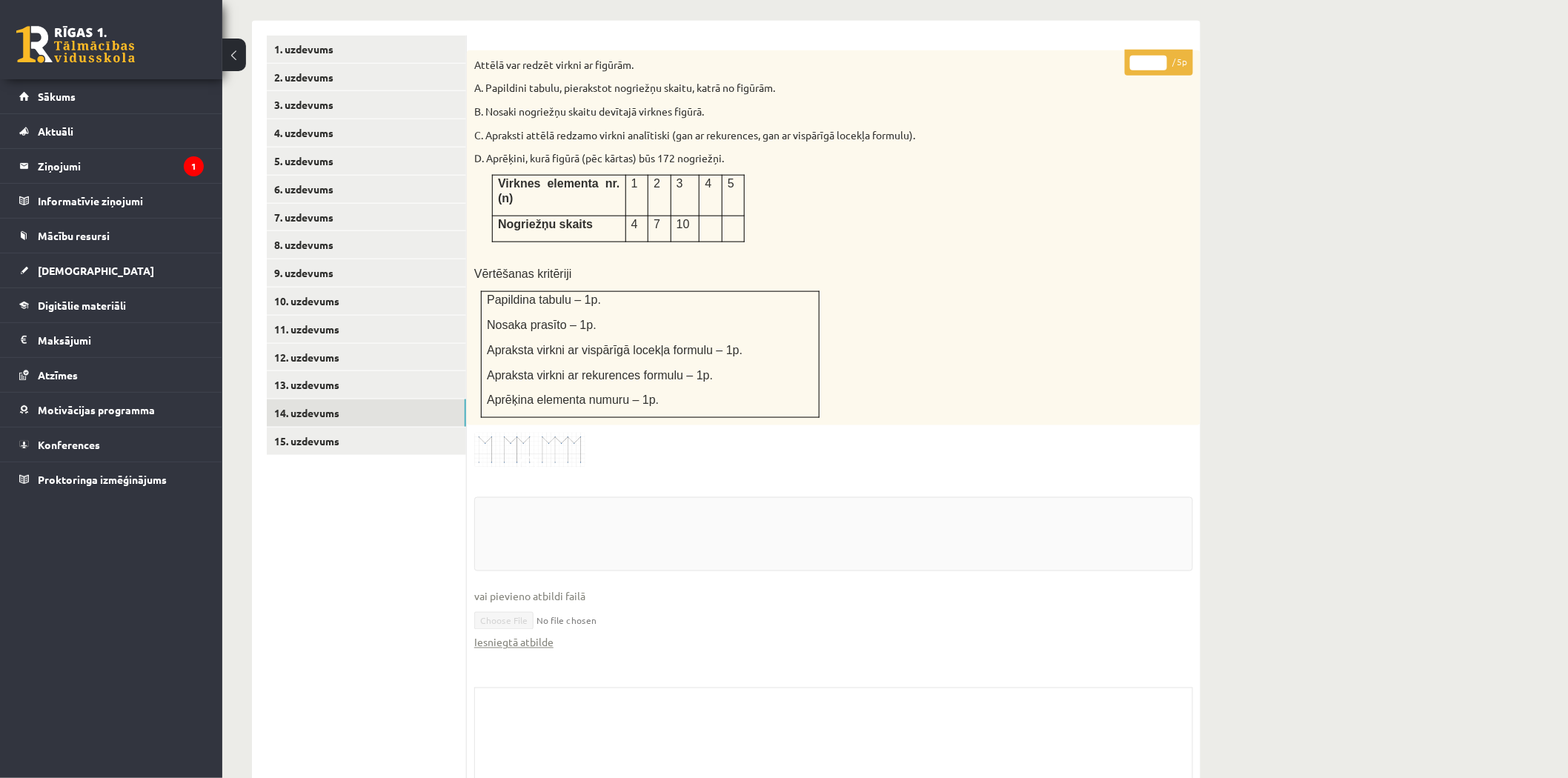
scroll to position [654, 0]
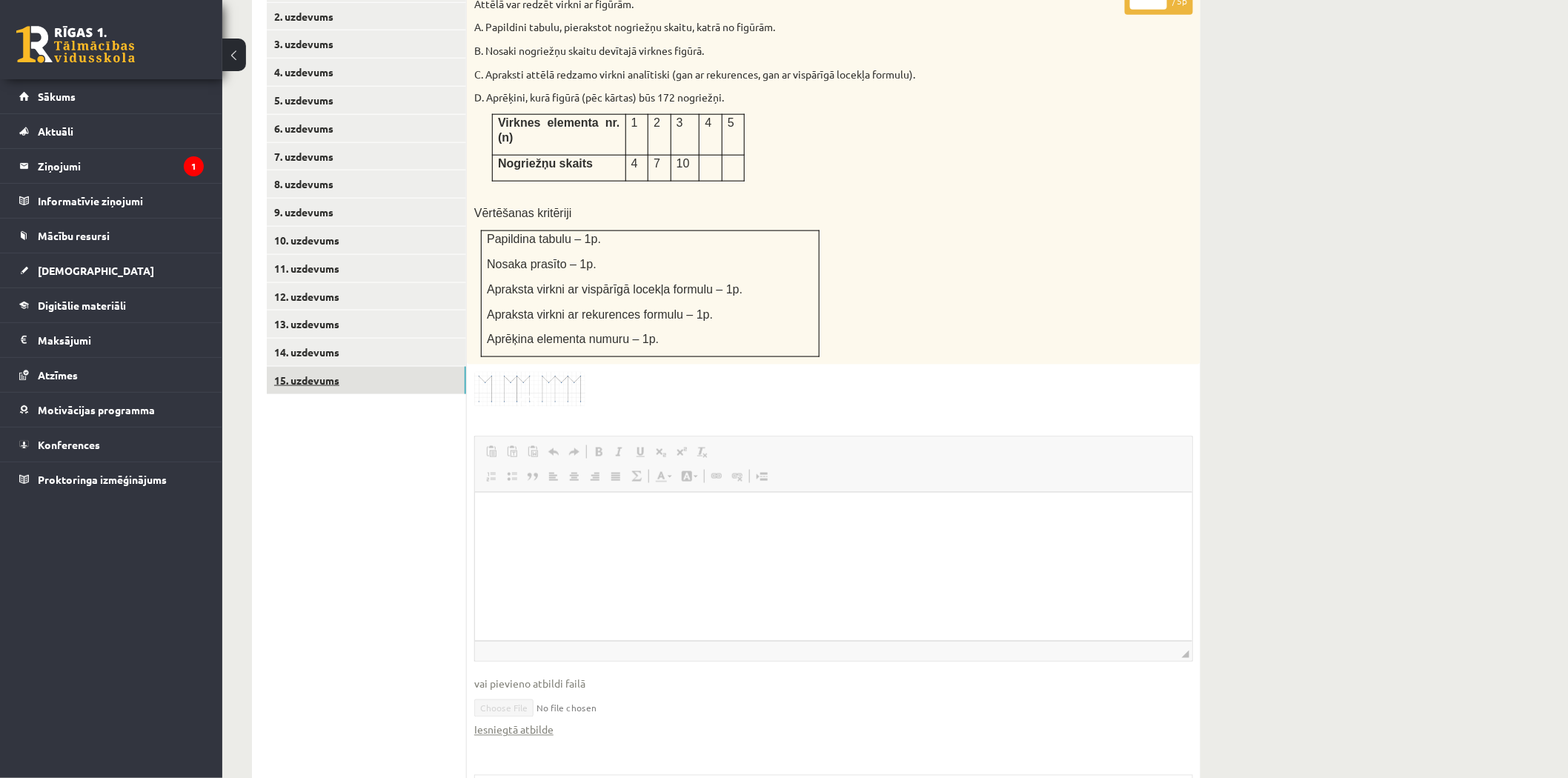
click at [315, 367] on link "15. uzdevums" at bounding box center [367, 380] width 199 height 28
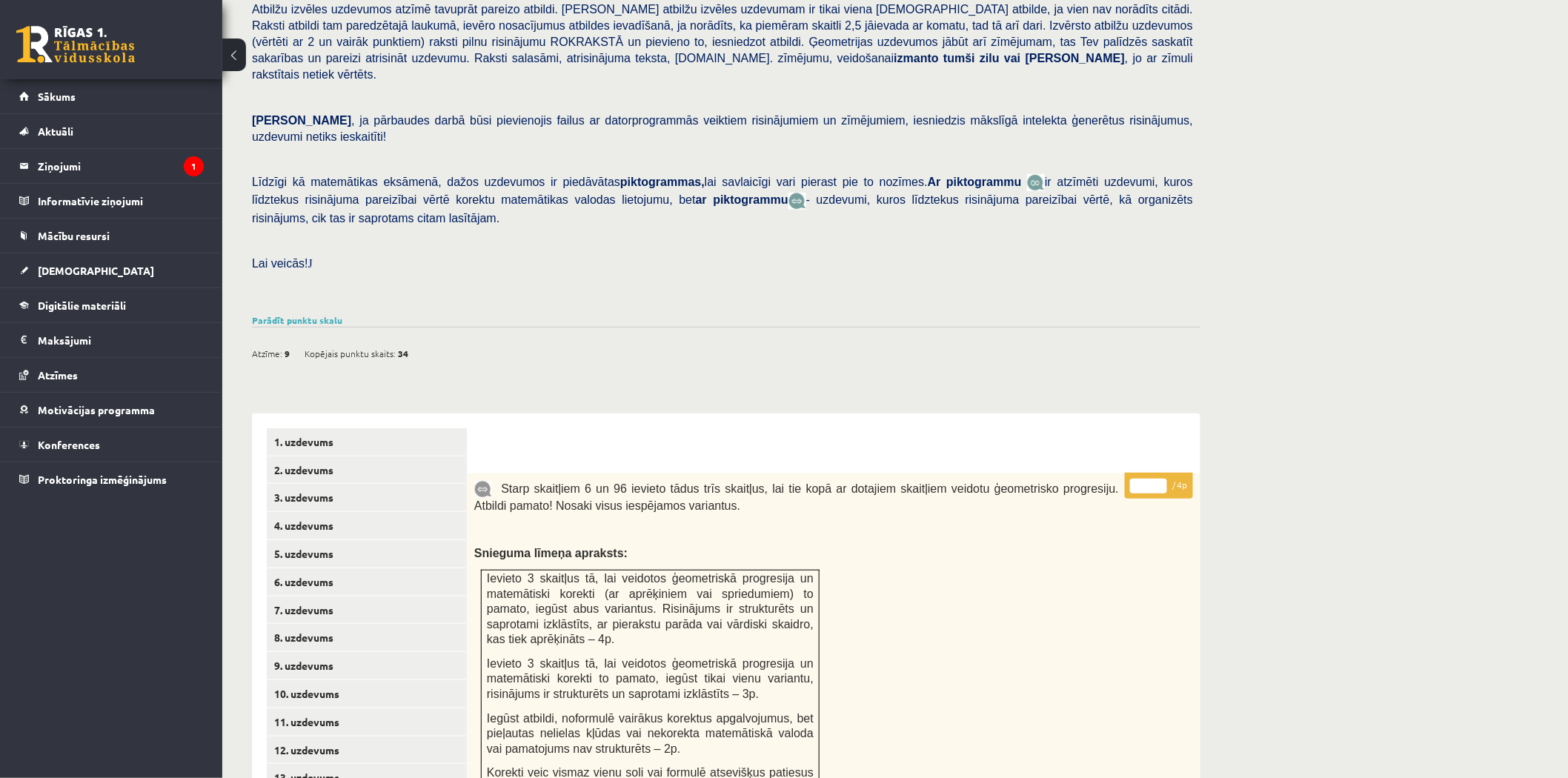
scroll to position [183, 0]
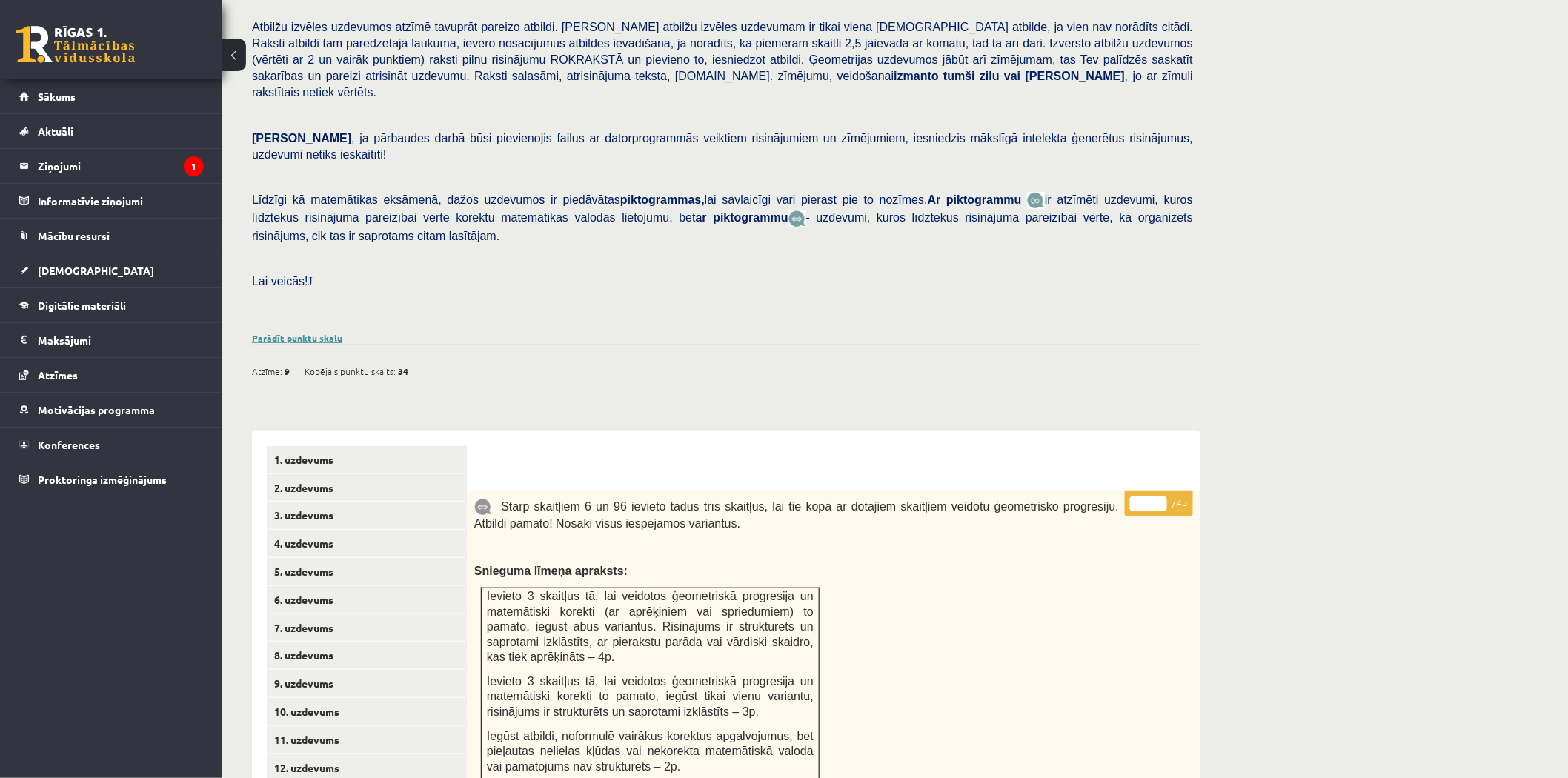
click at [319, 332] on link "Parādīt punktu skalu" at bounding box center [297, 338] width 90 height 11
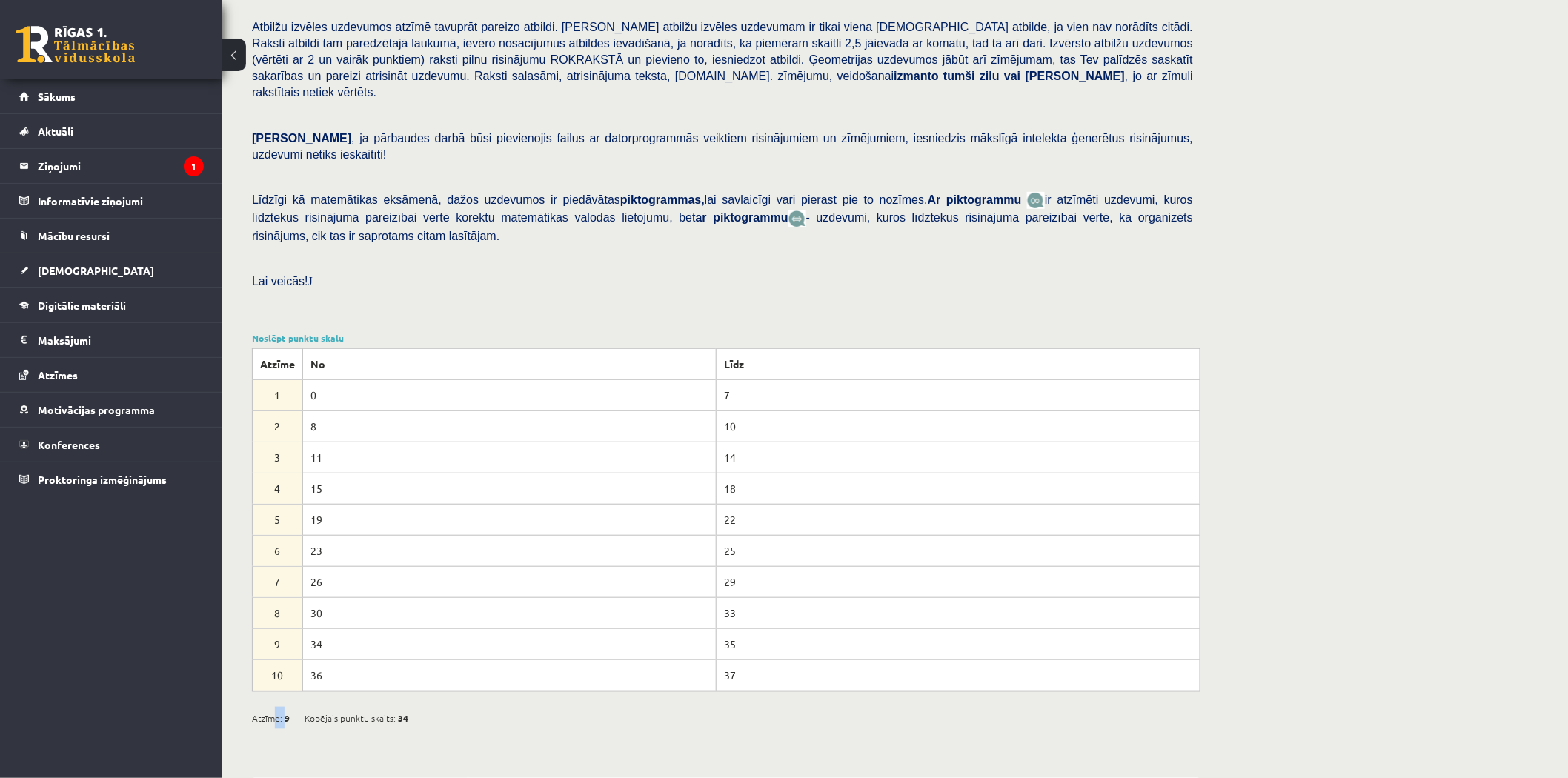
drag, startPoint x: 275, startPoint y: 683, endPoint x: 286, endPoint y: 681, distance: 11.2
click at [286, 706] on div "Atzīme: 9" at bounding box center [270, 717] width 37 height 22
click at [285, 706] on span "9" at bounding box center [286, 717] width 5 height 22
click at [136, 151] on legend "Ziņojumi 1" at bounding box center [120, 167] width 166 height 34
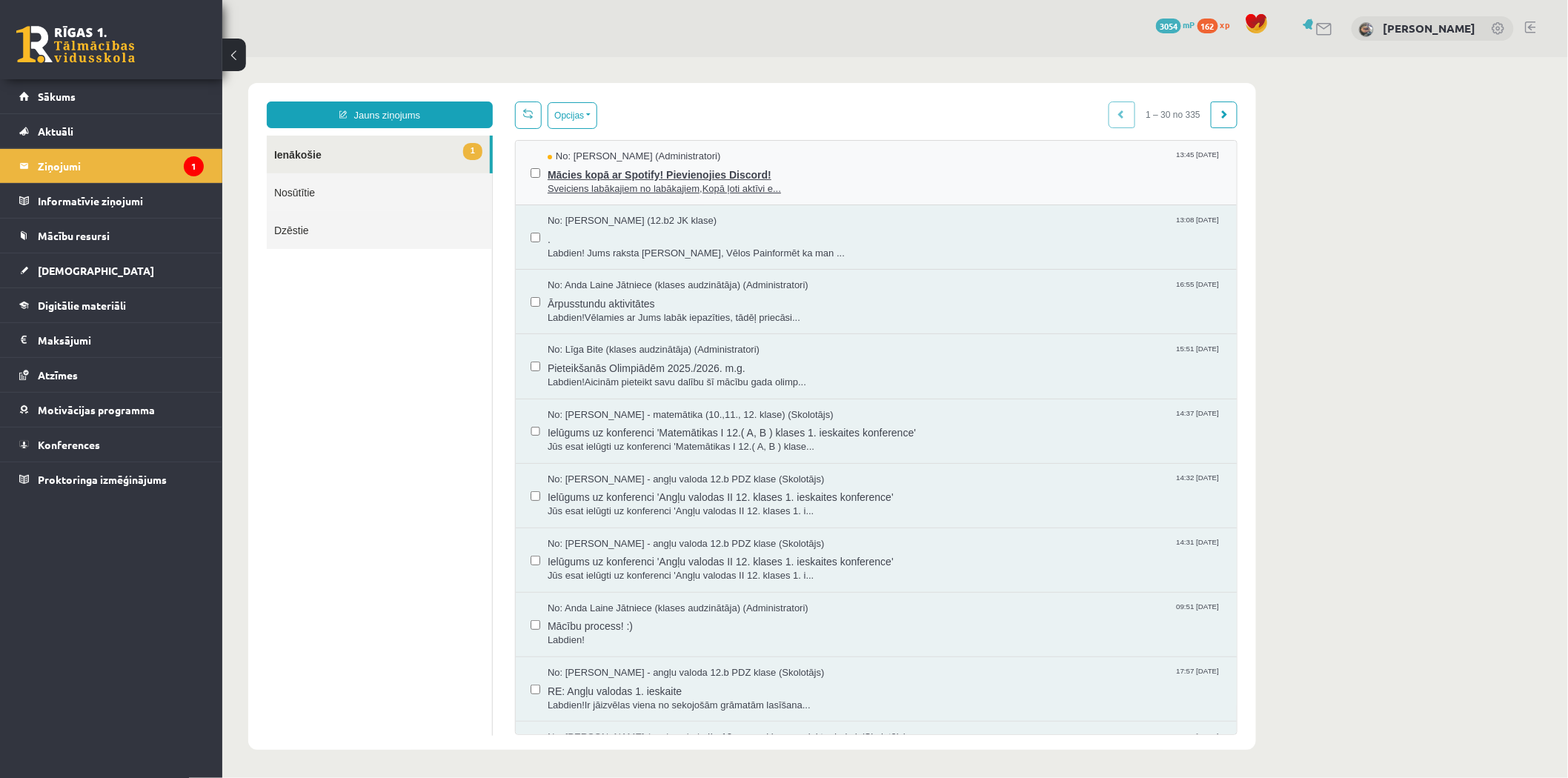
click at [634, 170] on span "Mācies kopā ar Spotify! Pievienojies Discord!" at bounding box center [884, 171] width 674 height 18
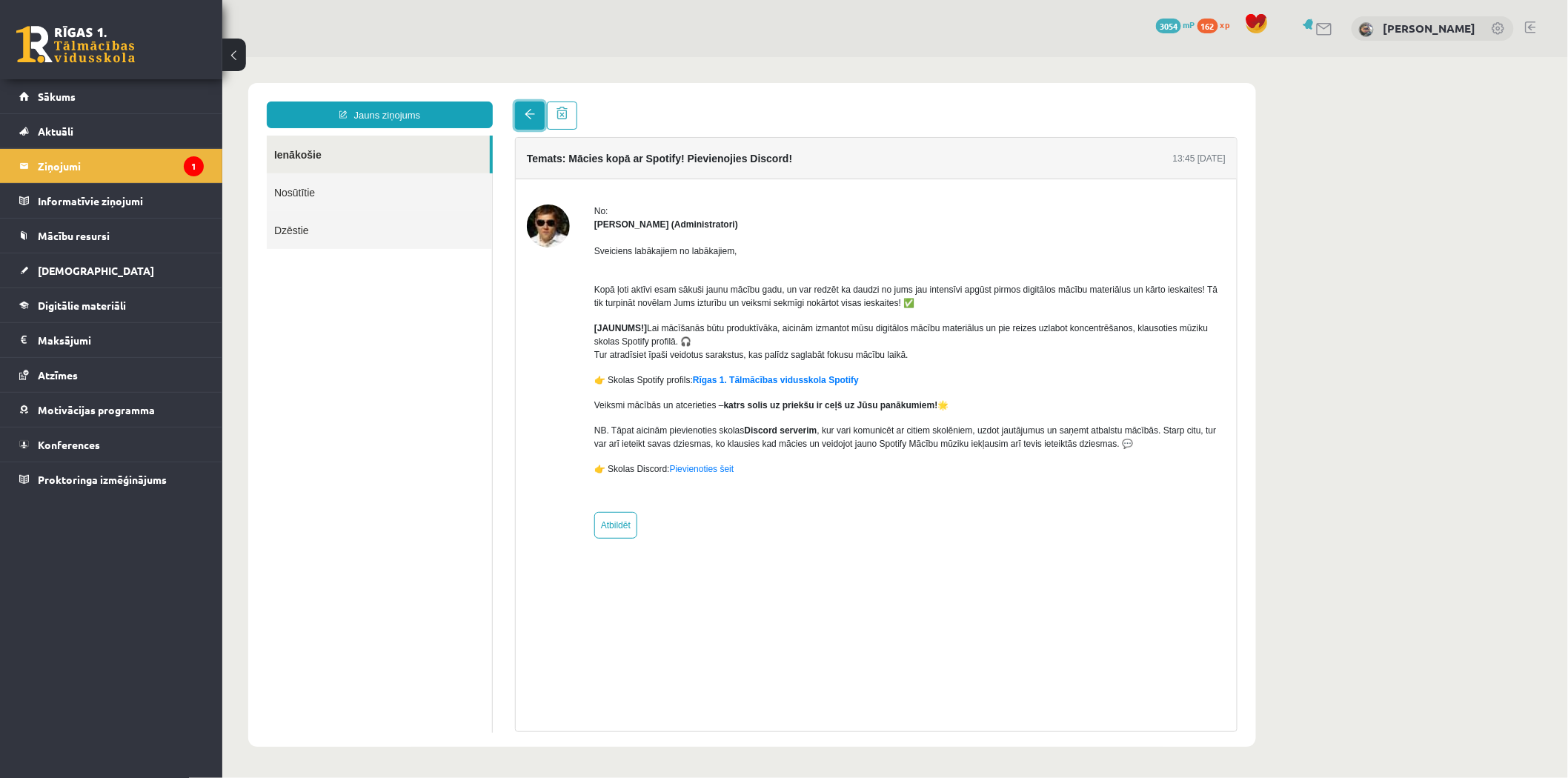
click at [534, 107] on link at bounding box center [528, 114] width 30 height 28
click at [102, 34] on link at bounding box center [76, 44] width 119 height 37
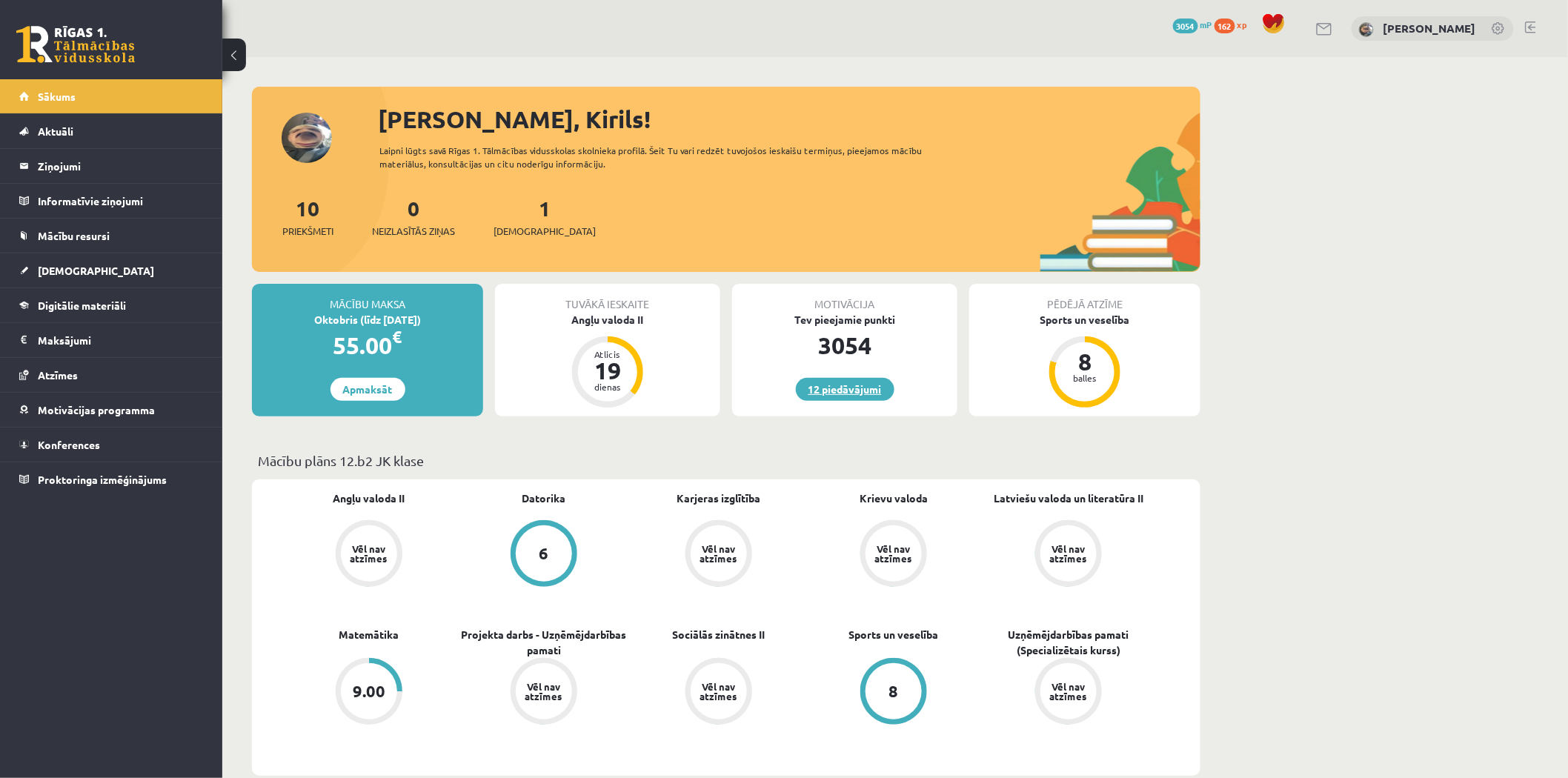
click at [817, 398] on link "12 piedāvājumi" at bounding box center [844, 389] width 99 height 23
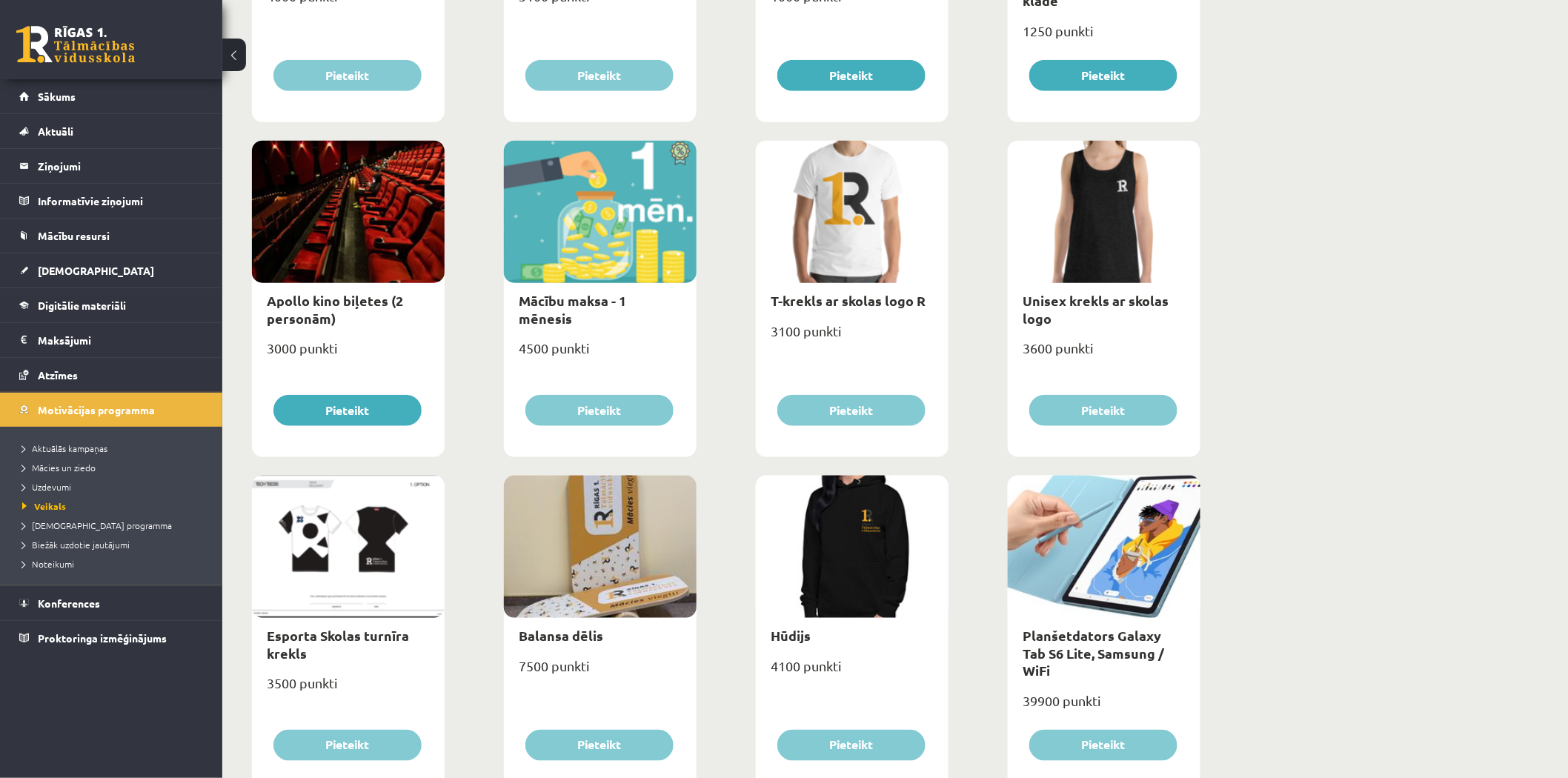
scroll to position [767, 0]
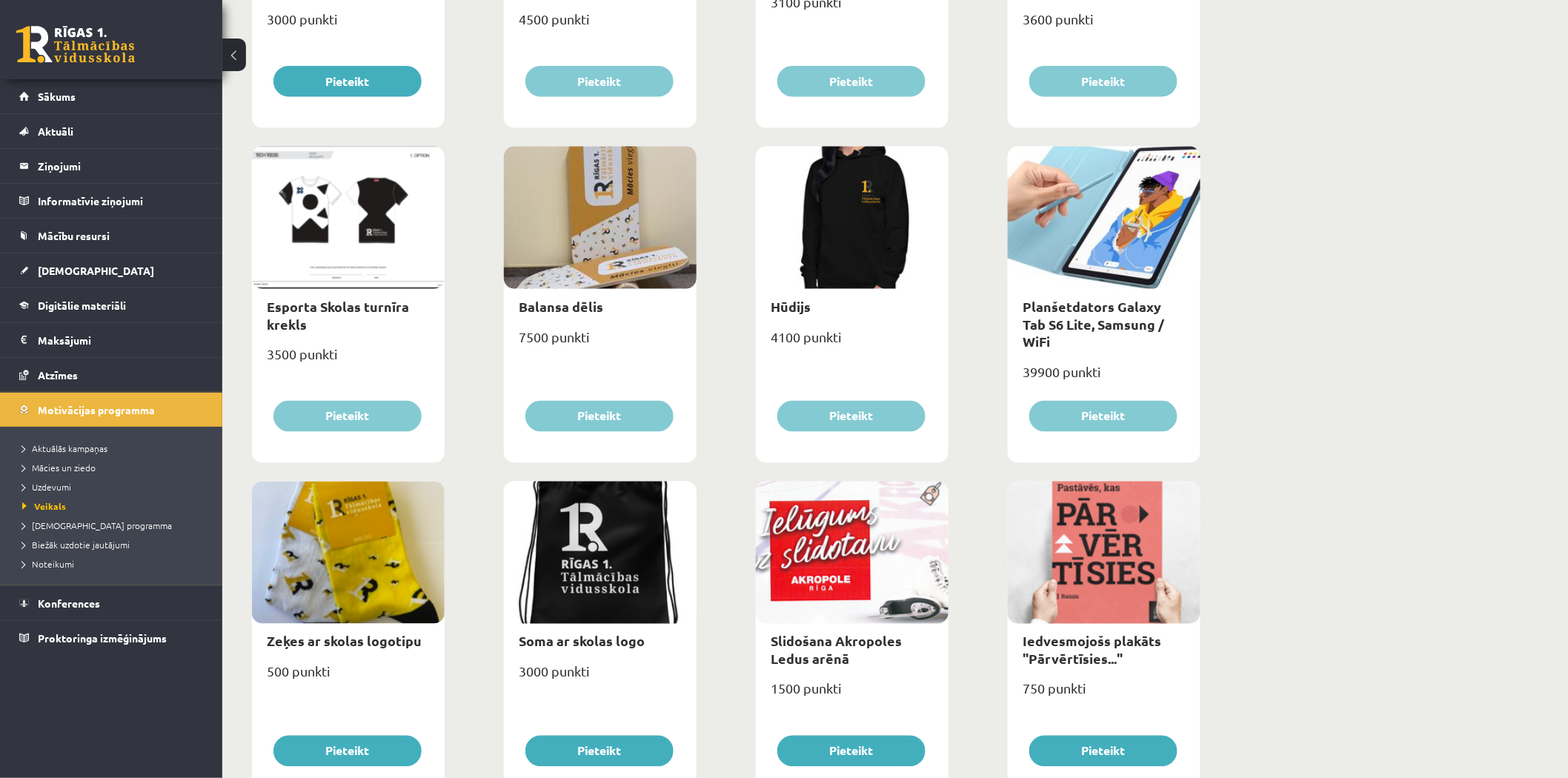
click at [359, 214] on div at bounding box center [347, 217] width 192 height 143
click at [319, 306] on link "Esporta Skolas turnīra krekls" at bounding box center [338, 315] width 143 height 34
type input "*"
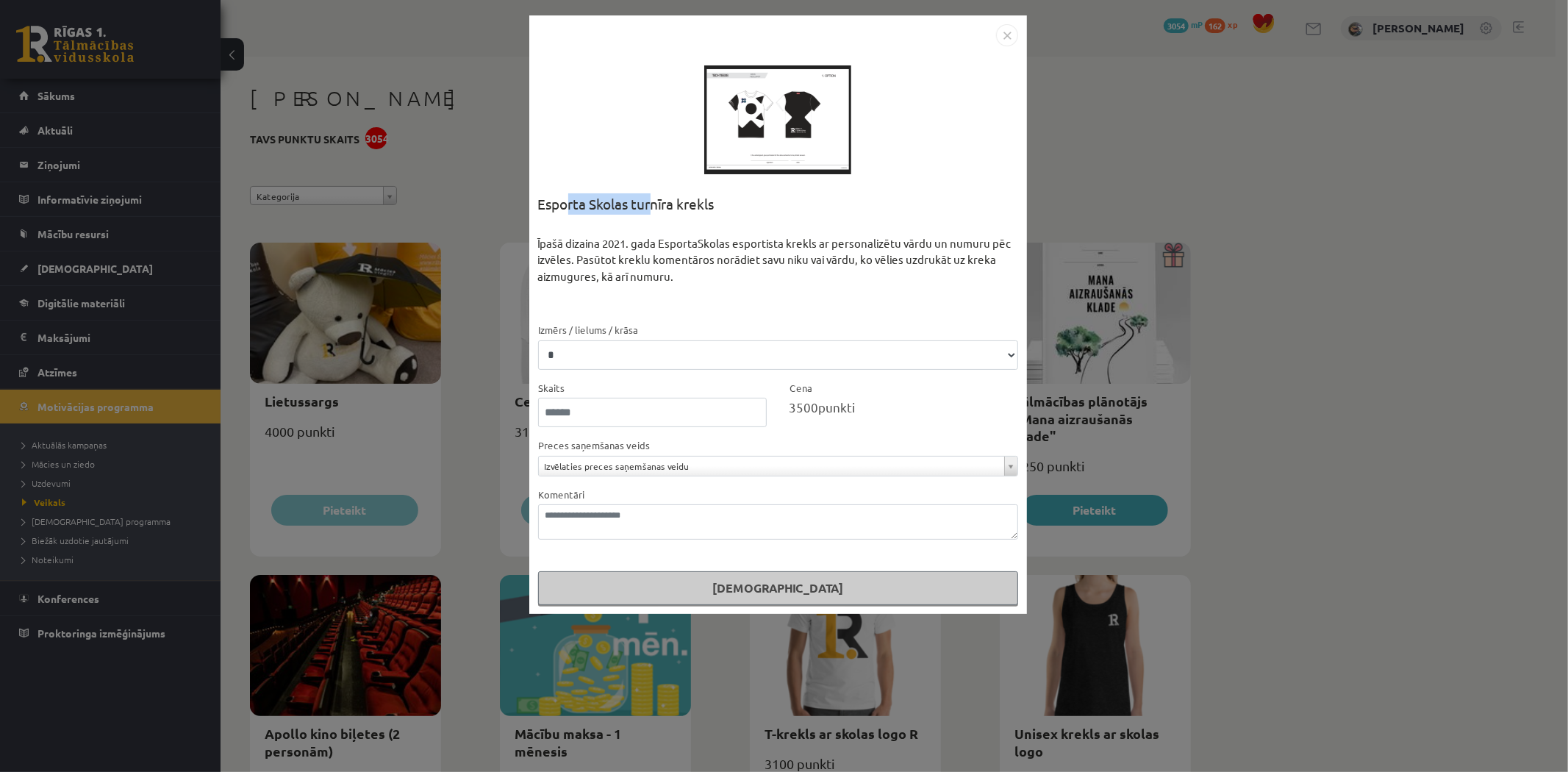
drag, startPoint x: 568, startPoint y: 202, endPoint x: 663, endPoint y: 198, distance: 95.1
click at [659, 197] on div "Esporta Skolas turnīra krekls" at bounding box center [778, 215] width 480 height 42
click at [663, 198] on div "Esporta Skolas turnīra krekls" at bounding box center [778, 215] width 480 height 42
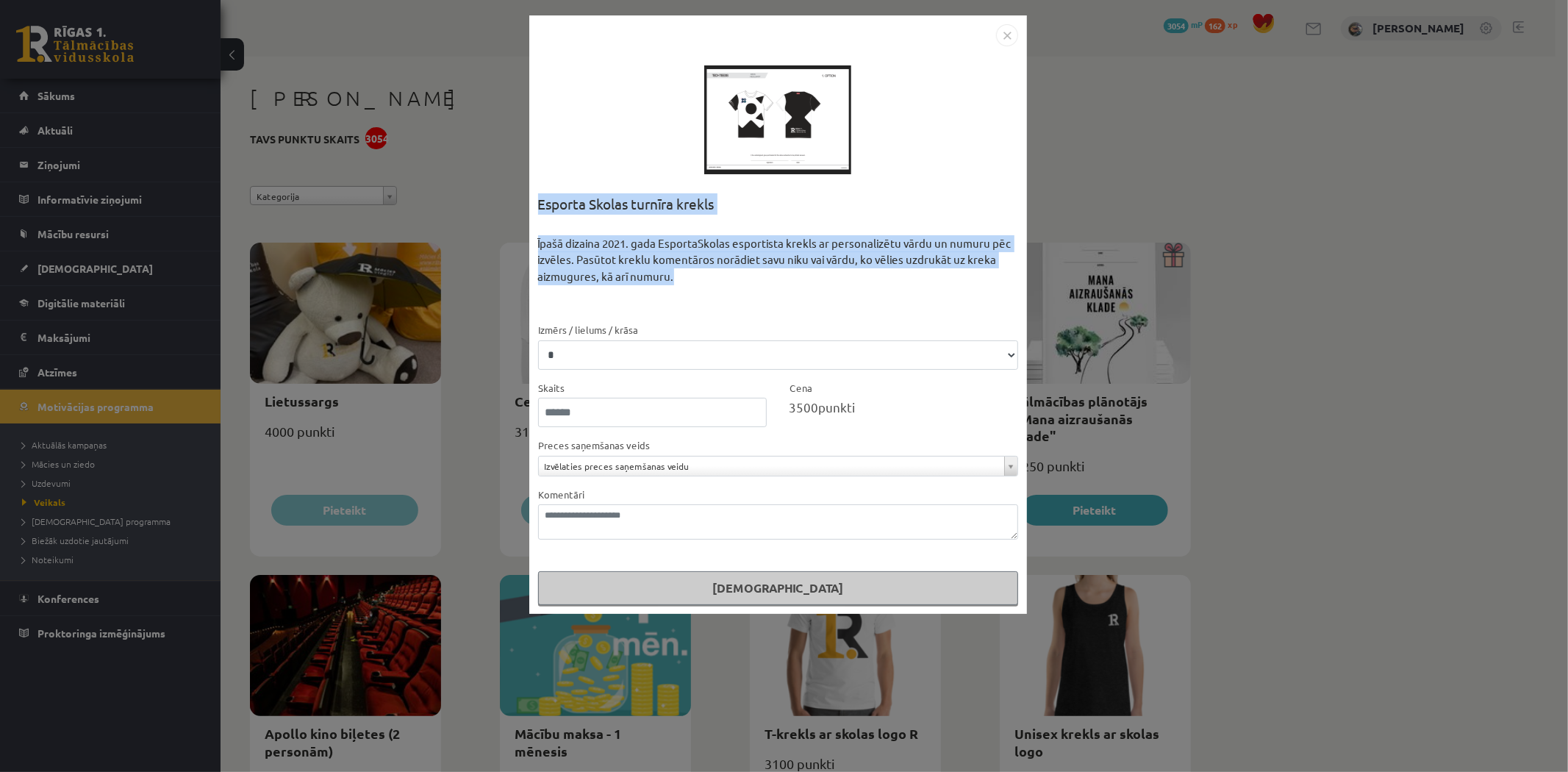
drag, startPoint x: 540, startPoint y: 207, endPoint x: 706, endPoint y: 281, distance: 181.7
click at [706, 281] on div "**********" at bounding box center [778, 399] width 480 height 411
click at [706, 281] on div "Īpašā dizaina 2021. gada EsportaSkolas esportista krekls ar personalizētu vārdu…" at bounding box center [778, 278] width 480 height 86
drag, startPoint x: 533, startPoint y: 202, endPoint x: 684, endPoint y: 295, distance: 177.3
click at [665, 309] on div "**********" at bounding box center [778, 314] width 498 height 598
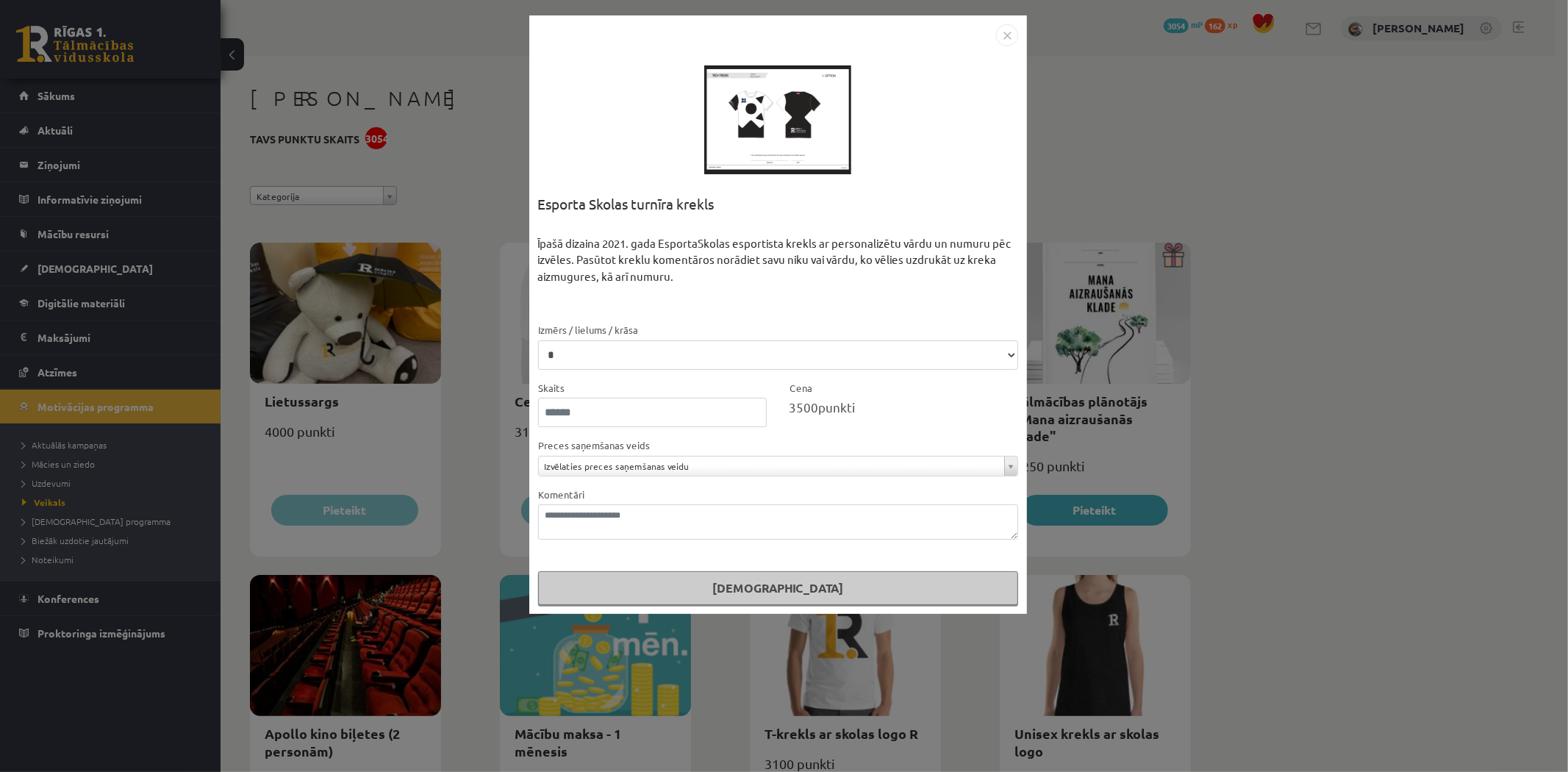
click at [685, 294] on div "Īpašā dizaina 2021. gada EsportaSkolas esportista krekls ar personalizētu vārdu…" at bounding box center [778, 278] width 480 height 86
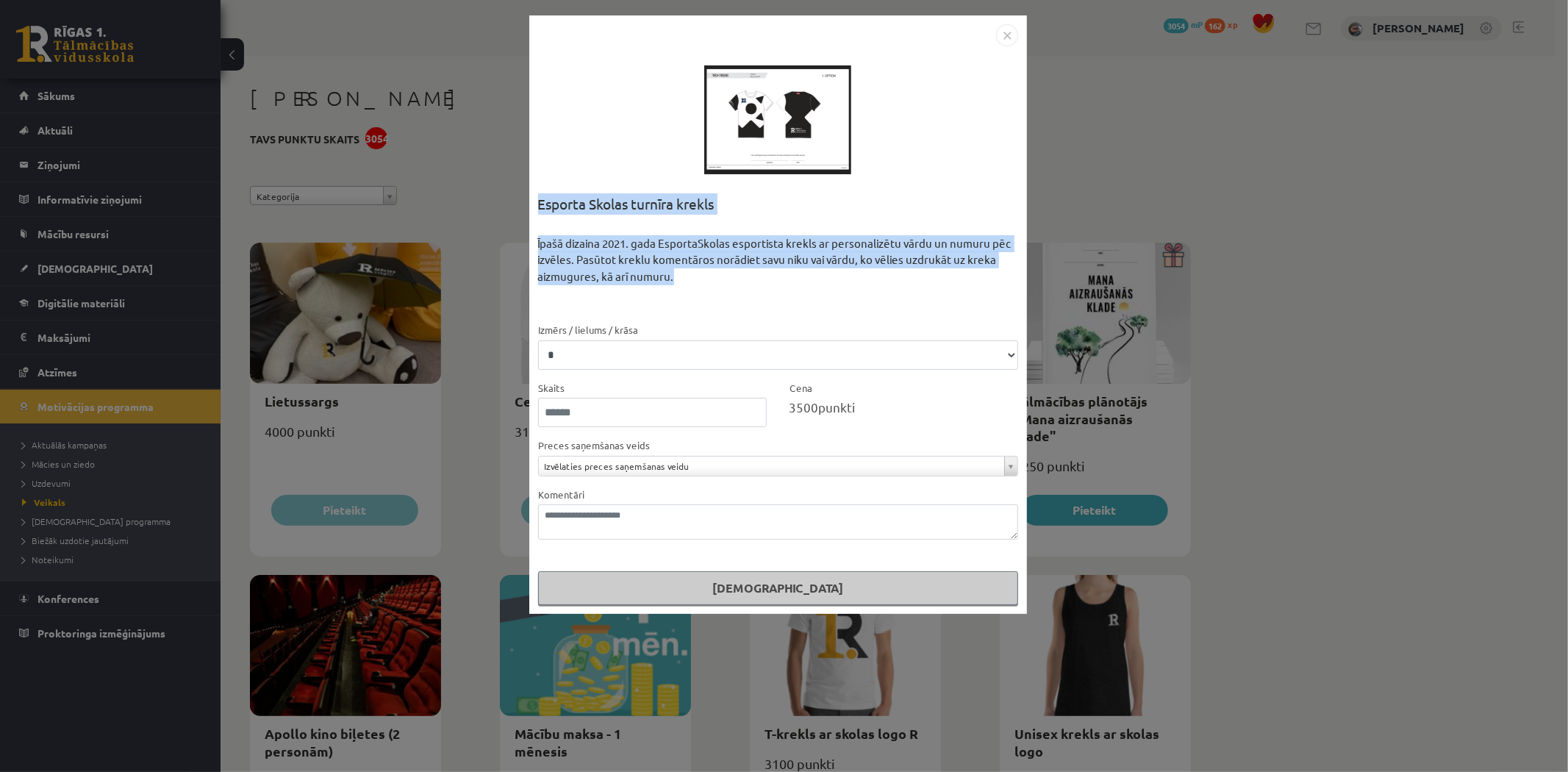
drag, startPoint x: 659, startPoint y: 274, endPoint x: 538, endPoint y: 197, distance: 143.4
click at [538, 197] on div "**********" at bounding box center [778, 399] width 480 height 411
click at [538, 197] on div "Esporta Skolas turnīra krekls" at bounding box center [778, 215] width 480 height 42
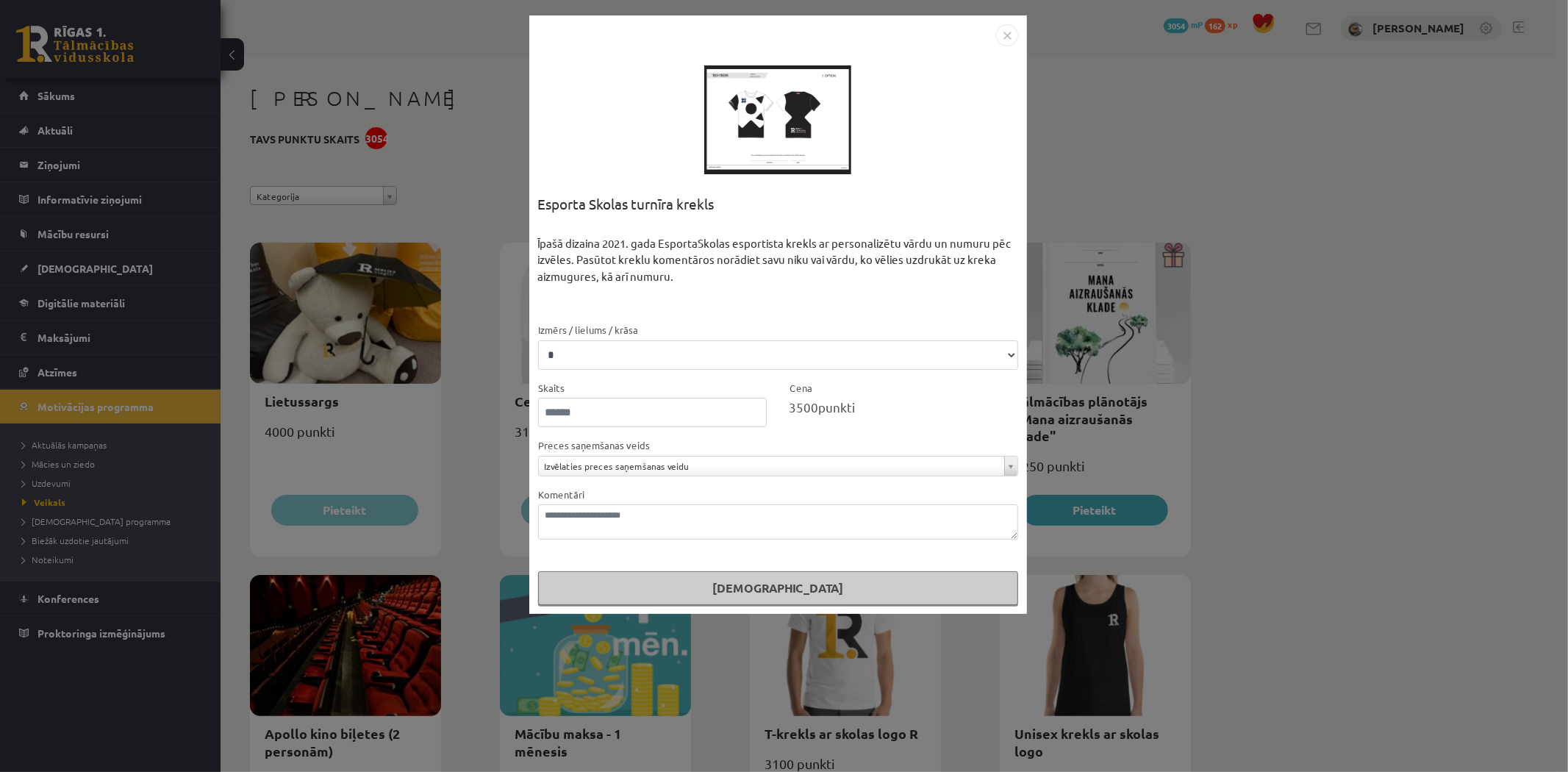
click at [1000, 38] on img "Close" at bounding box center [1007, 35] width 22 height 22
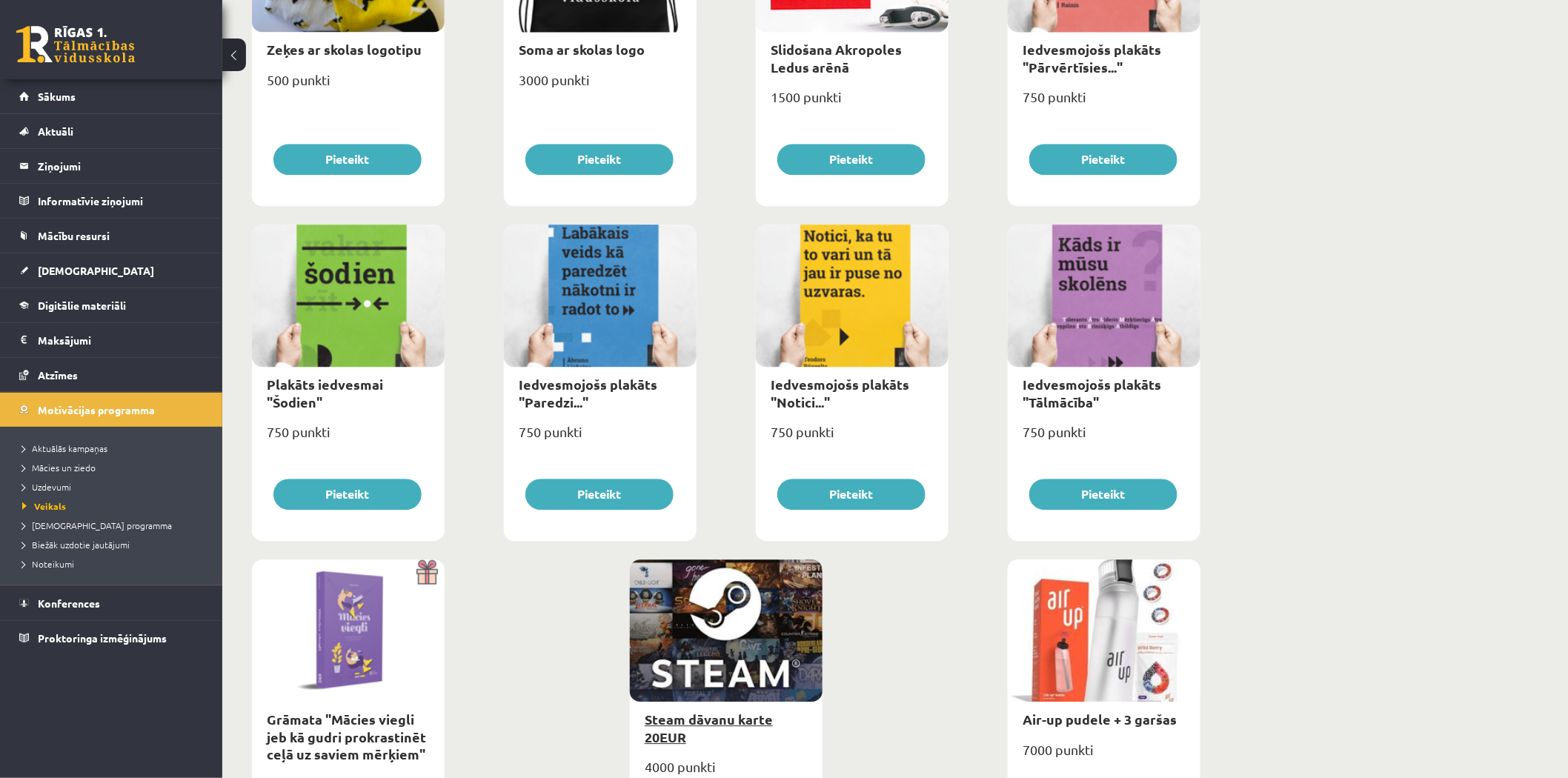
scroll to position [1498, 0]
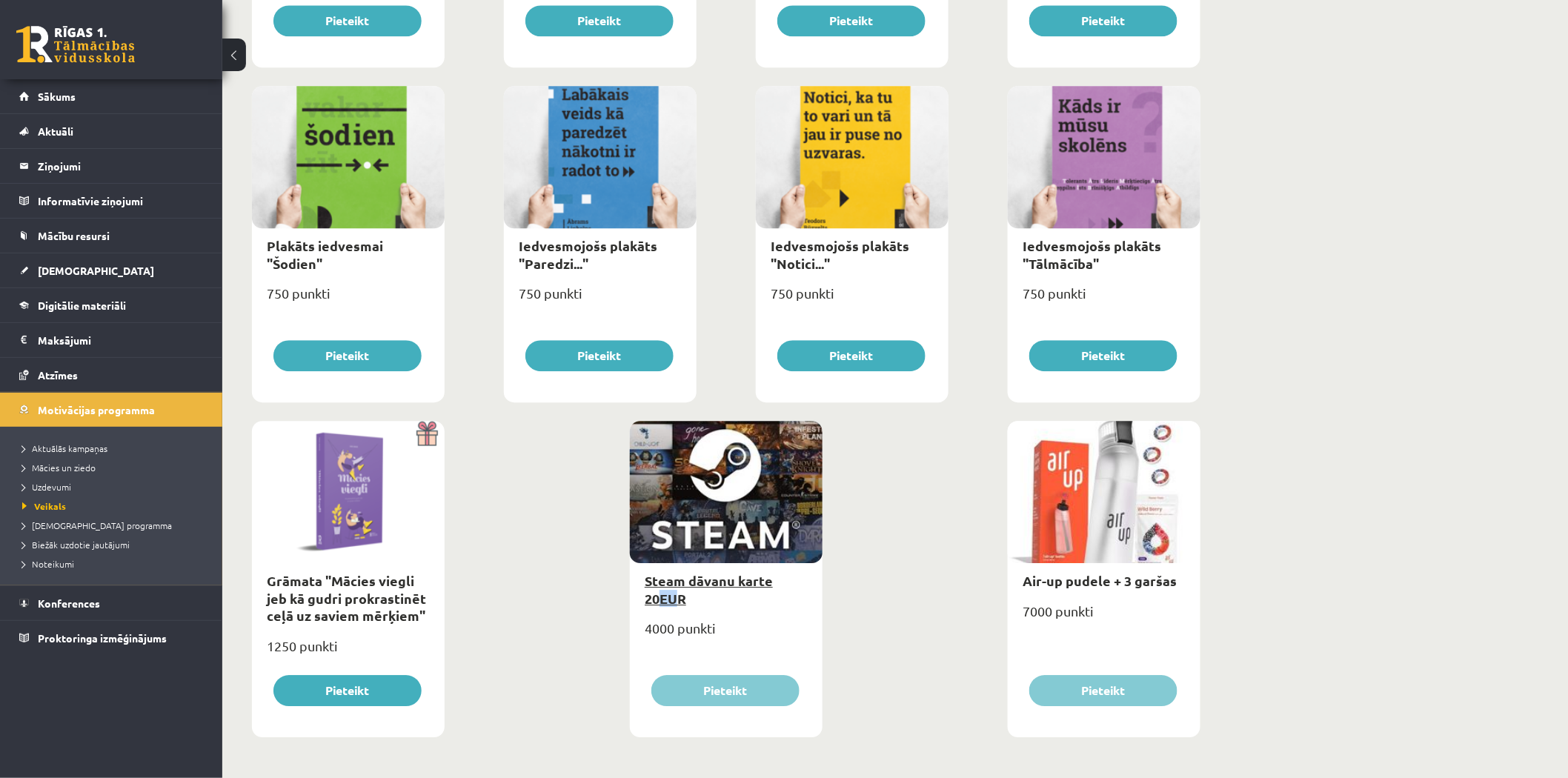
click at [664, 605] on div "Steam dāvanu karte 20EUR" at bounding box center [726, 589] width 192 height 53
click at [670, 602] on link "Steam dāvanu karte 20EUR" at bounding box center [708, 589] width 128 height 34
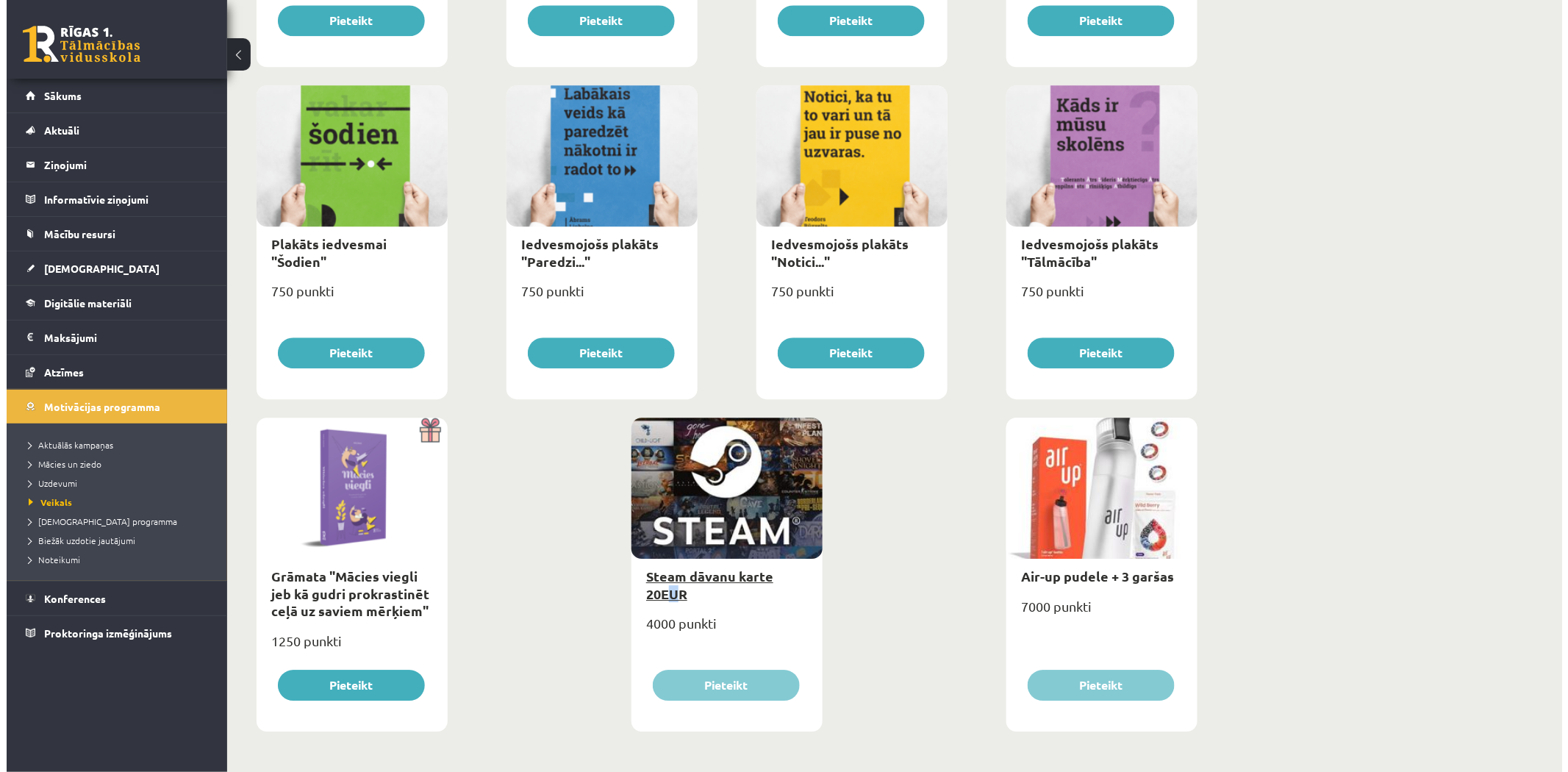
scroll to position [0, 0]
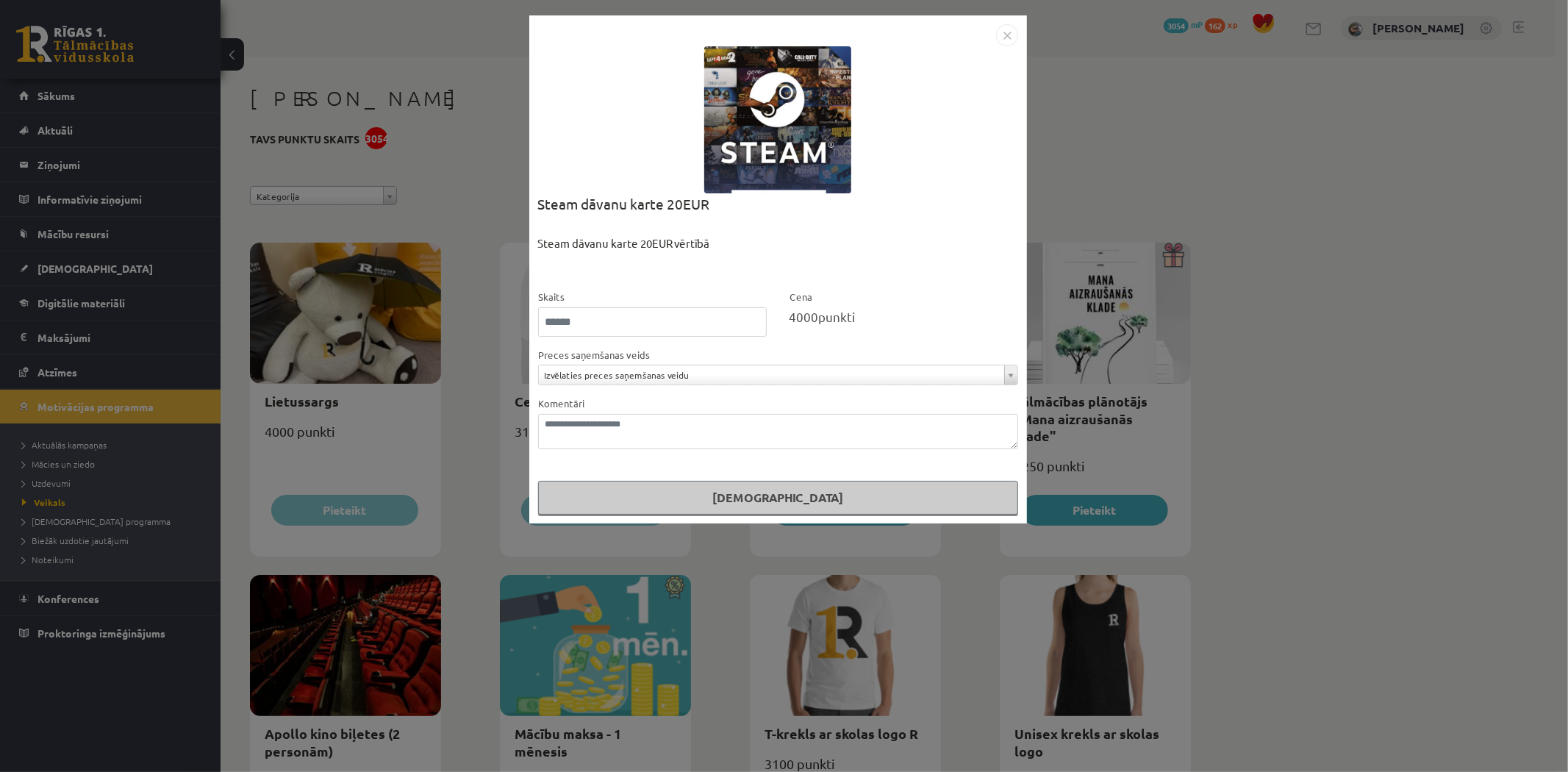
click at [1013, 25] on img "Close" at bounding box center [1007, 35] width 22 height 22
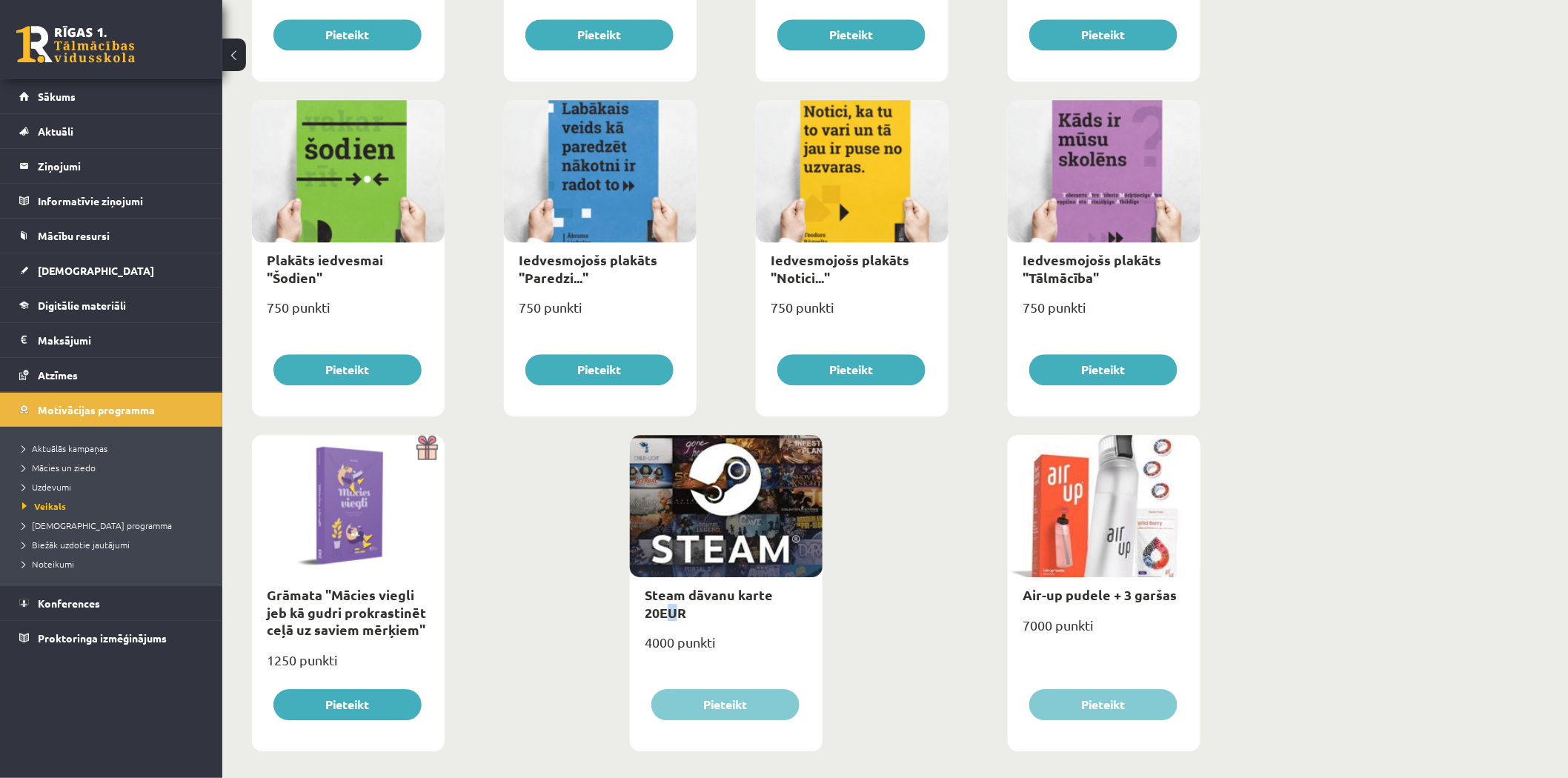
scroll to position [1498, 0]
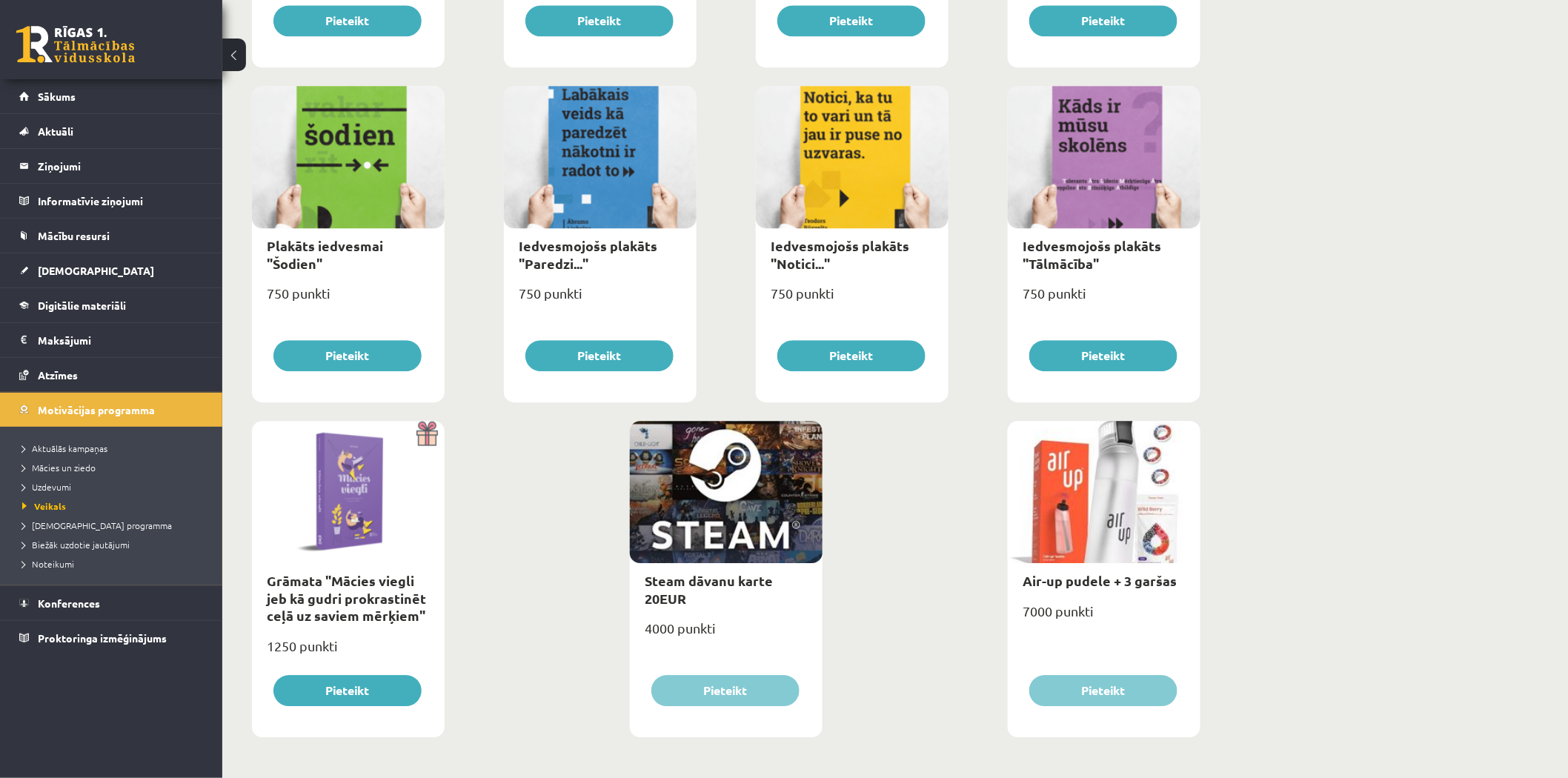
drag, startPoint x: 671, startPoint y: 598, endPoint x: 804, endPoint y: 648, distance: 142.1
click at [787, 657] on div "Steam dāvanu karte 20EUR 4000 punkti Pieteikt" at bounding box center [726, 579] width 192 height 317
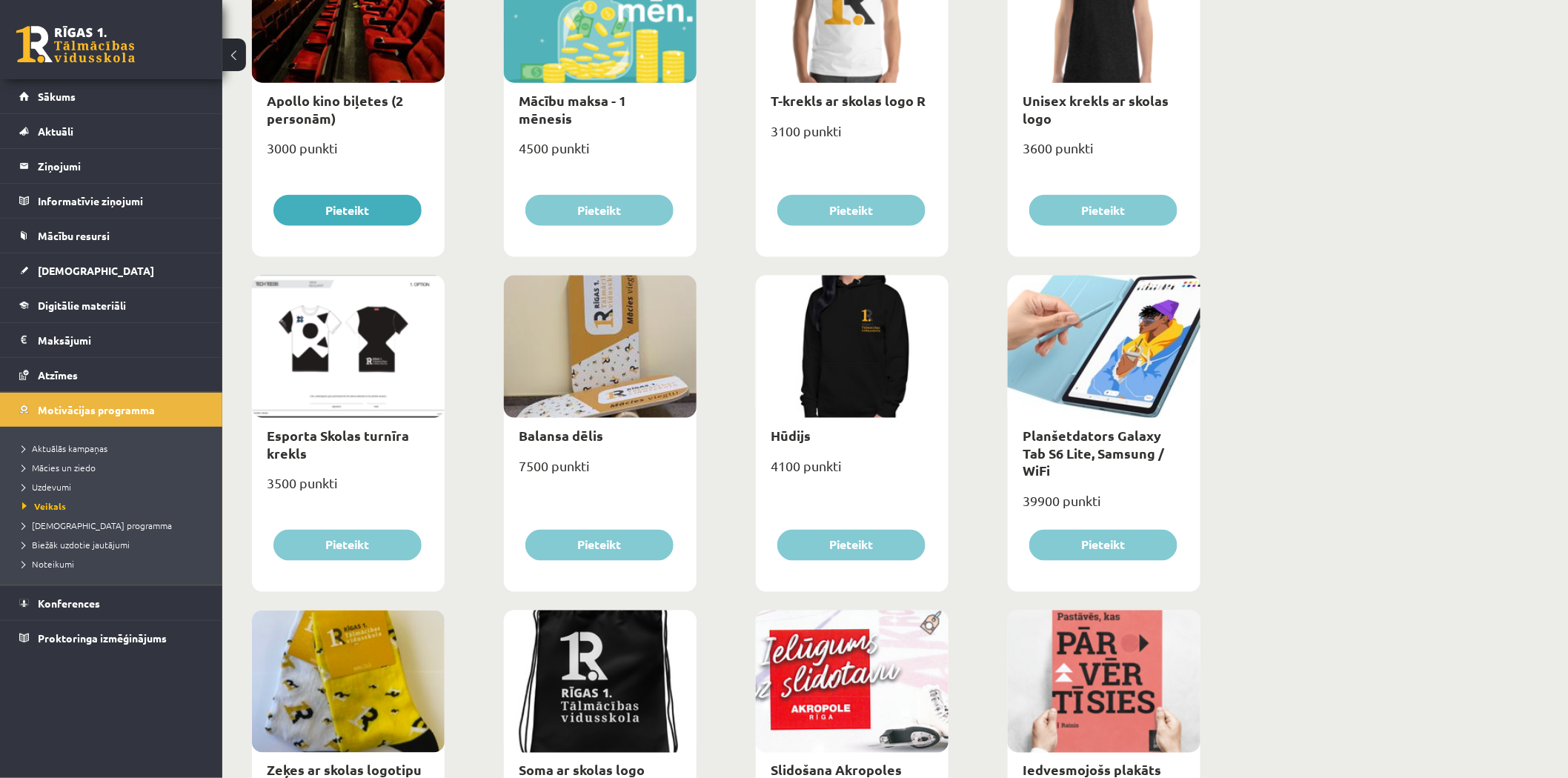
scroll to position [619, 0]
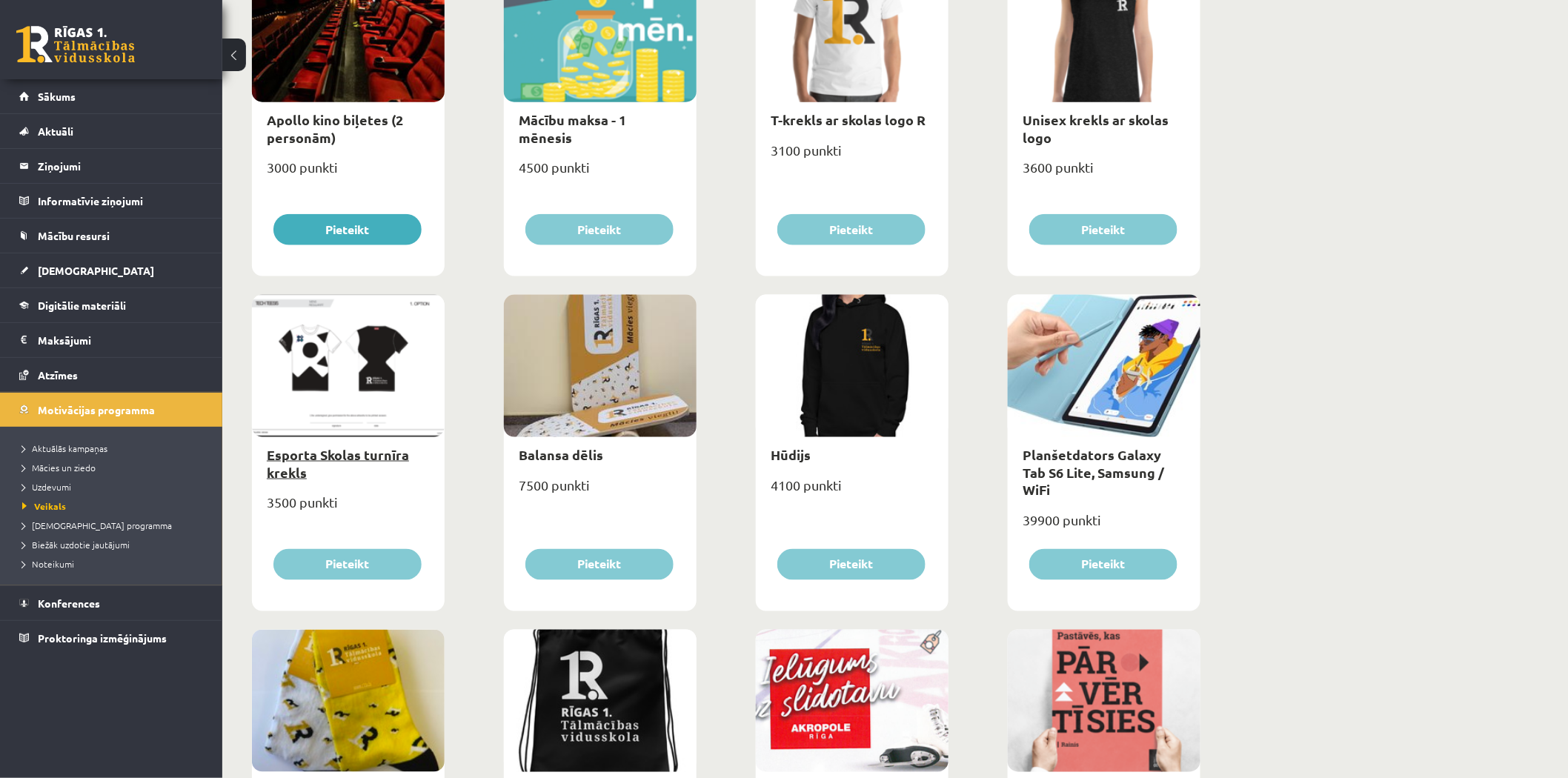
click at [302, 464] on link "Esporta Skolas turnīra krekls" at bounding box center [338, 463] width 143 height 34
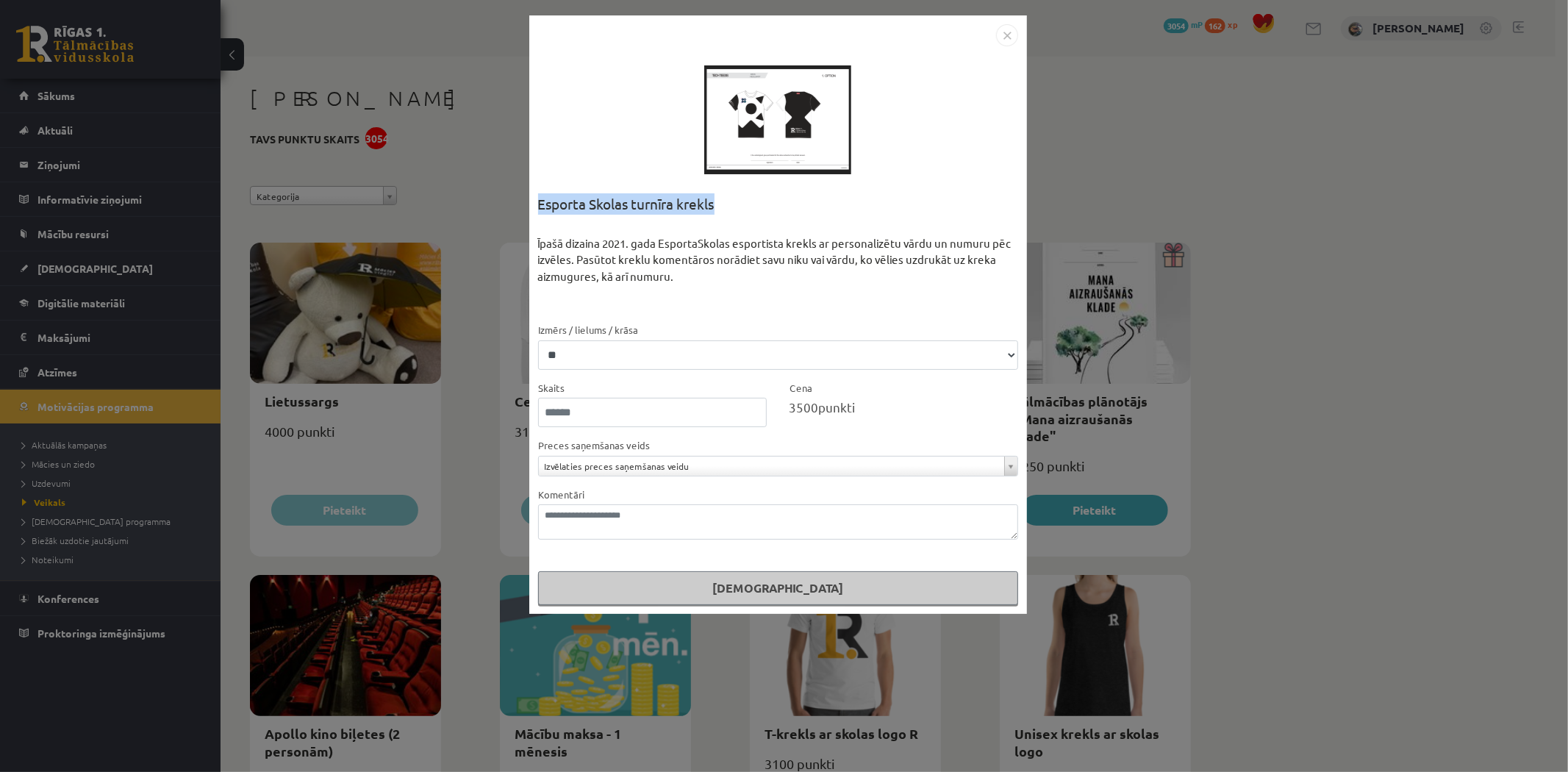
drag, startPoint x: 784, startPoint y: 178, endPoint x: 812, endPoint y: 201, distance: 36.2
click at [812, 201] on div "**********" at bounding box center [778, 314] width 498 height 598
click at [812, 201] on div "Esporta Skolas turnīra krekls" at bounding box center [778, 215] width 480 height 42
drag, startPoint x: 775, startPoint y: 258, endPoint x: 826, endPoint y: 254, distance: 51.2
click at [826, 254] on div "Īpašā dizaina 2021. gada EsportaSkolas esportista krekls ar personalizētu vārdu…" at bounding box center [778, 278] width 480 height 86
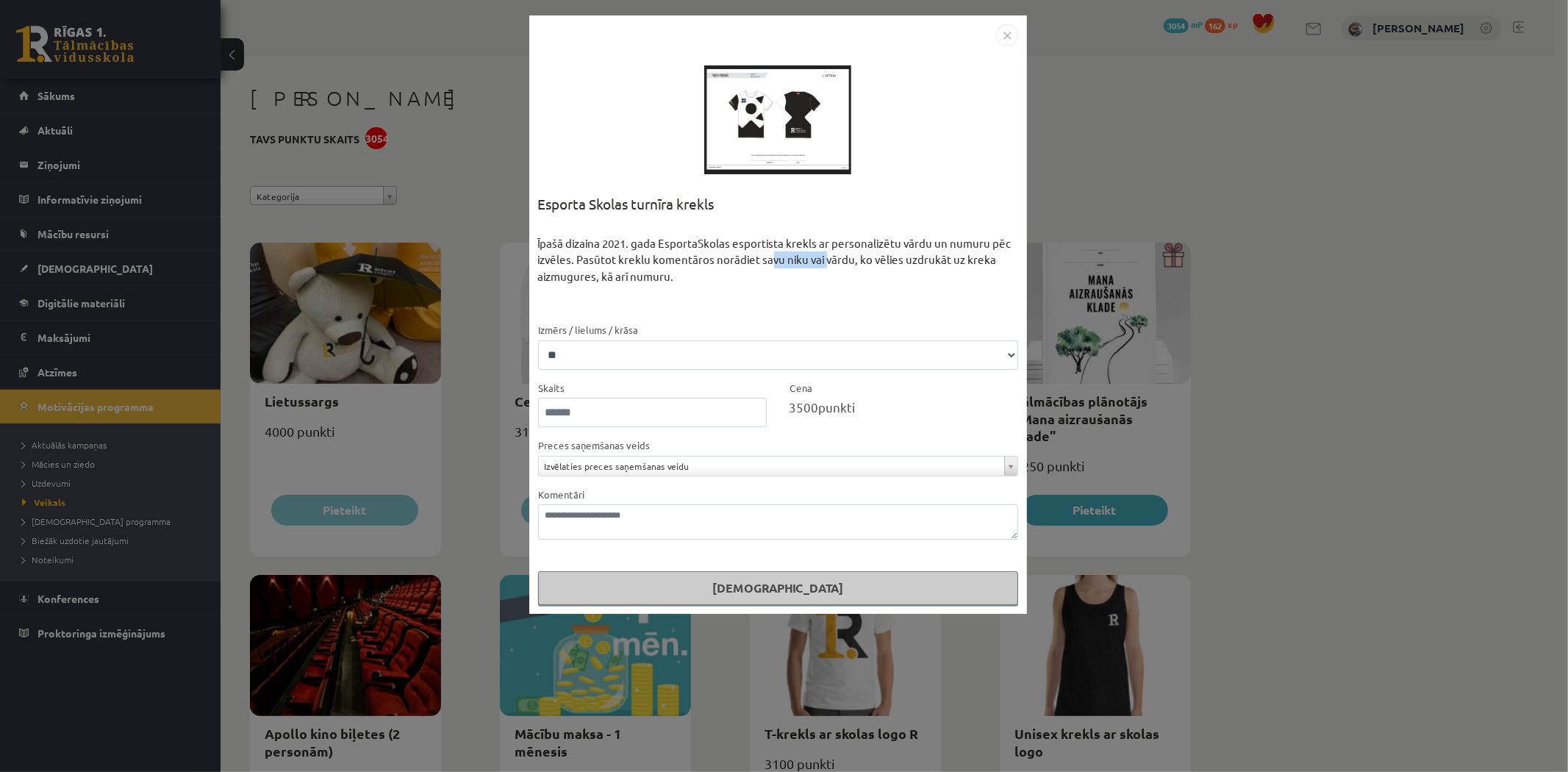
click at [826, 254] on div "Īpašā dizaina 2021. gada EsportaSkolas esportista krekls ar personalizētu vārdu…" at bounding box center [778, 278] width 480 height 86
click at [608, 522] on textarea "Komentāri" at bounding box center [778, 521] width 480 height 35
drag, startPoint x: 827, startPoint y: 122, endPoint x: 871, endPoint y: 160, distance: 58.1
click at [895, 189] on div "**********" at bounding box center [778, 314] width 498 height 598
click at [997, 34] on img "Close" at bounding box center [1007, 35] width 22 height 22
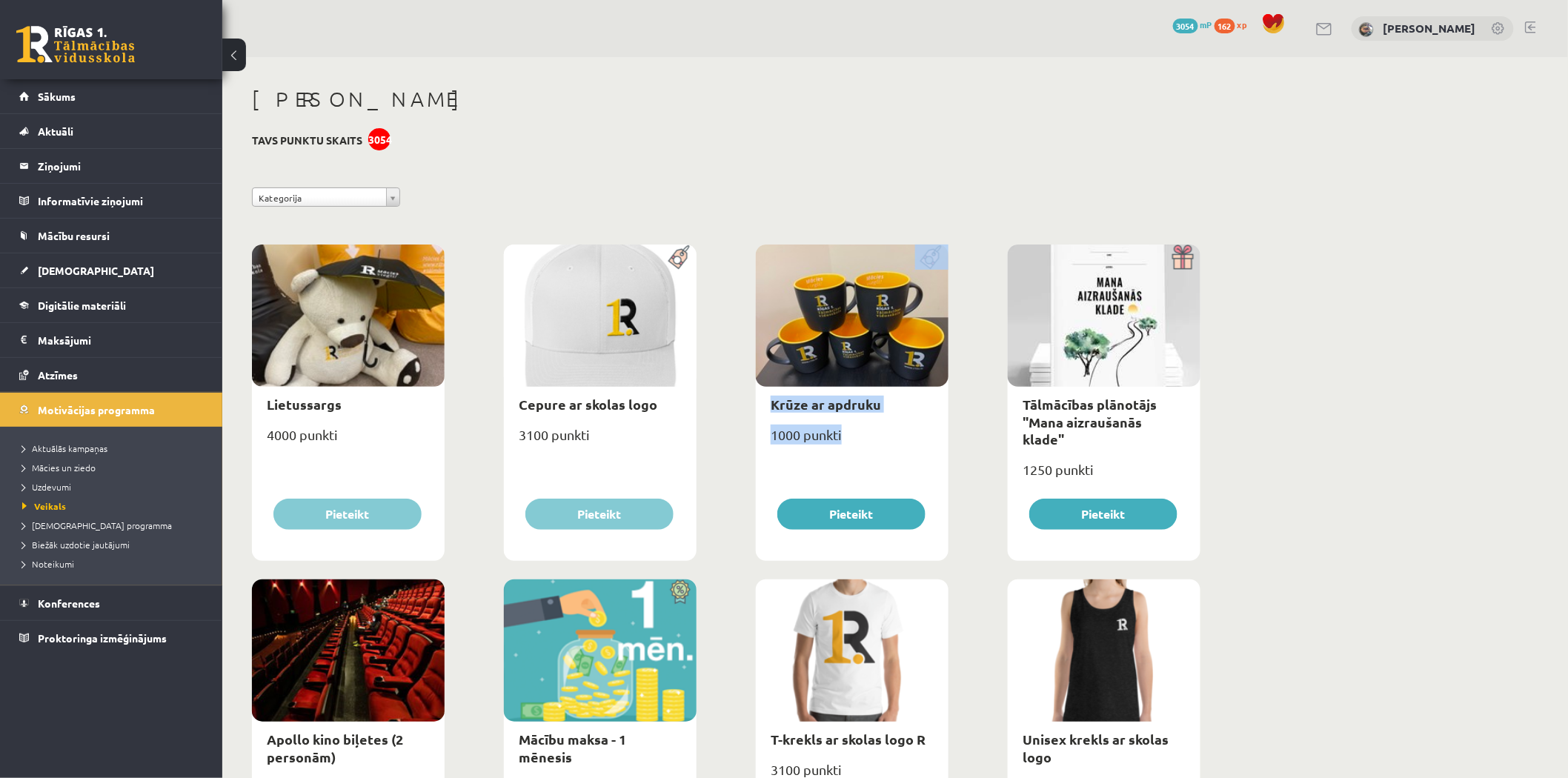
drag, startPoint x: 850, startPoint y: 437, endPoint x: 823, endPoint y: 352, distance: 89.2
click at [823, 352] on div "Krūze ar apdruku 1000 punkti Pieteikt" at bounding box center [852, 402] width 192 height 317
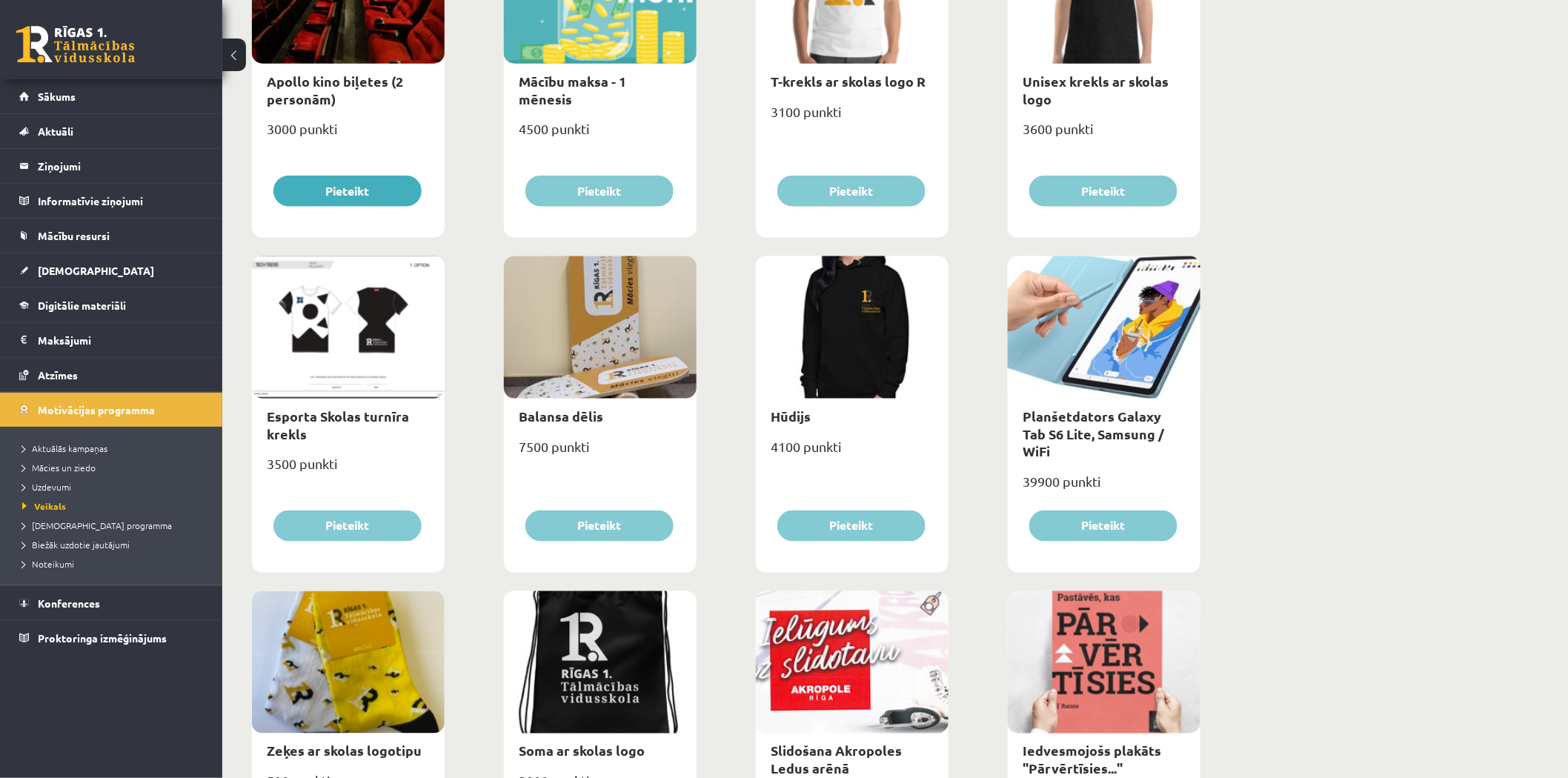
scroll to position [219, 0]
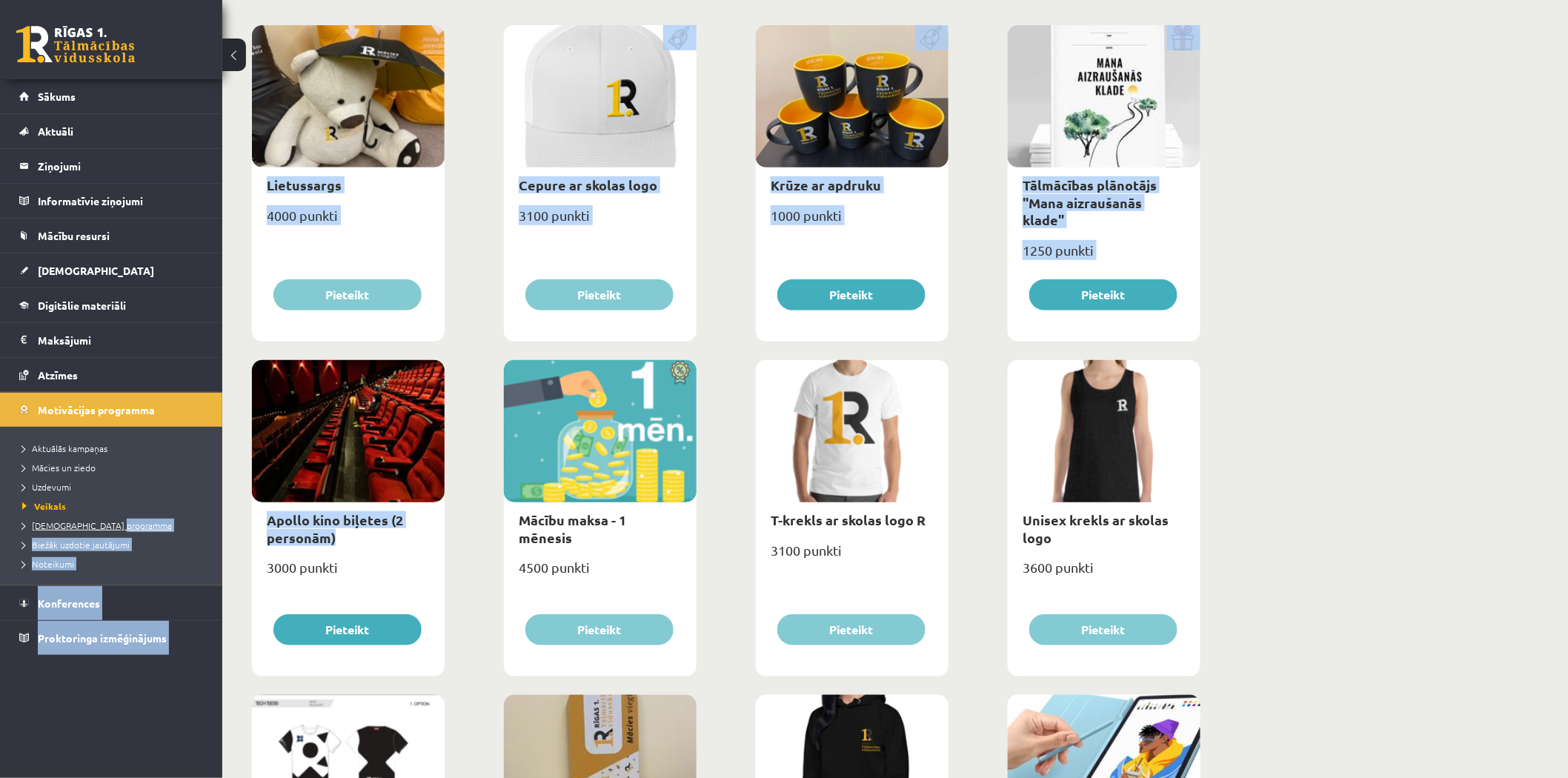
drag, startPoint x: 352, startPoint y: 543, endPoint x: 205, endPoint y: 522, distance: 148.5
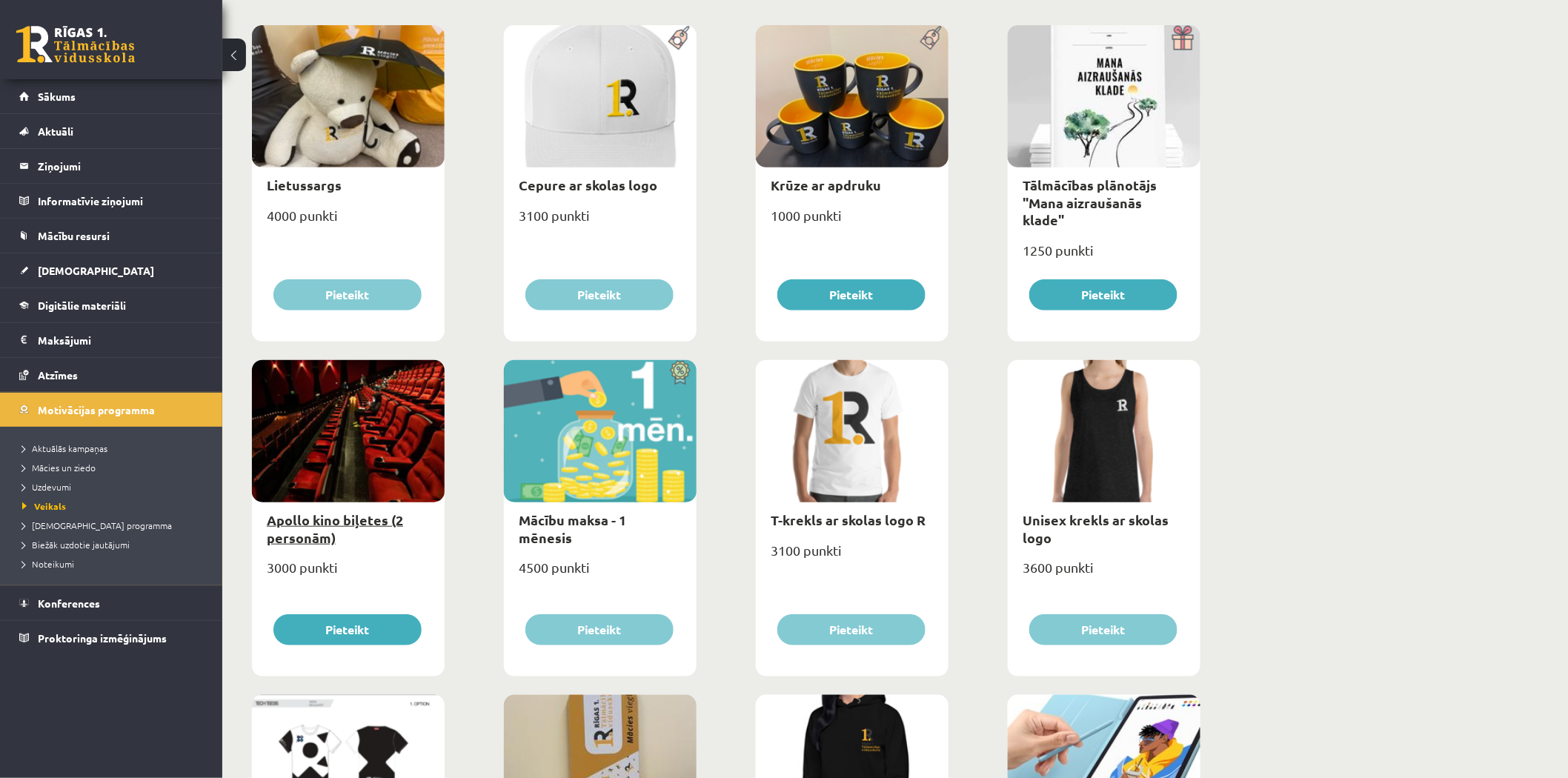
click at [306, 526] on link "Apollo kino biļetes (2 personām)" at bounding box center [335, 528] width 136 height 34
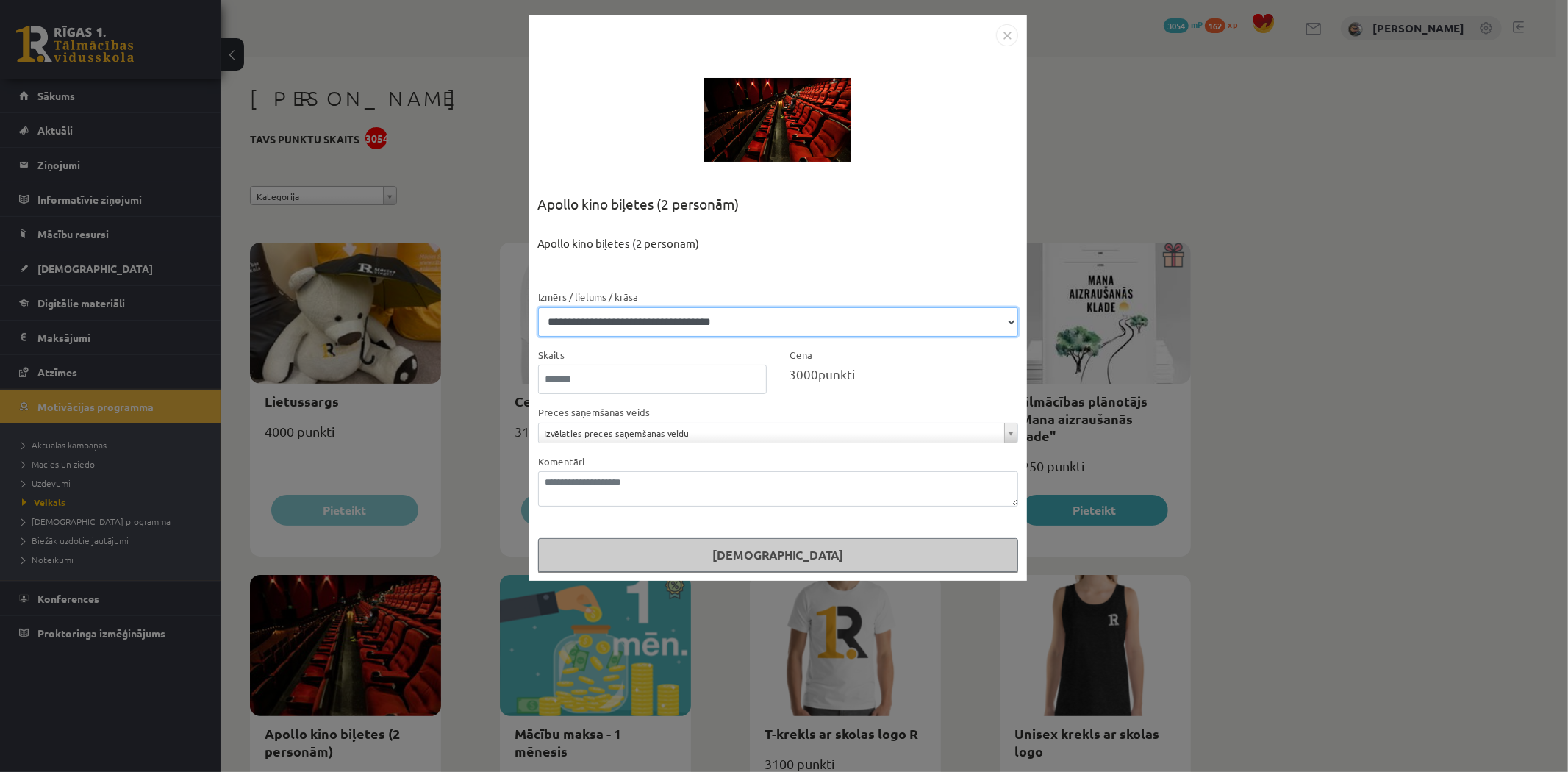
click at [706, 310] on select "**********" at bounding box center [778, 322] width 480 height 29
click at [705, 310] on select "**********" at bounding box center [778, 322] width 480 height 29
click at [1006, 28] on img "Close" at bounding box center [1007, 35] width 22 height 22
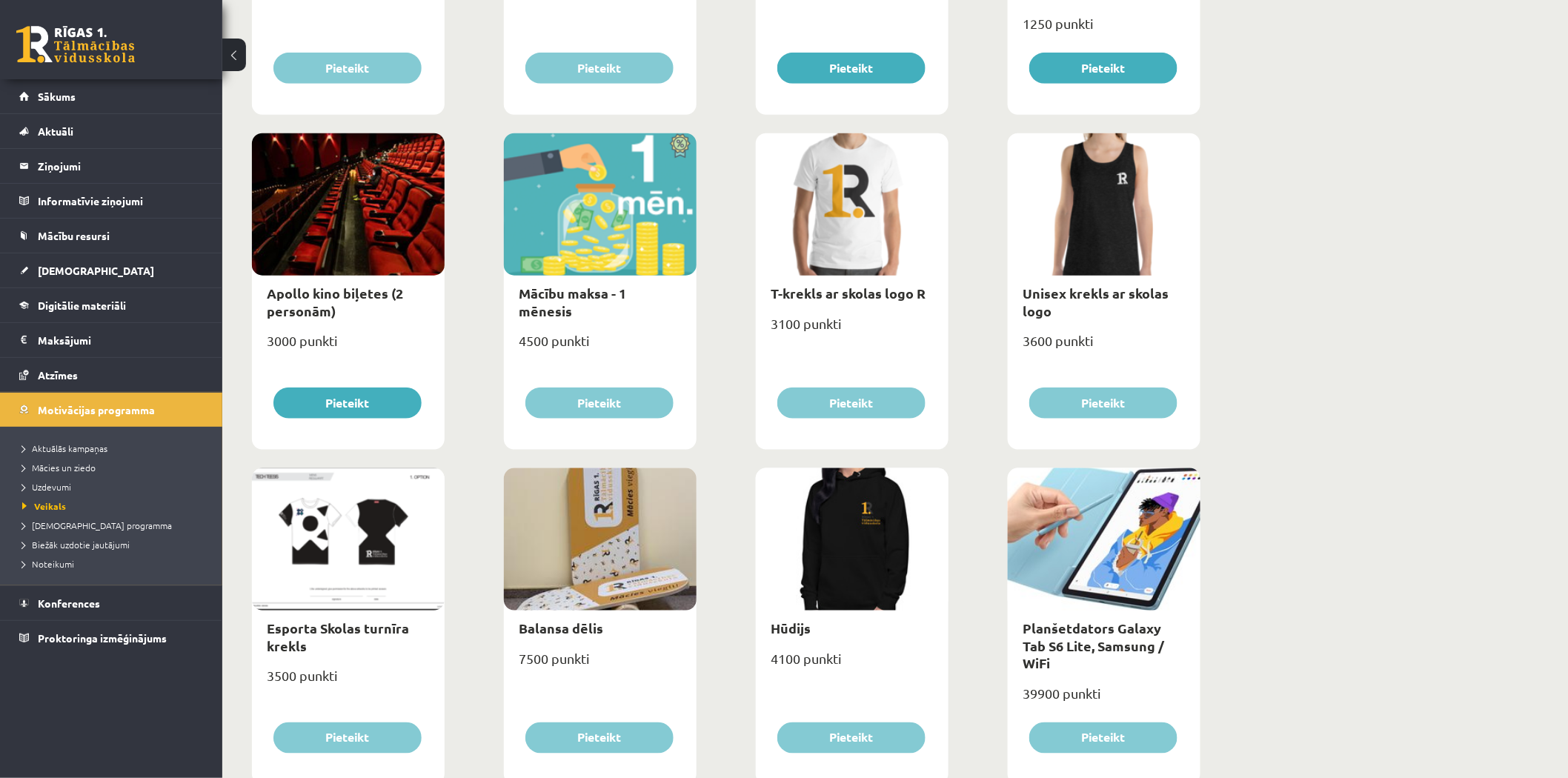
scroll to position [438, 0]
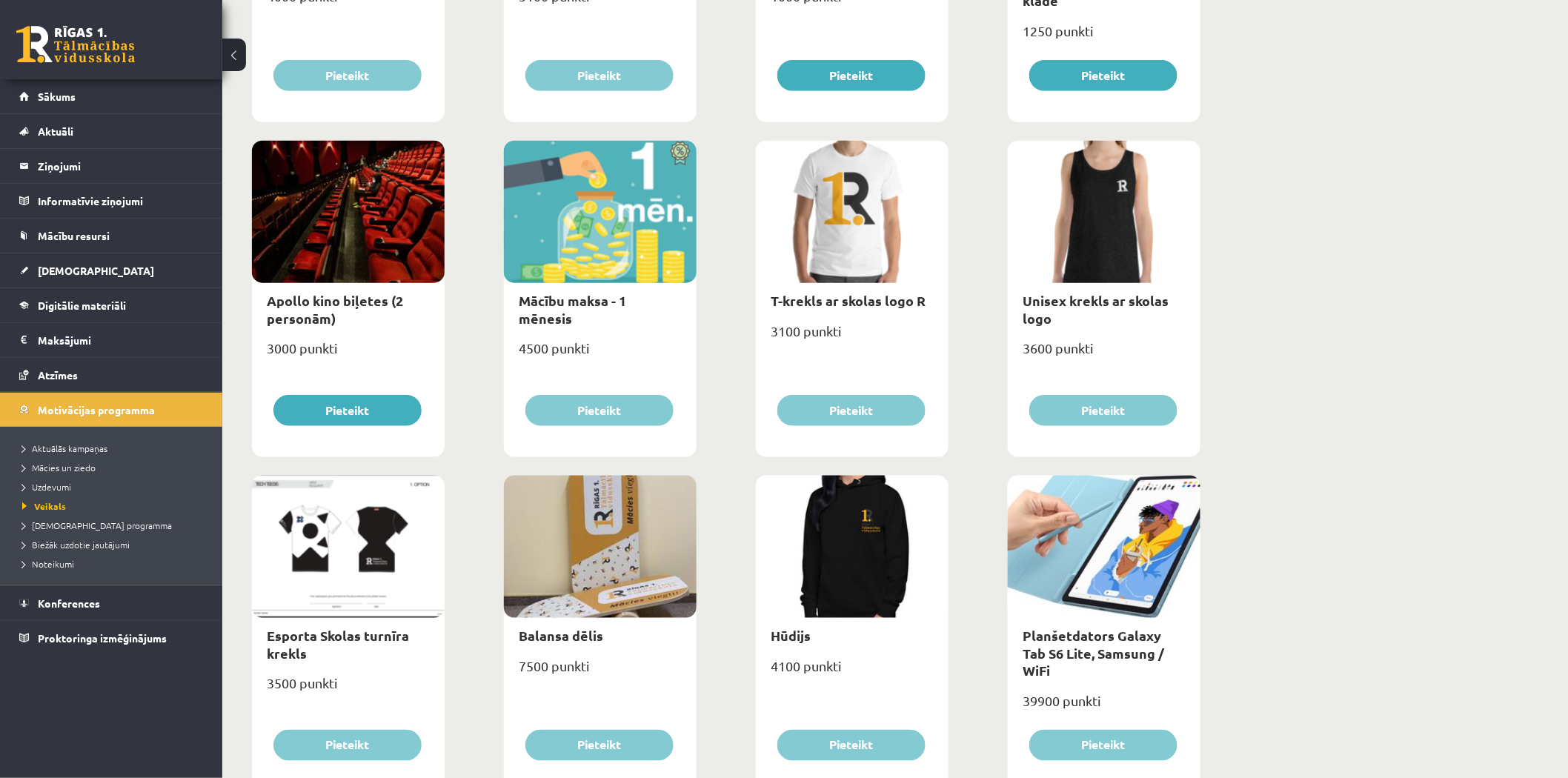
click at [367, 313] on div "Apollo kino biļetes (2 personām)" at bounding box center [347, 309] width 192 height 53
click at [366, 301] on link "Apollo kino biļetes (2 personām)" at bounding box center [335, 309] width 136 height 34
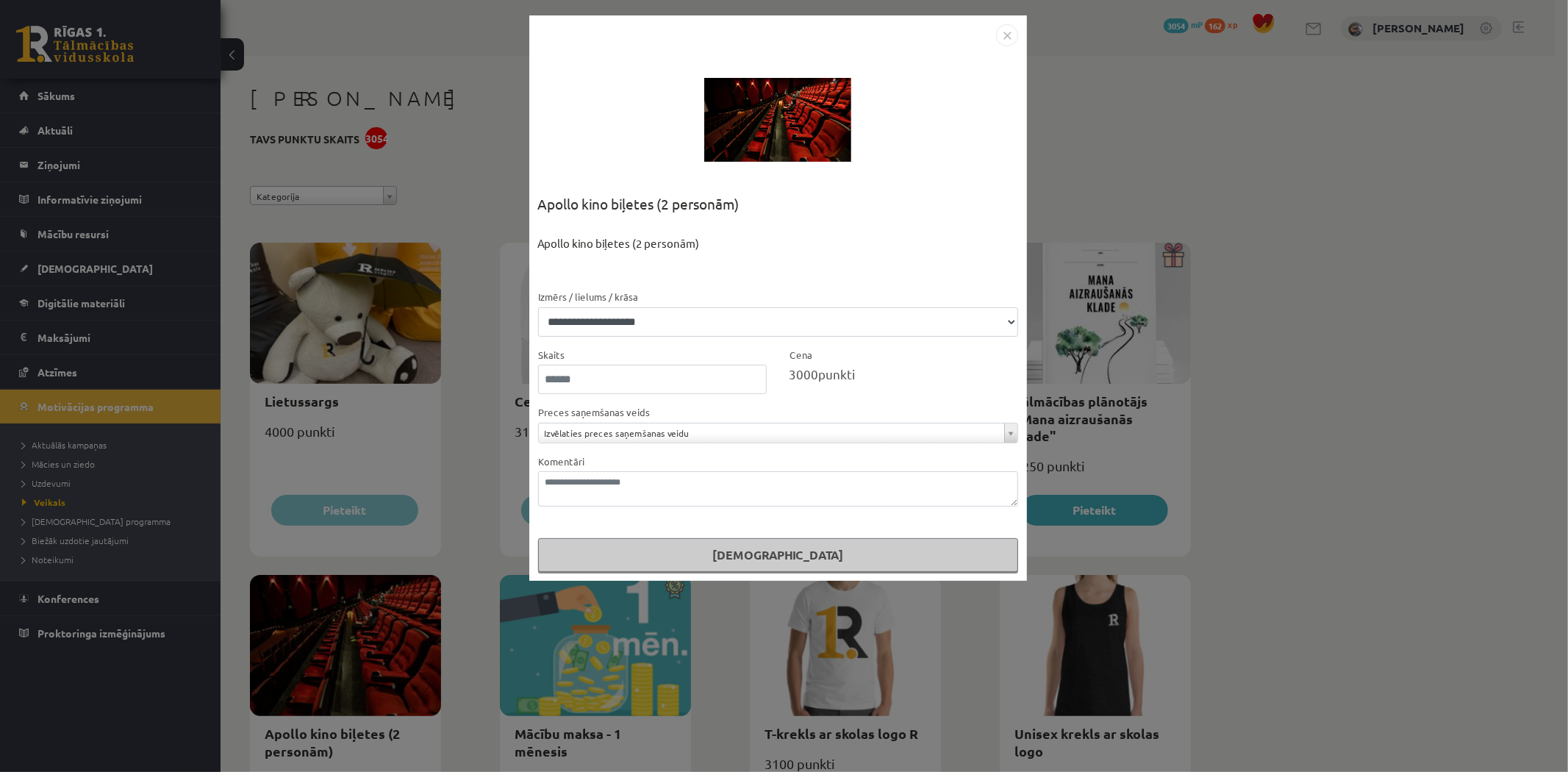
click at [1003, 28] on img "Close" at bounding box center [1007, 35] width 22 height 22
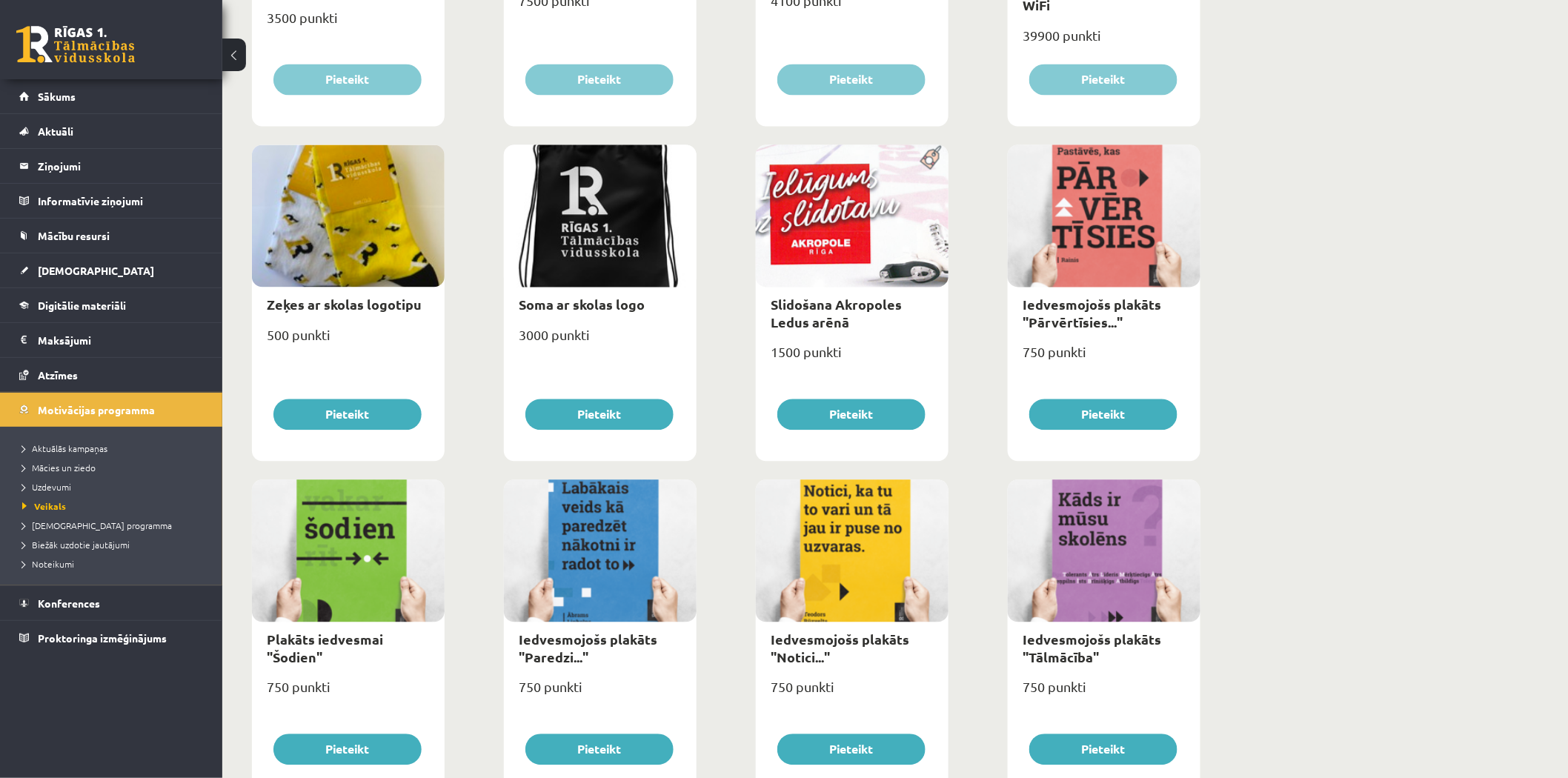
scroll to position [949, 0]
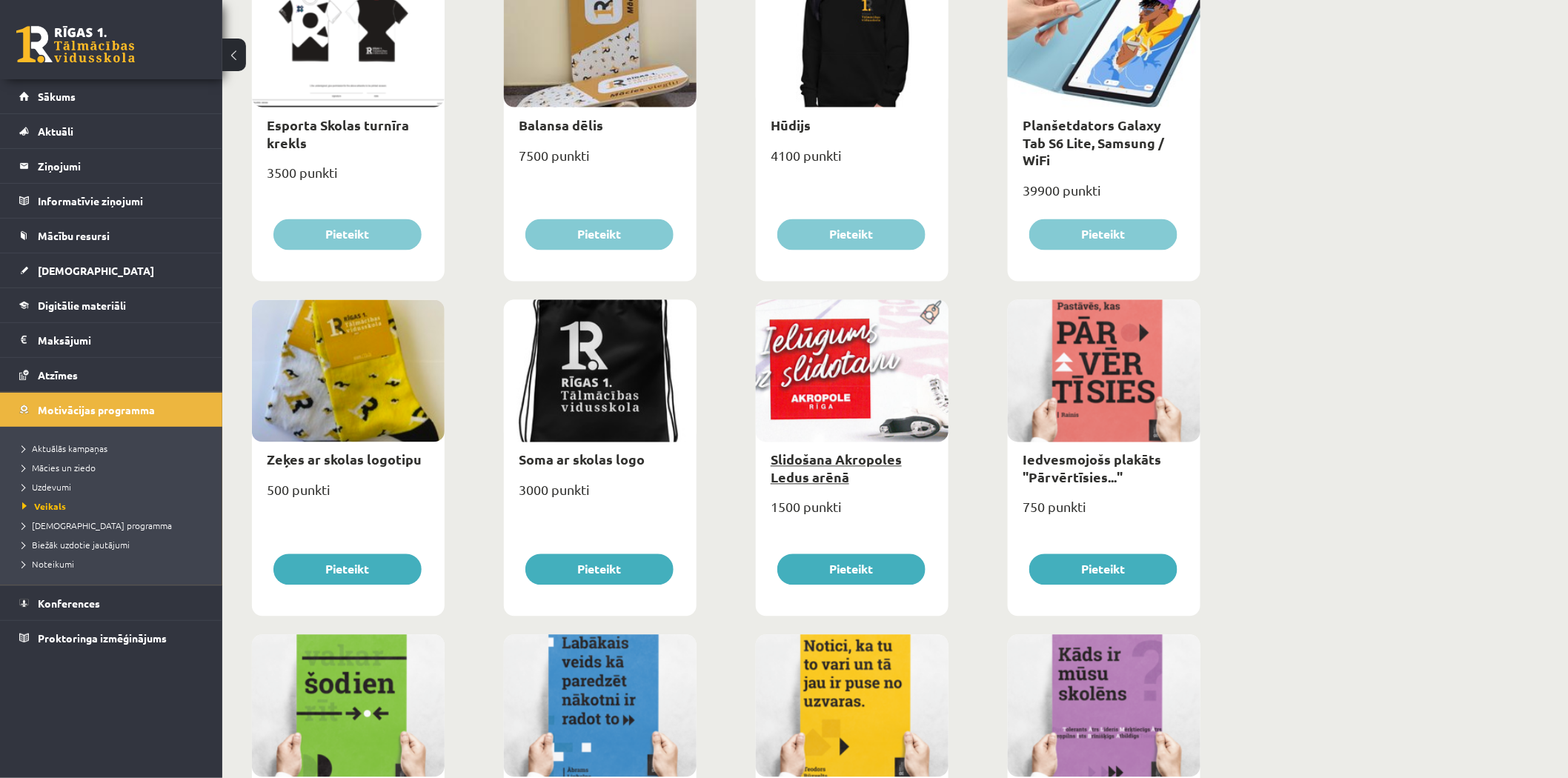
click at [831, 457] on link "Slidošana Akropoles Ledus arēnā" at bounding box center [836, 468] width 131 height 34
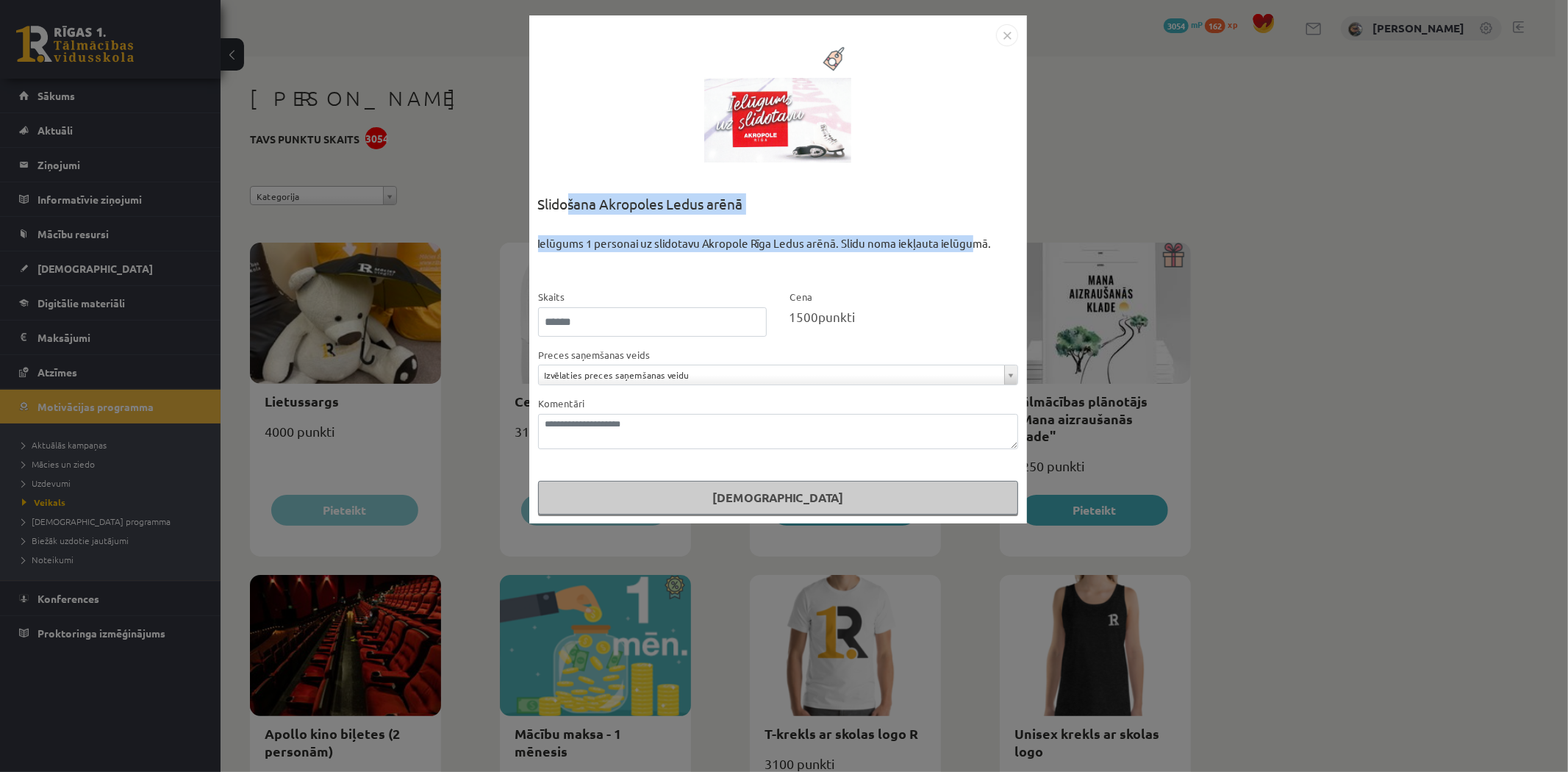
drag, startPoint x: 567, startPoint y: 197, endPoint x: 972, endPoint y: 265, distance: 410.7
click at [972, 265] on div "**********" at bounding box center [778, 354] width 480 height 321
click at [972, 265] on div "Ielūgums 1 personai uz slidotavu Akropole Rīga Ledus arēnā. Slidu noma iekļauta…" at bounding box center [778, 262] width 480 height 54
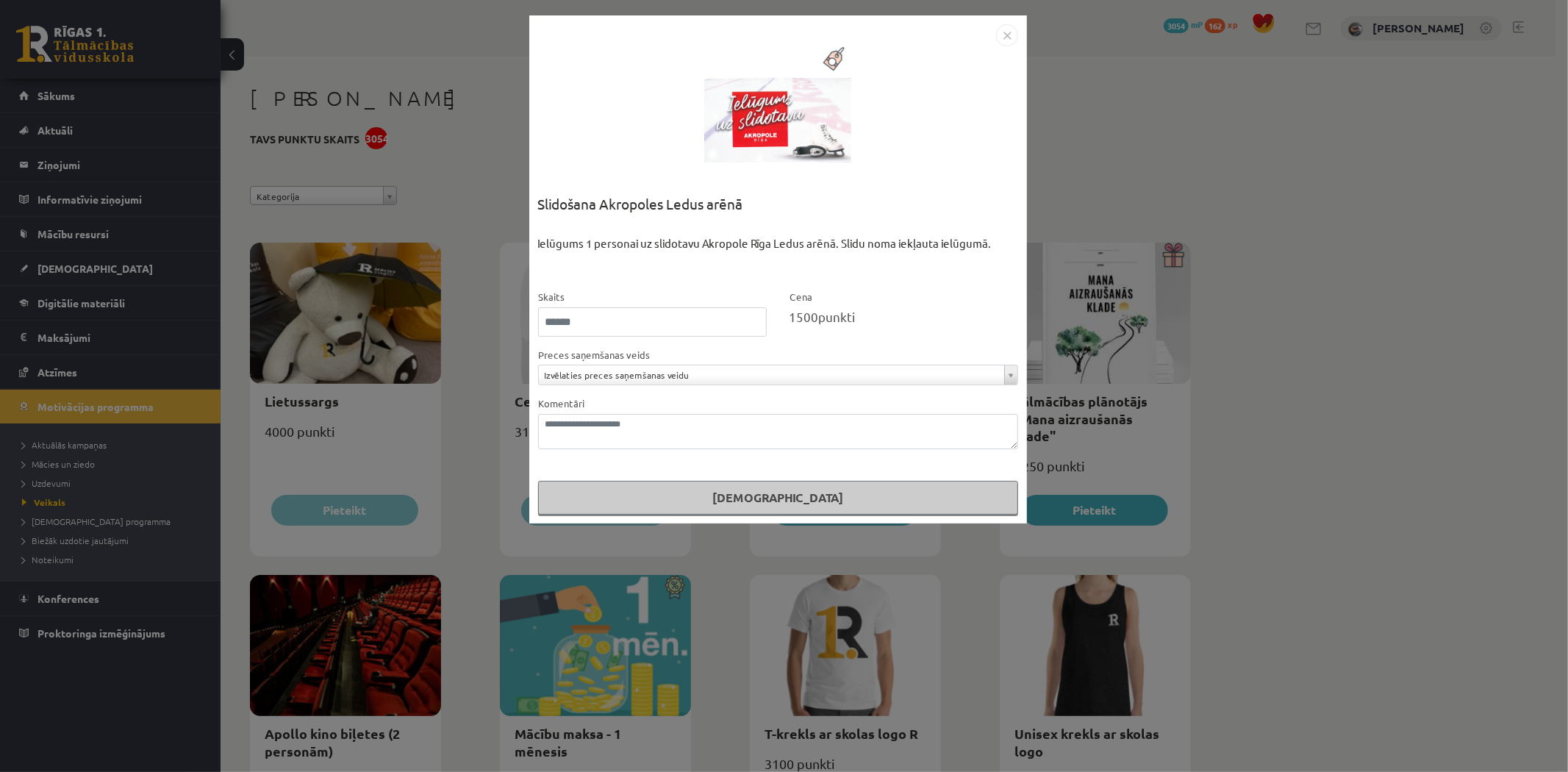
click at [1001, 33] on img "Close" at bounding box center [1007, 35] width 22 height 22
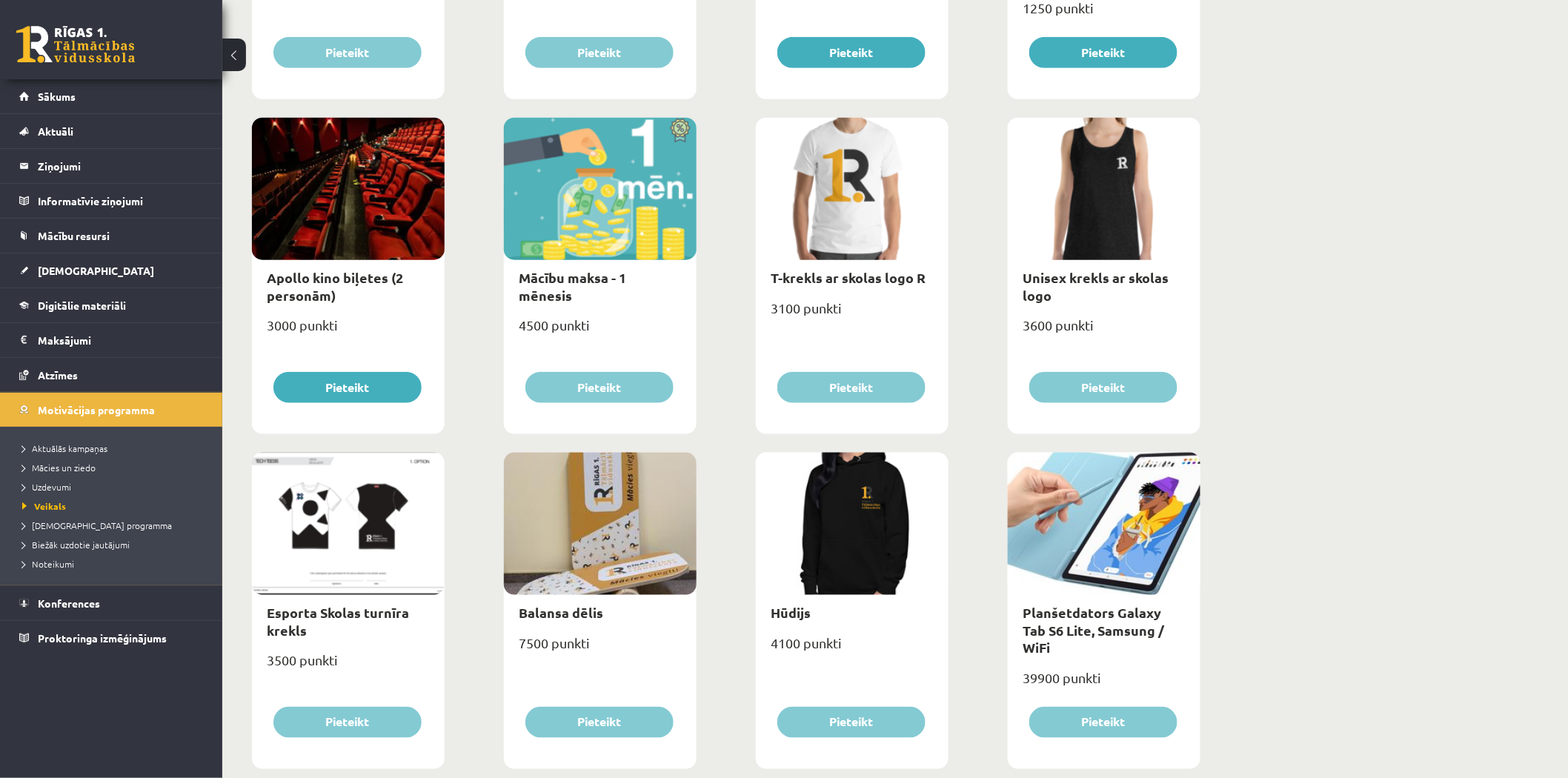
scroll to position [549, 0]
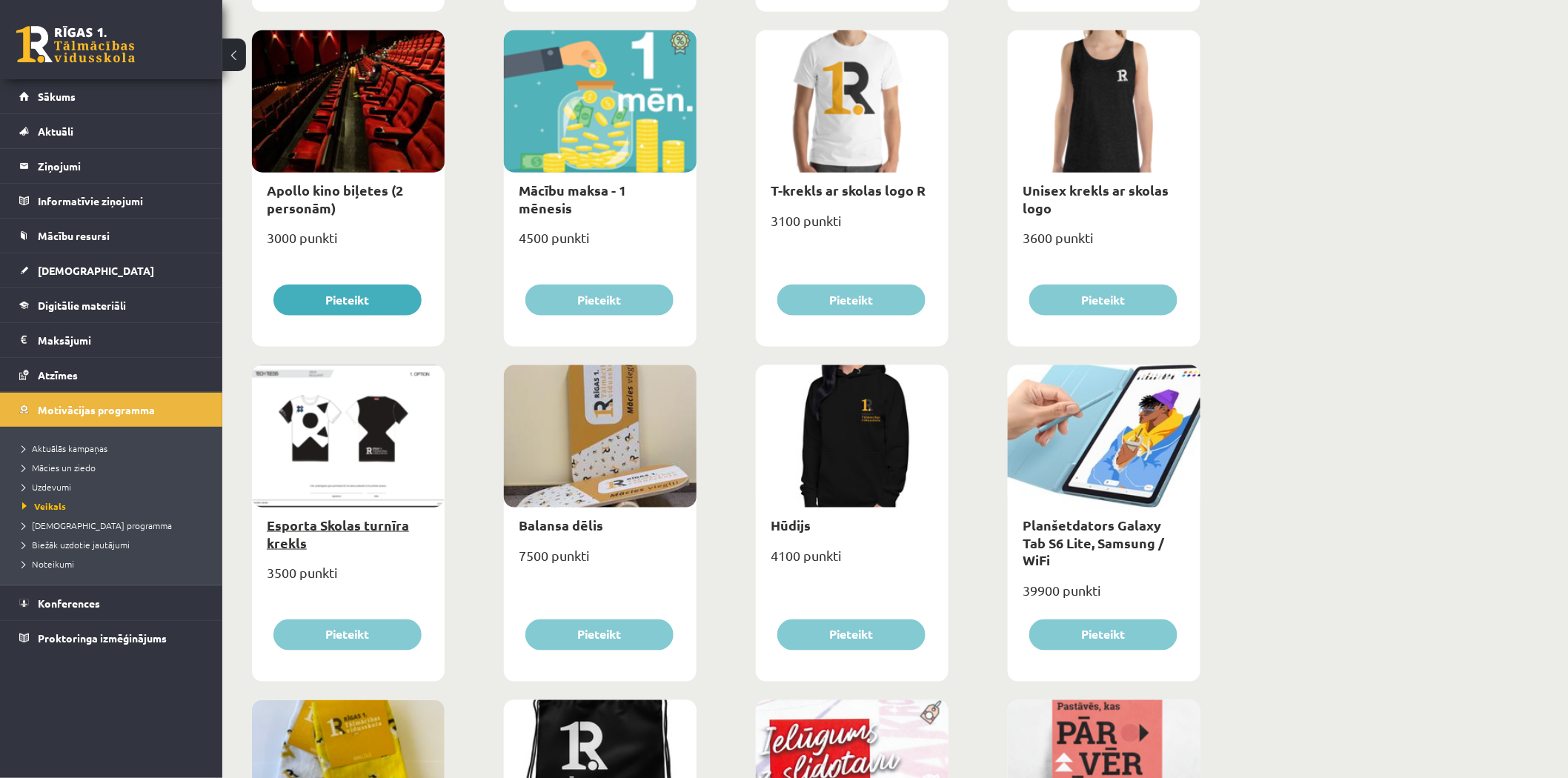
click at [282, 536] on link "Esporta Skolas turnīra krekls" at bounding box center [338, 534] width 143 height 34
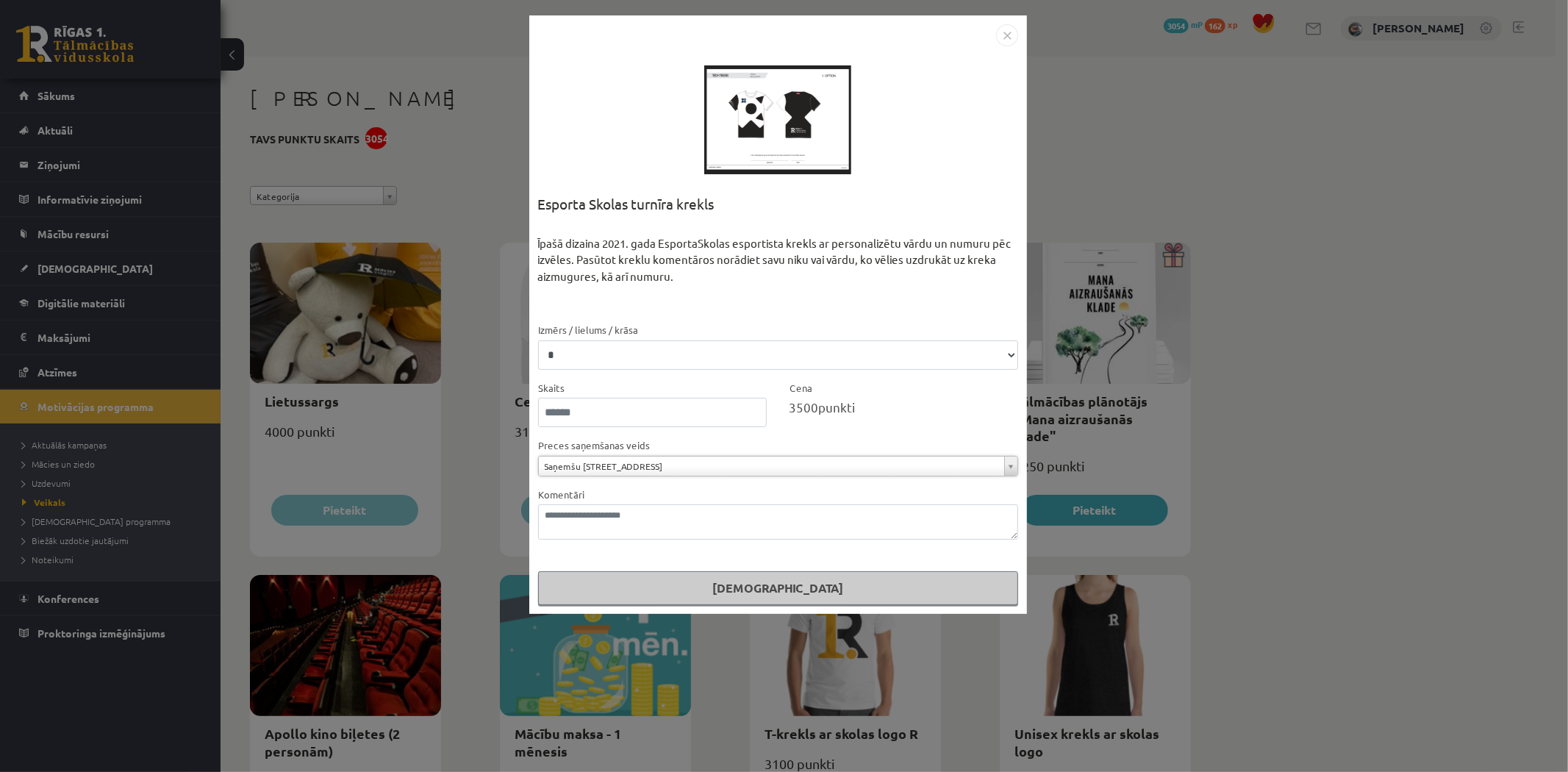
click at [1011, 39] on img "Close" at bounding box center [1007, 35] width 22 height 22
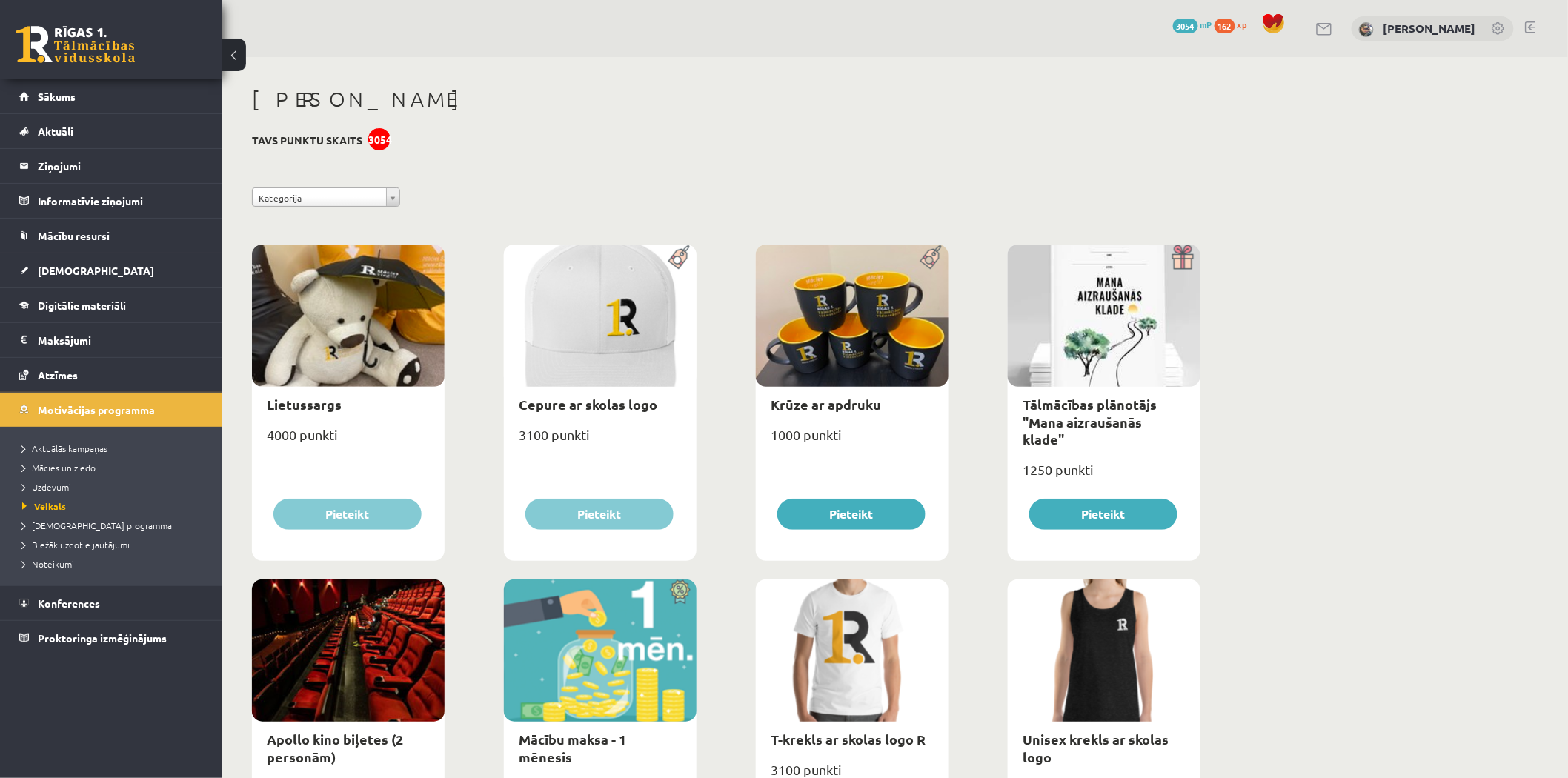
click at [401, 616] on div at bounding box center [347, 650] width 192 height 143
click at [350, 730] on link "Apollo kino biļetes (2 personām)" at bounding box center [335, 747] width 136 height 34
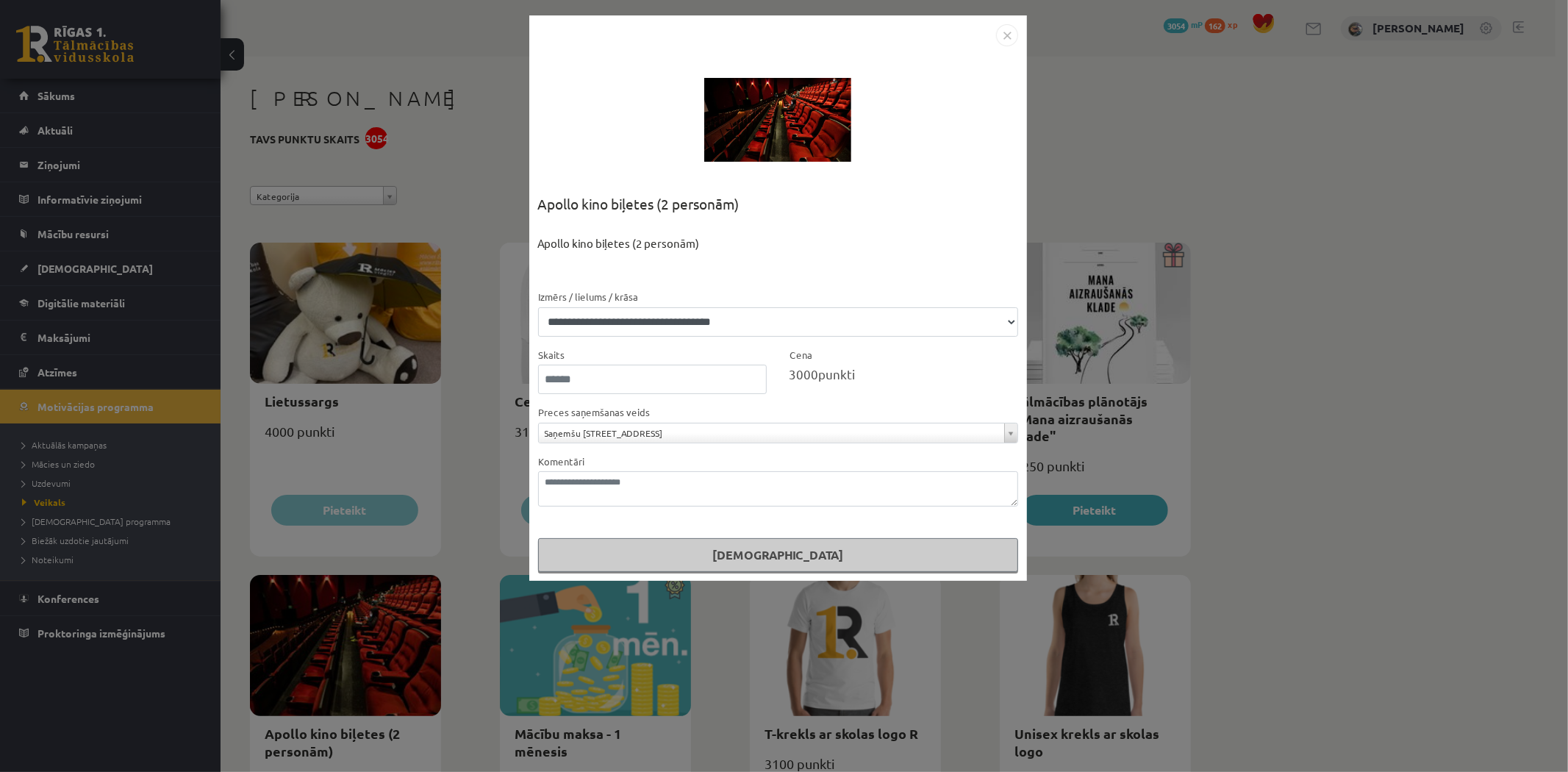
click at [600, 442] on div "Saņemšu skolā - Latgales ielā 257B, Rīgā" at bounding box center [778, 433] width 480 height 21
click at [598, 441] on form "**********" at bounding box center [778, 429] width 480 height 284
click at [1004, 31] on img "Close" at bounding box center [1007, 35] width 22 height 22
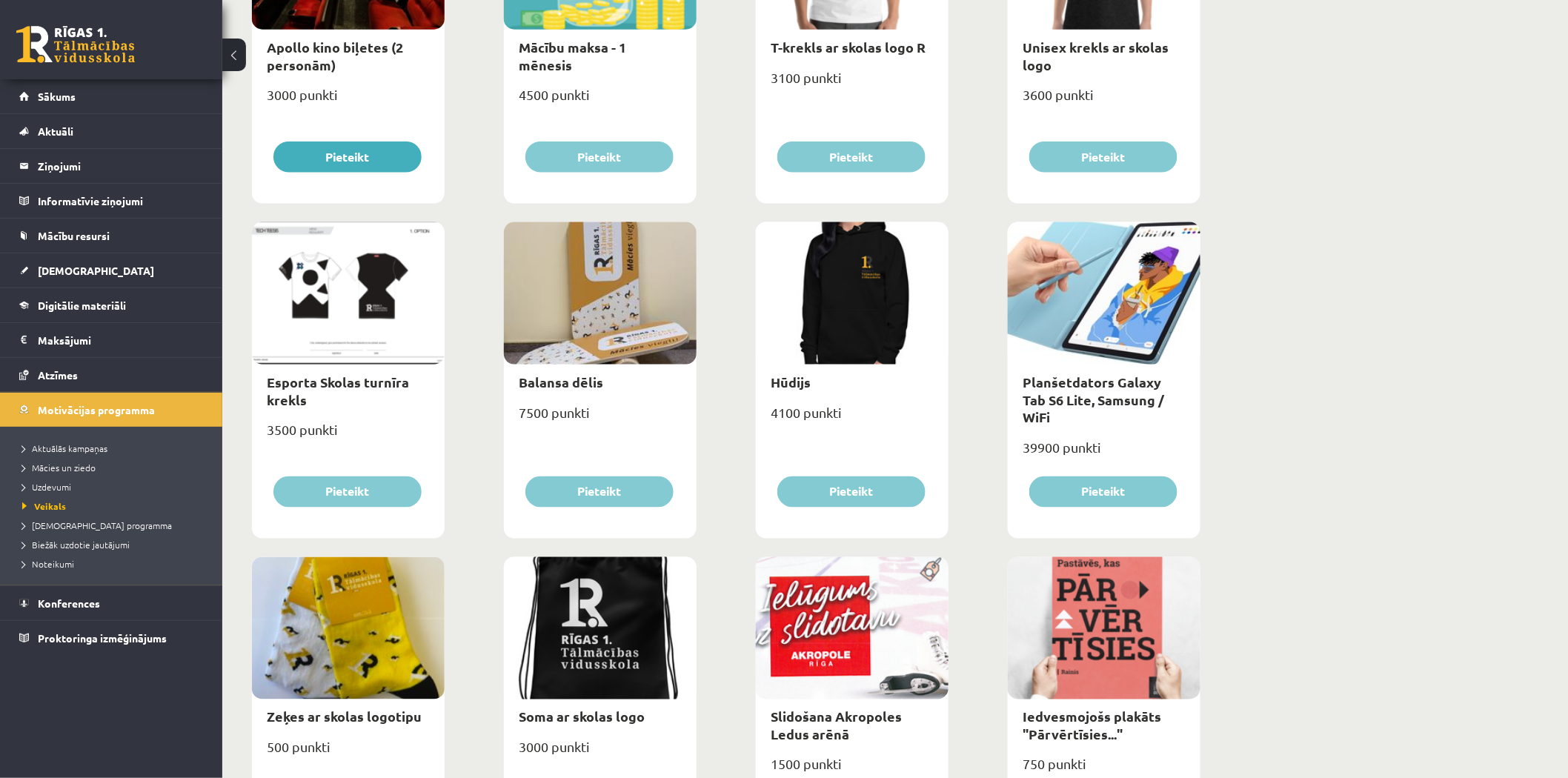
scroll to position [767, 0]
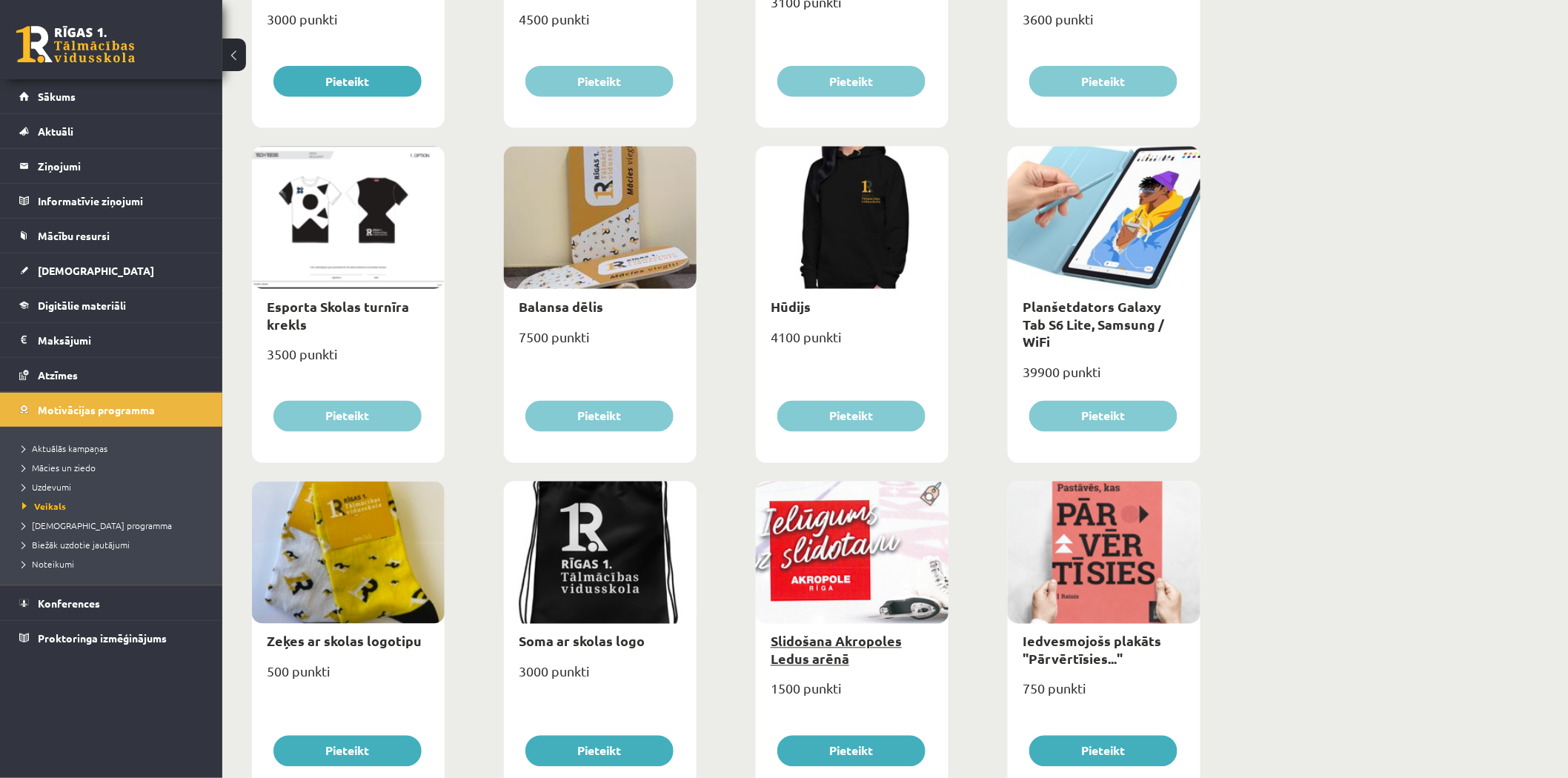
click at [836, 654] on link "Slidošana Akropoles Ledus arēnā" at bounding box center [836, 650] width 131 height 34
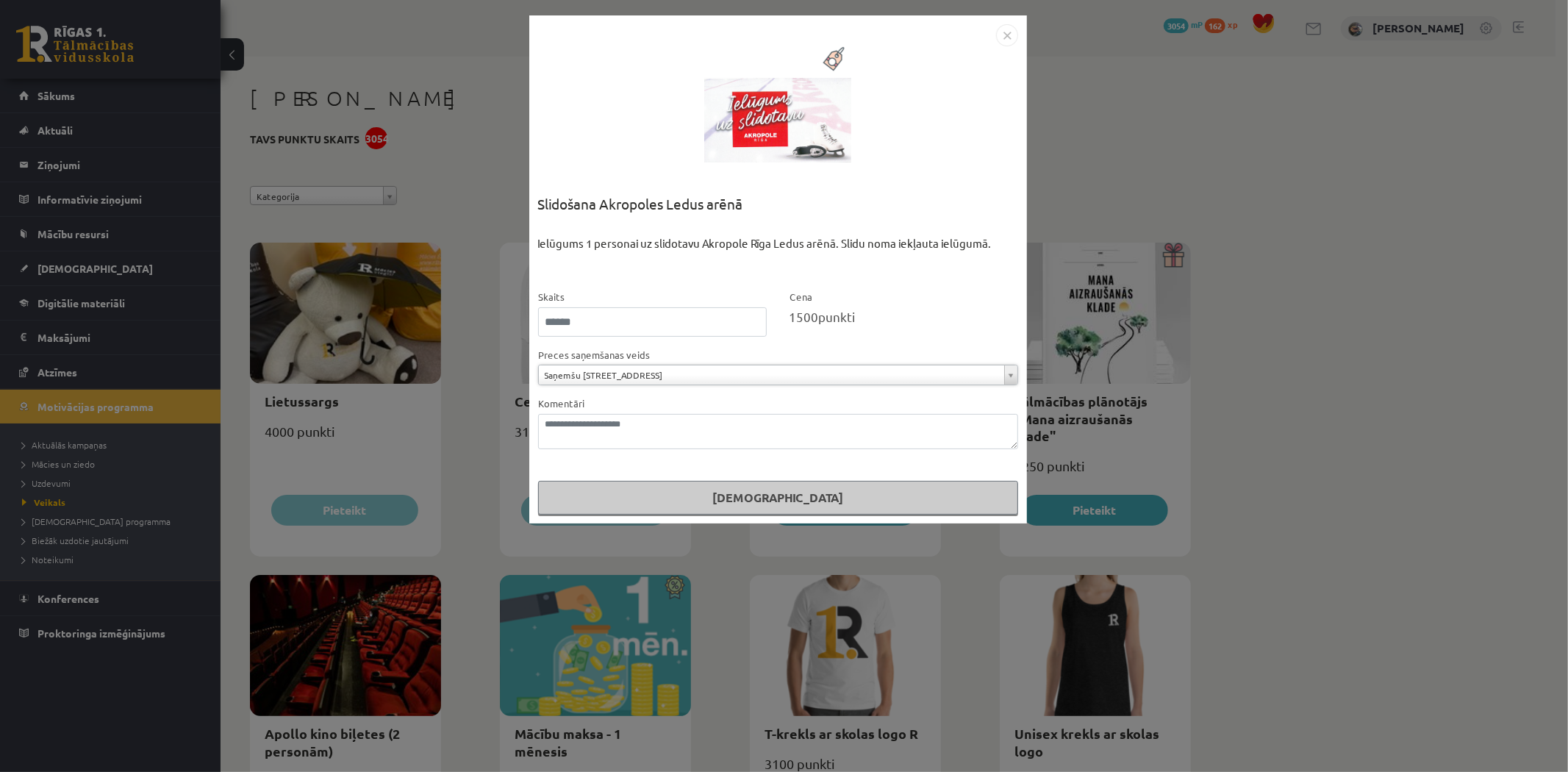
click at [1007, 37] on img "Close" at bounding box center [1007, 35] width 22 height 22
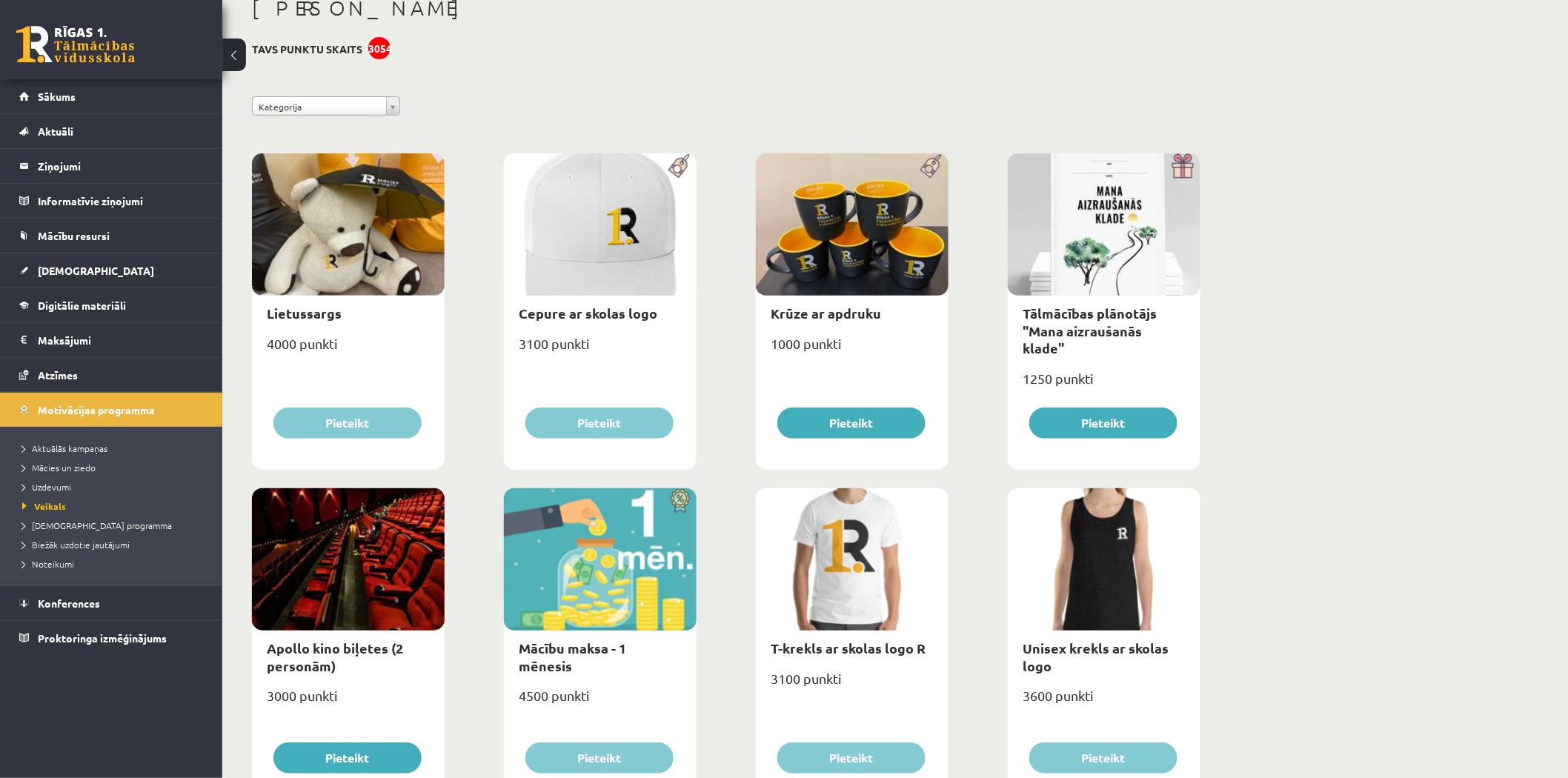
scroll to position [110, 0]
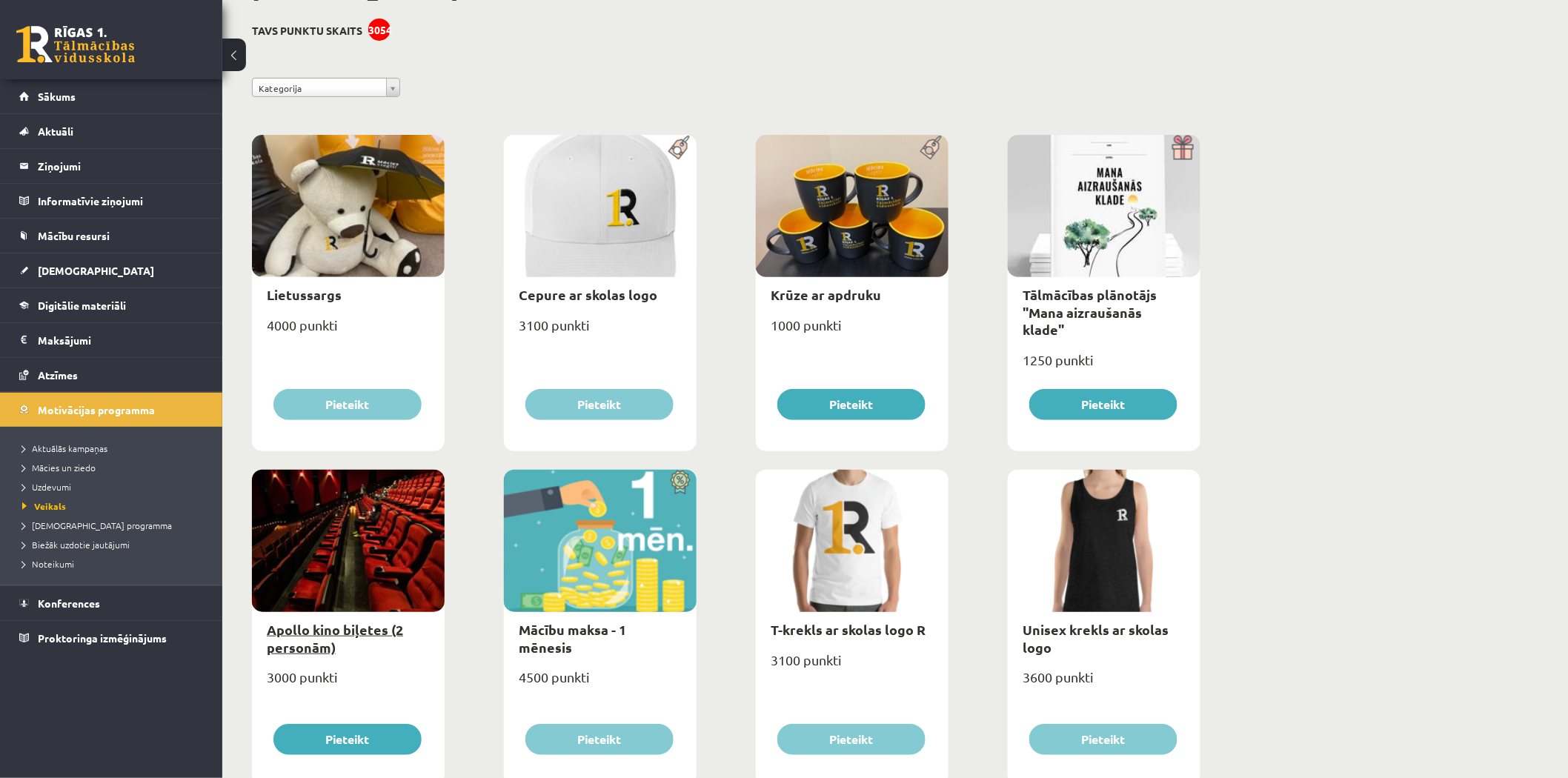
click at [294, 648] on link "Apollo kino biļetes (2 personām)" at bounding box center [335, 638] width 136 height 34
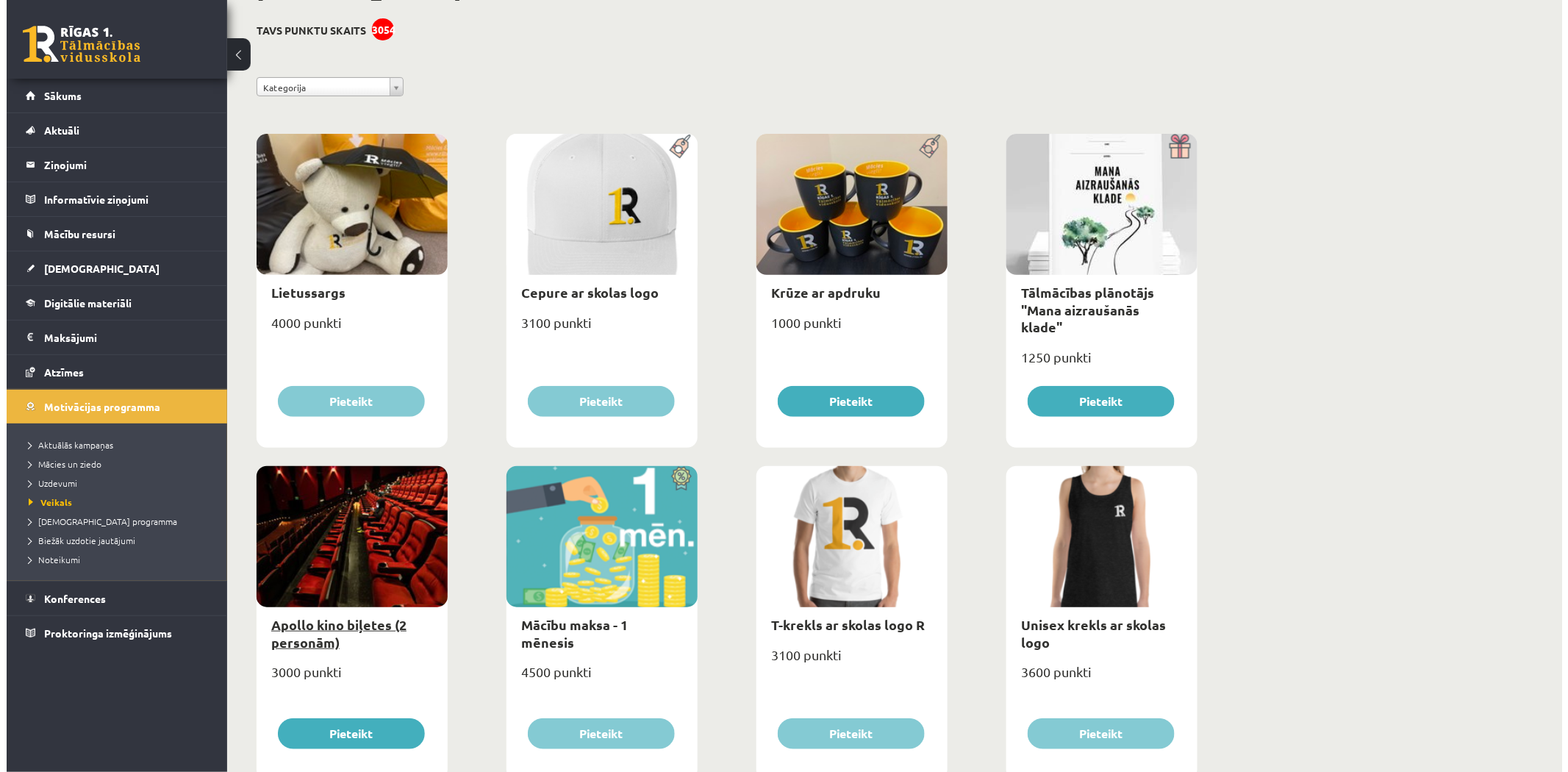
scroll to position [0, 0]
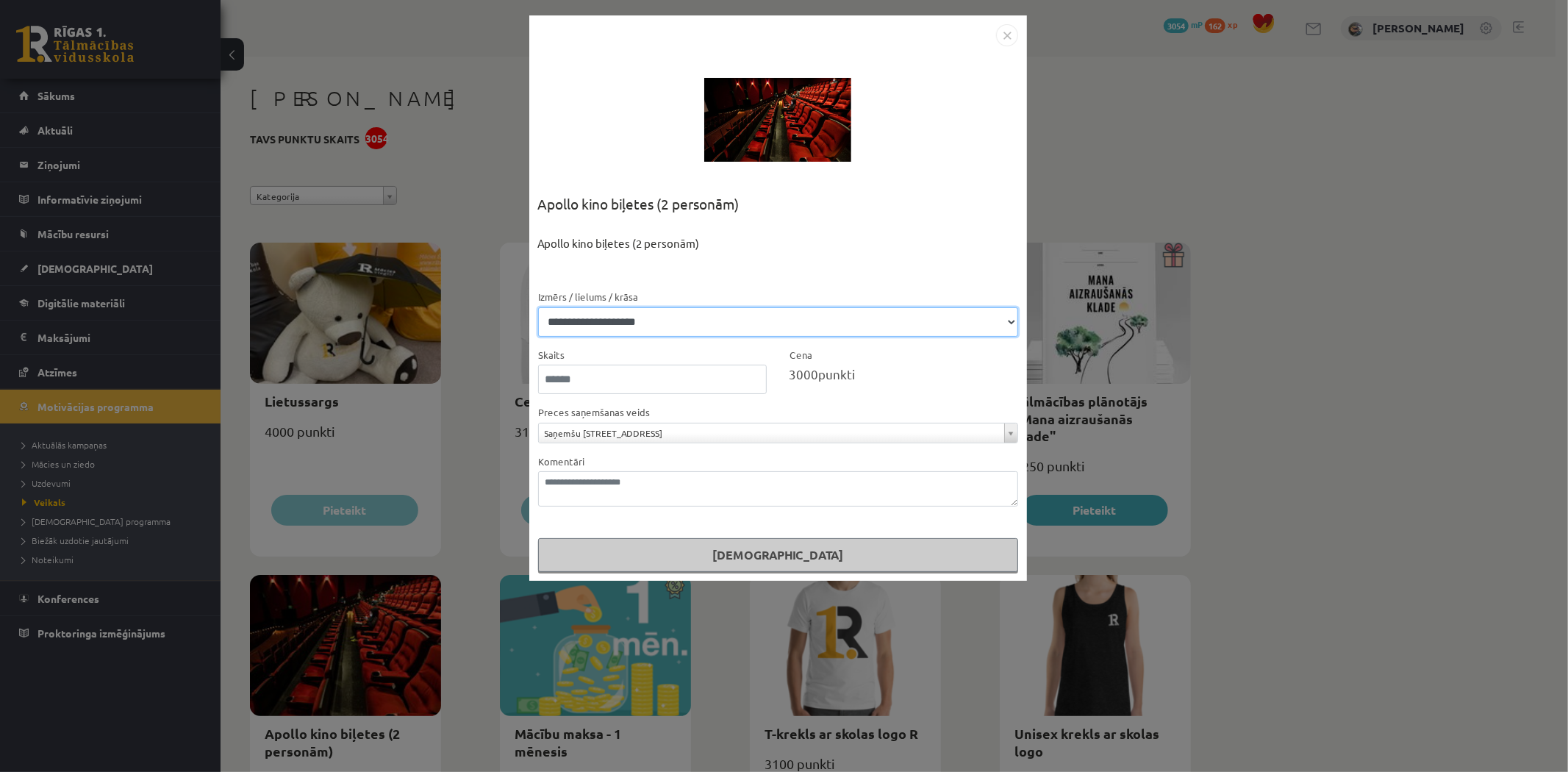
drag, startPoint x: 627, startPoint y: 327, endPoint x: 633, endPoint y: 324, distance: 6.7
click at [627, 327] on select "**********" at bounding box center [778, 322] width 480 height 29
click at [998, 32] on img "Close" at bounding box center [1007, 35] width 22 height 22
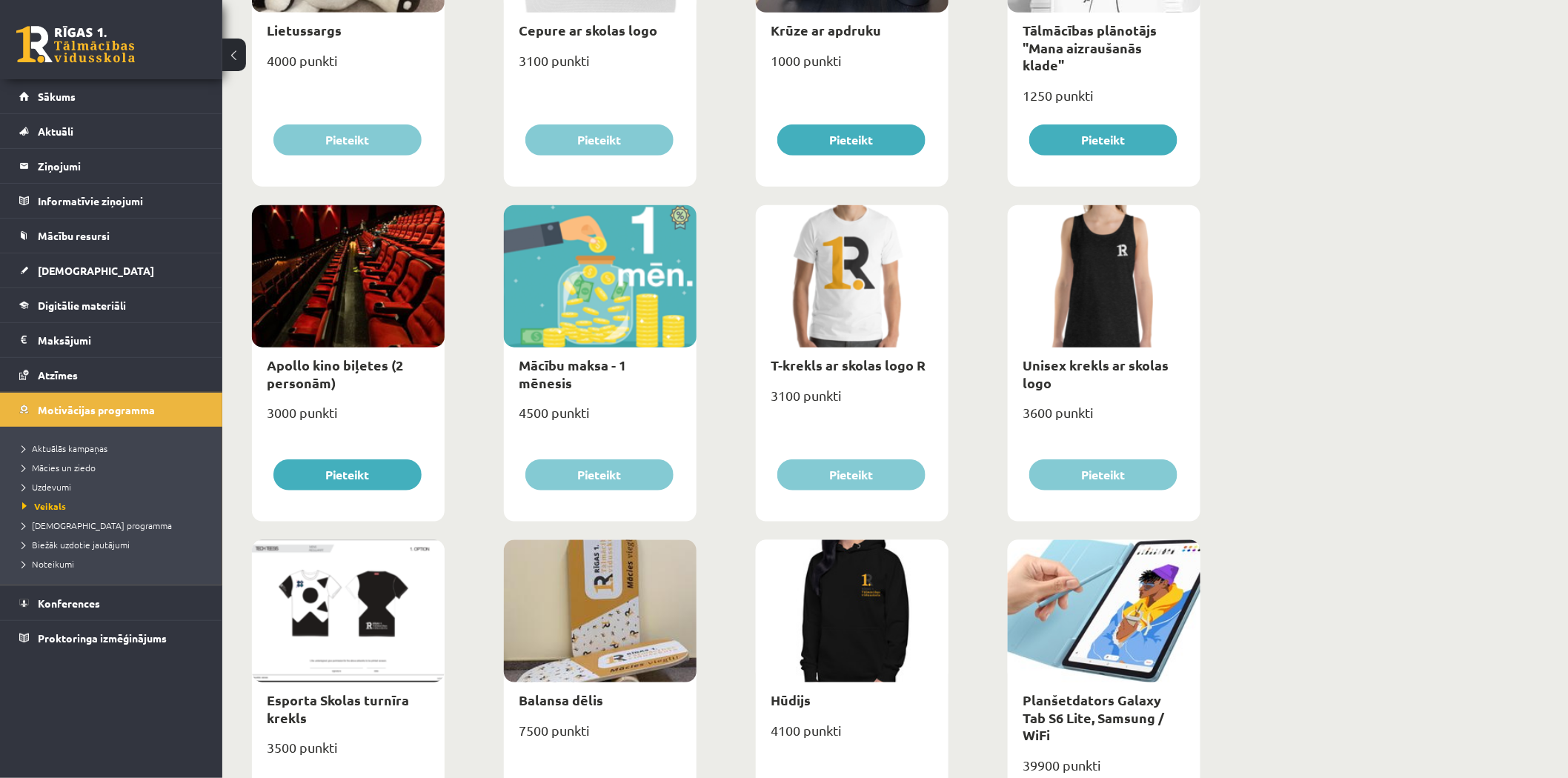
scroll to position [438, 0]
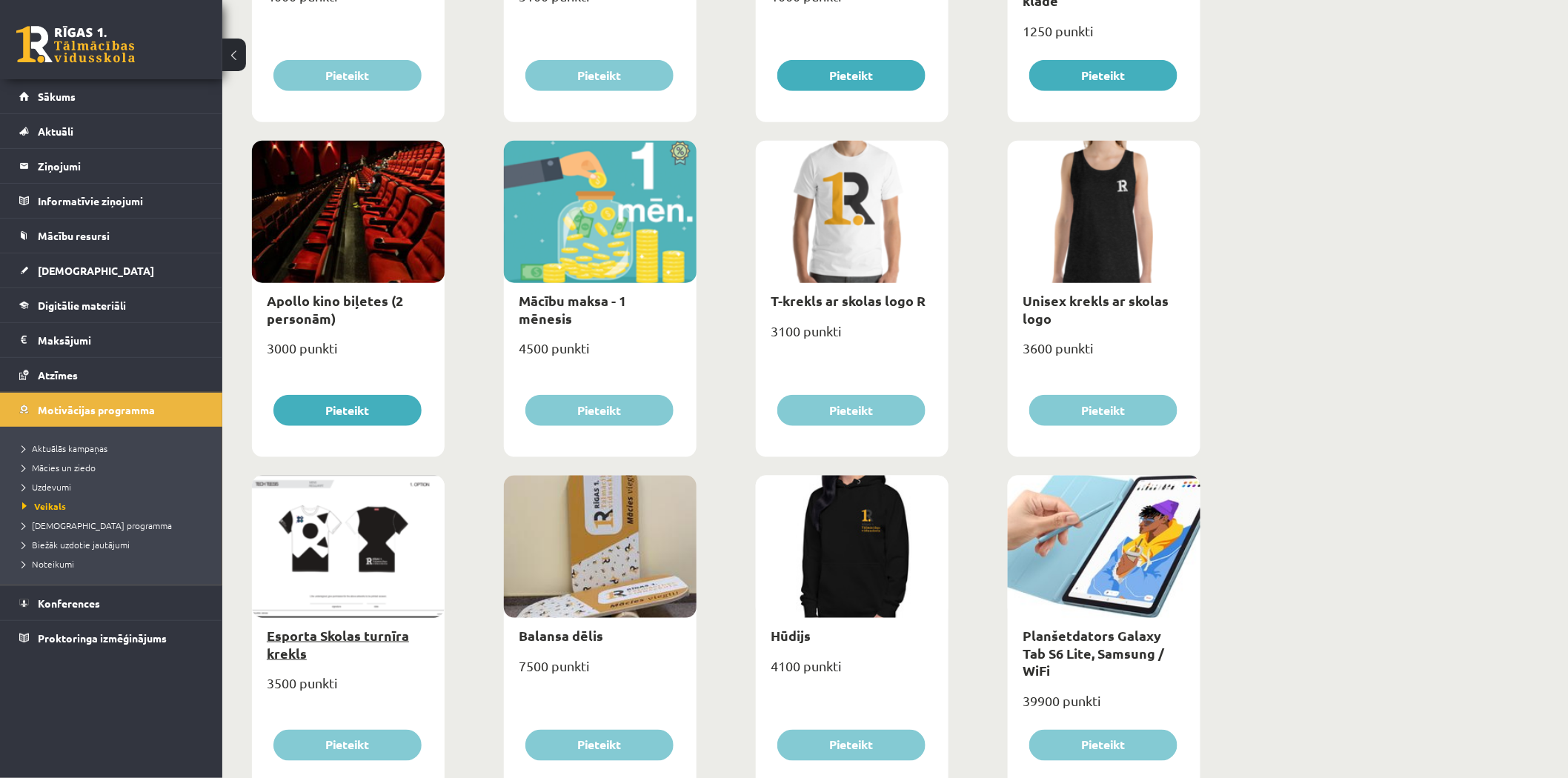
click at [287, 631] on link "Esporta Skolas turnīra krekls" at bounding box center [338, 644] width 143 height 34
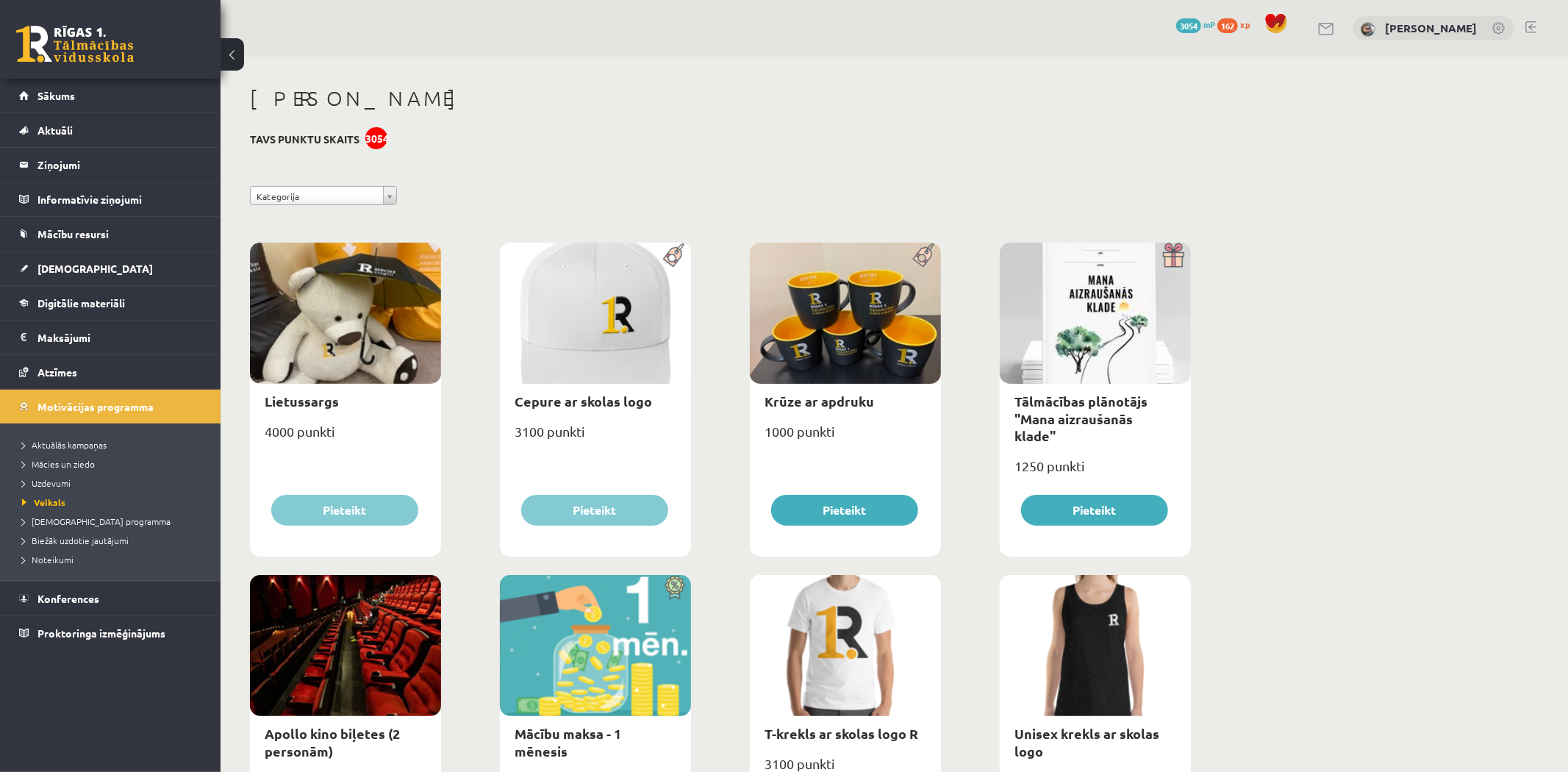
select select "*"
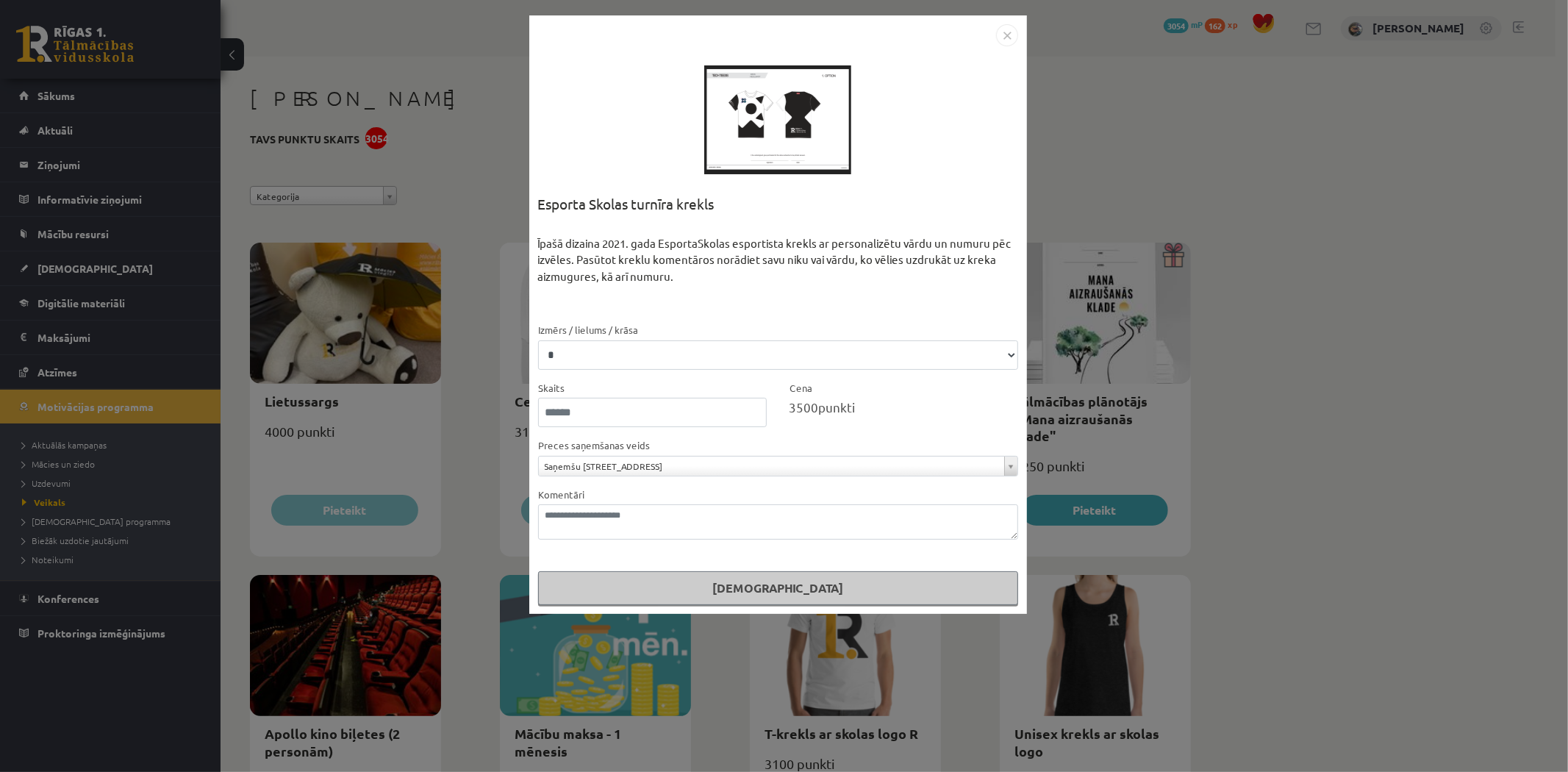
click at [631, 340] on div "Izmērs / lielums / krāsa * * **" at bounding box center [778, 345] width 480 height 48
click at [631, 347] on select "* * **" at bounding box center [778, 354] width 480 height 29
click at [714, 268] on div "Īpašā dizaina 2021. gada EsportaSkolas esportista krekls ar personalizētu vārdu…" at bounding box center [778, 278] width 480 height 86
click at [1010, 41] on img "Close" at bounding box center [1007, 35] width 22 height 22
